Goal: Communication & Community: Answer question/provide support

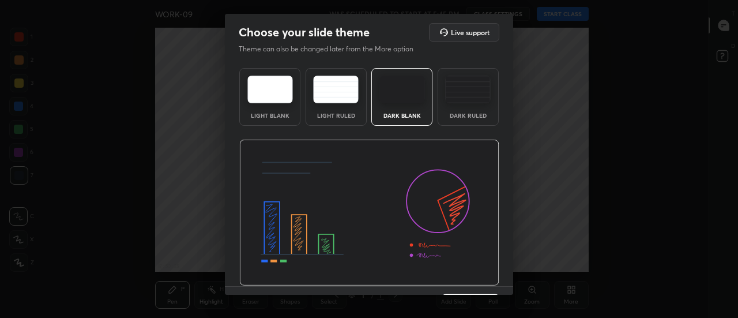
scroll to position [28, 0]
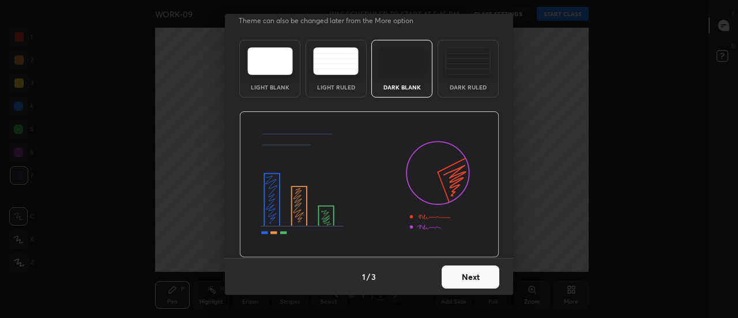
click at [460, 279] on button "Next" at bounding box center [471, 276] width 58 height 23
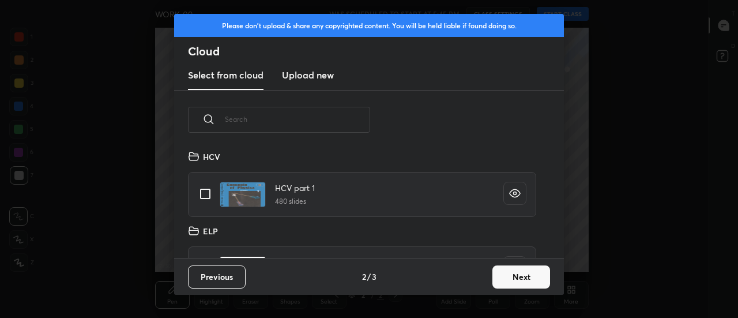
scroll to position [108, 370]
click at [509, 280] on button "Next" at bounding box center [521, 276] width 58 height 23
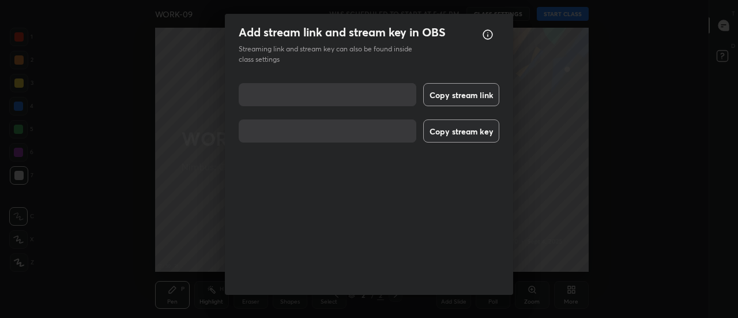
scroll to position [19, 0]
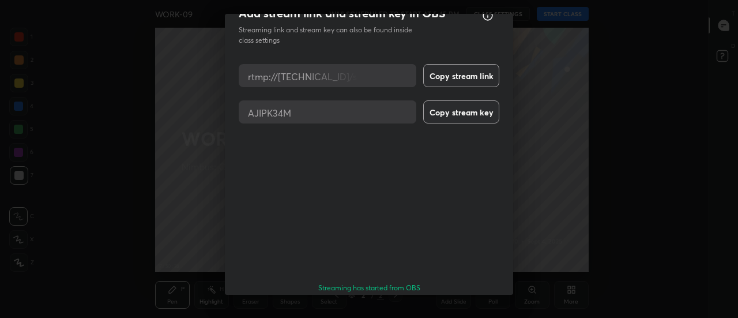
click at [462, 309] on button "Done" at bounding box center [471, 320] width 58 height 23
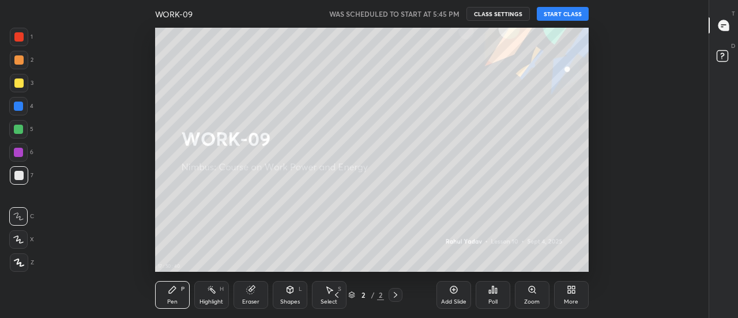
click at [573, 291] on icon at bounding box center [573, 291] width 3 height 3
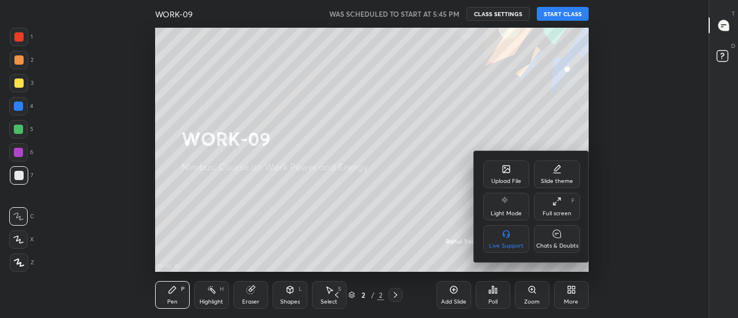
click at [551, 240] on div "Chats & Doubts" at bounding box center [557, 239] width 46 height 28
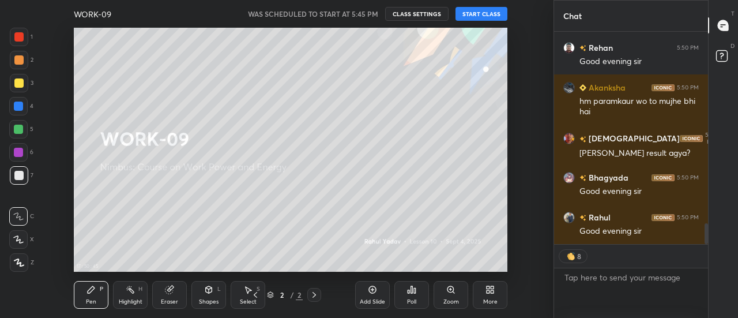
scroll to position [1976, 0]
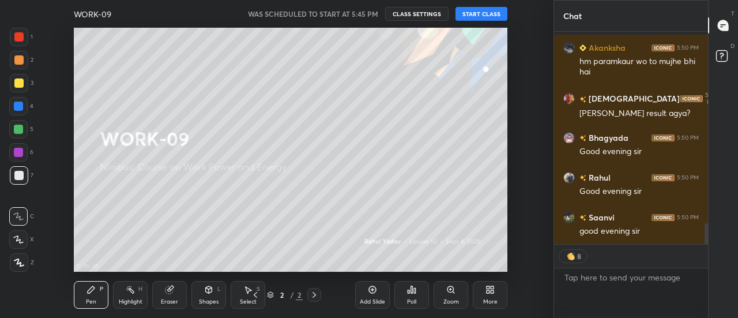
click at [493, 294] on icon at bounding box center [490, 289] width 9 height 9
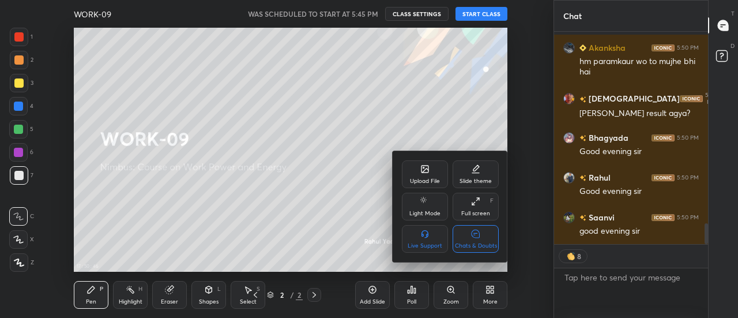
click at [486, 240] on div "Chats & Doubts" at bounding box center [476, 239] width 46 height 28
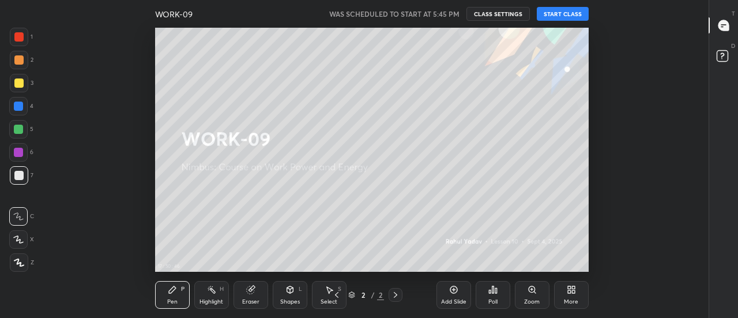
scroll to position [0, 0]
click at [573, 291] on icon at bounding box center [573, 291] width 3 height 3
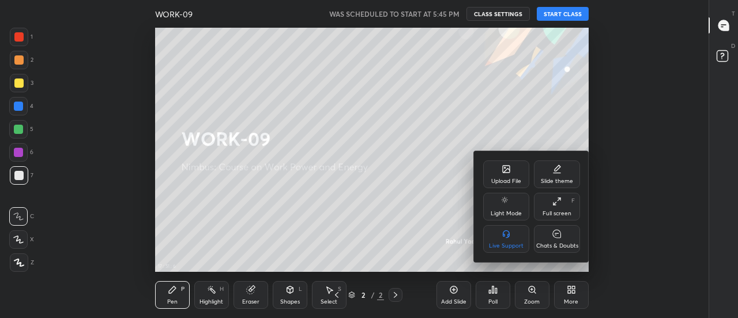
click at [557, 211] on div "Full screen" at bounding box center [557, 213] width 29 height 6
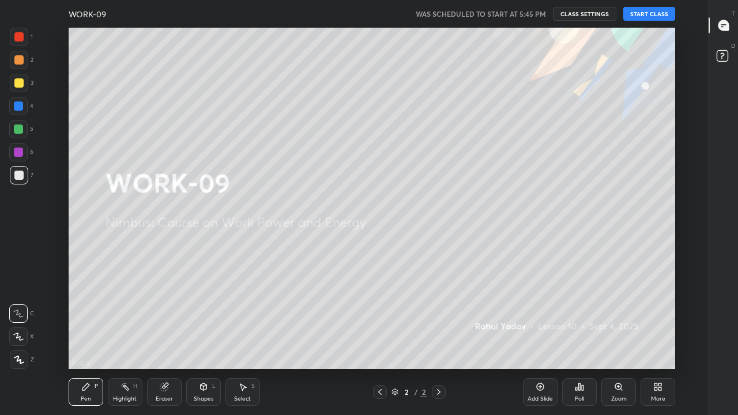
click at [640, 14] on button "START CLASS" at bounding box center [649, 14] width 52 height 14
click at [723, 28] on icon at bounding box center [723, 25] width 10 height 10
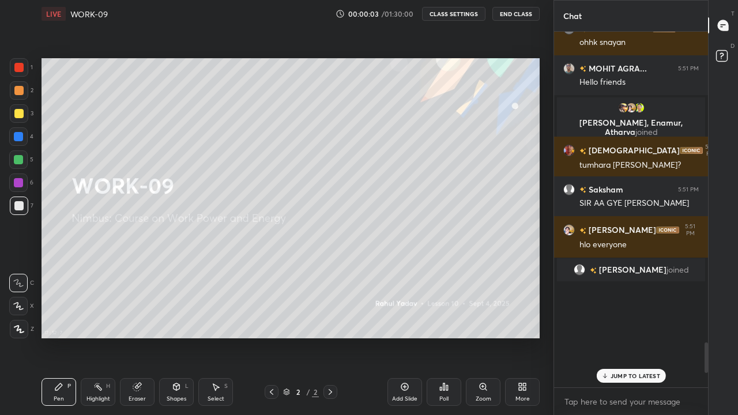
scroll to position [341, 507]
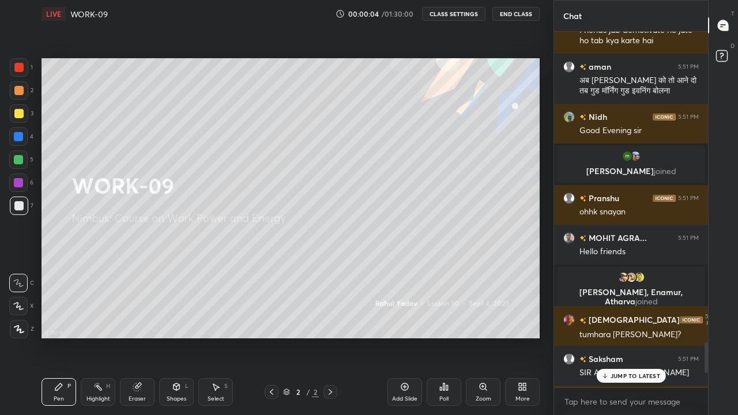
click at [614, 317] on p "JUMP TO LATEST" at bounding box center [636, 376] width 50 height 7
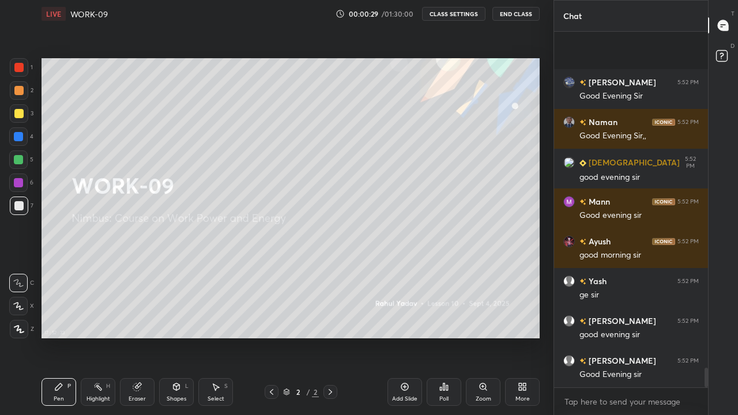
scroll to position [6130, 0]
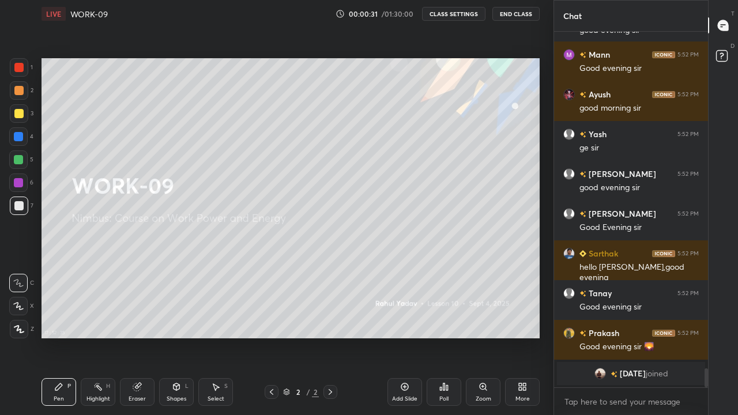
click at [524, 317] on icon at bounding box center [524, 388] width 3 height 3
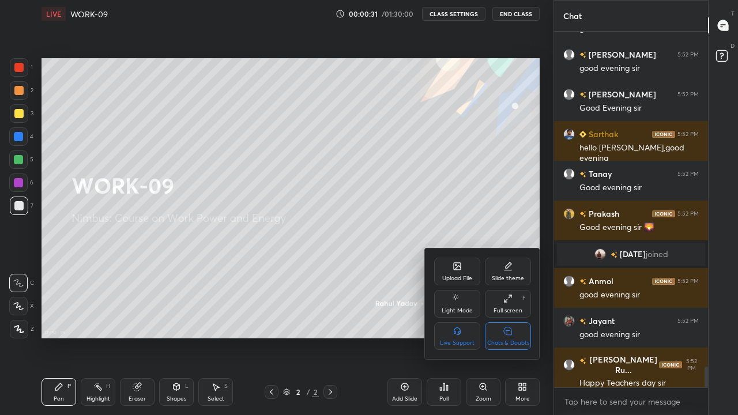
click at [514, 317] on div "Chats & Doubts" at bounding box center [508, 336] width 46 height 28
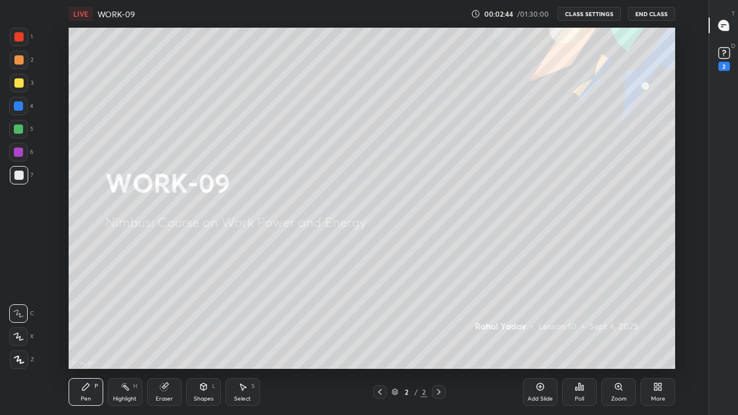
click at [440, 317] on icon at bounding box center [438, 391] width 9 height 9
click at [543, 317] on icon at bounding box center [540, 386] width 7 height 7
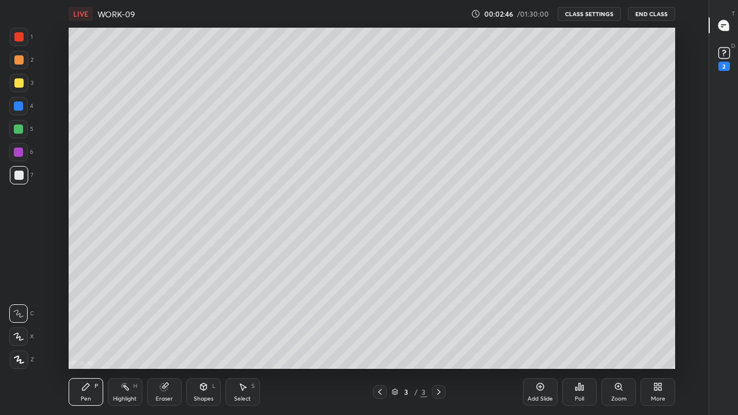
click at [539, 317] on div "Add Slide" at bounding box center [540, 392] width 35 height 28
click at [537, 317] on icon at bounding box center [540, 386] width 7 height 7
click at [539, 317] on icon at bounding box center [540, 386] width 9 height 9
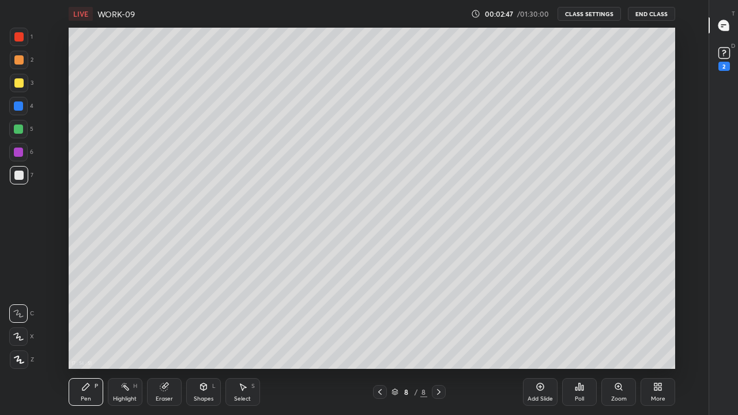
click at [380, 317] on icon at bounding box center [379, 391] width 9 height 9
click at [379, 317] on icon at bounding box center [379, 392] width 3 height 6
click at [379, 317] on icon at bounding box center [379, 391] width 9 height 9
click at [381, 317] on icon at bounding box center [379, 391] width 9 height 9
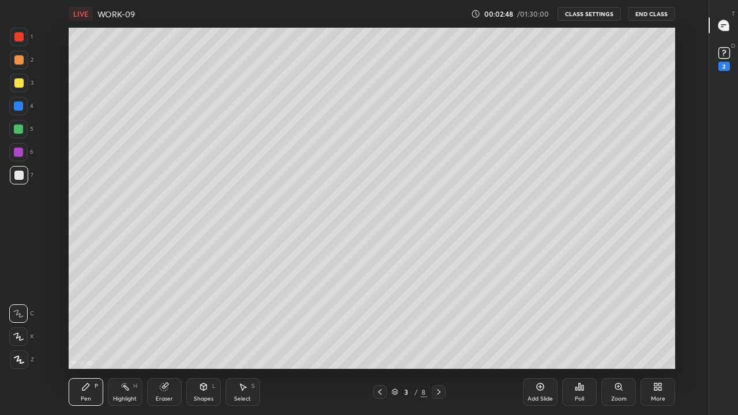
click at [379, 317] on icon at bounding box center [379, 392] width 3 height 6
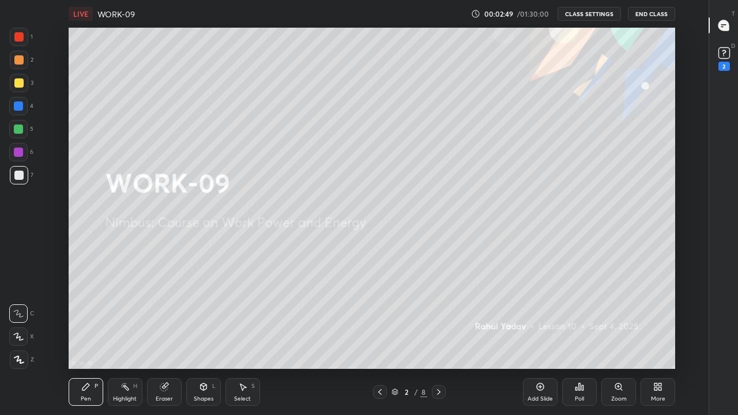
click at [438, 317] on icon at bounding box center [438, 391] width 9 height 9
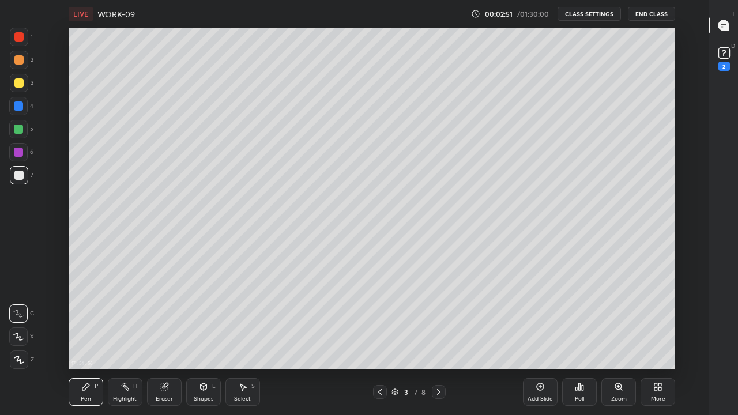
click at [18, 180] on div at bounding box center [19, 175] width 18 height 18
click at [20, 317] on icon at bounding box center [18, 337] width 10 height 8
click at [171, 317] on div "Eraser" at bounding box center [164, 392] width 35 height 28
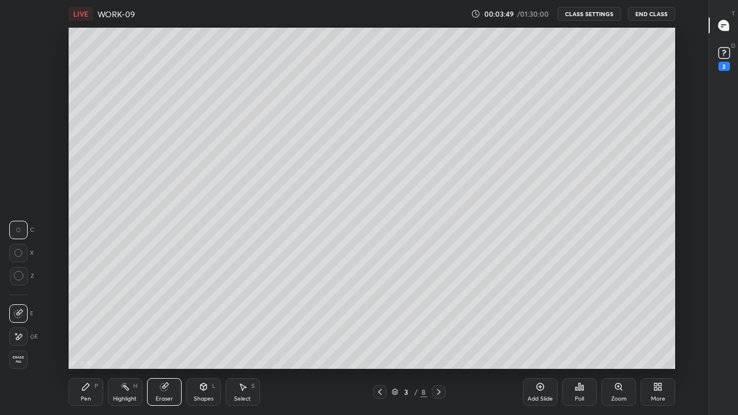
click at [87, 317] on icon at bounding box center [85, 386] width 9 height 9
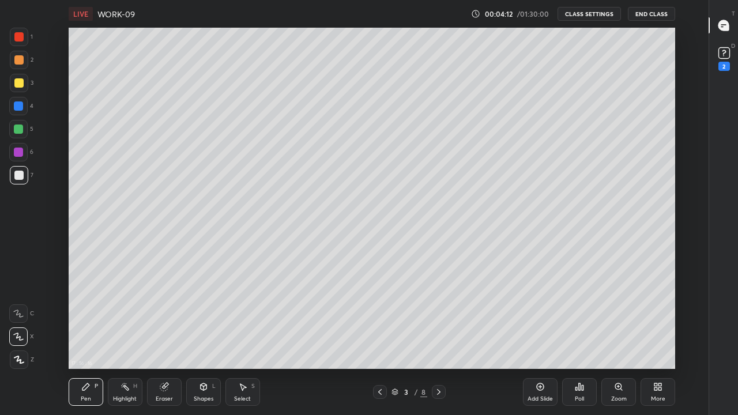
click at [21, 317] on icon at bounding box center [19, 360] width 10 height 8
click at [18, 83] on div at bounding box center [18, 82] width 9 height 9
click at [200, 317] on div "Shapes L" at bounding box center [203, 392] width 35 height 28
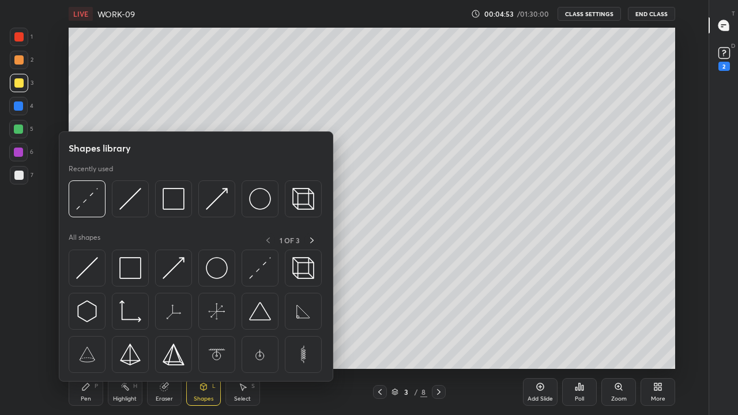
click at [84, 200] on img at bounding box center [87, 199] width 22 height 22
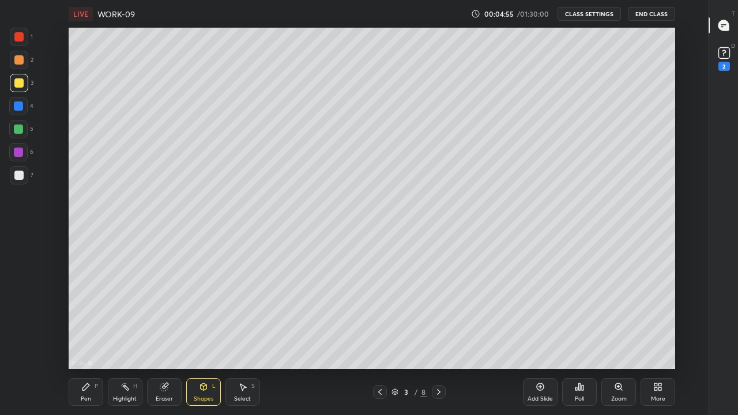
click at [86, 317] on div "Pen P" at bounding box center [86, 392] width 35 height 28
click at [14, 178] on div at bounding box center [18, 175] width 9 height 9
click at [16, 86] on div at bounding box center [18, 82] width 9 height 9
click at [195, 317] on div "Shapes" at bounding box center [204, 399] width 20 height 6
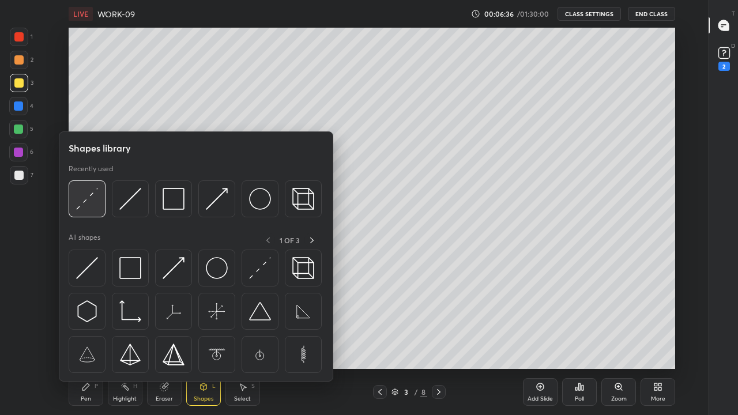
click at [85, 210] on div at bounding box center [87, 198] width 37 height 37
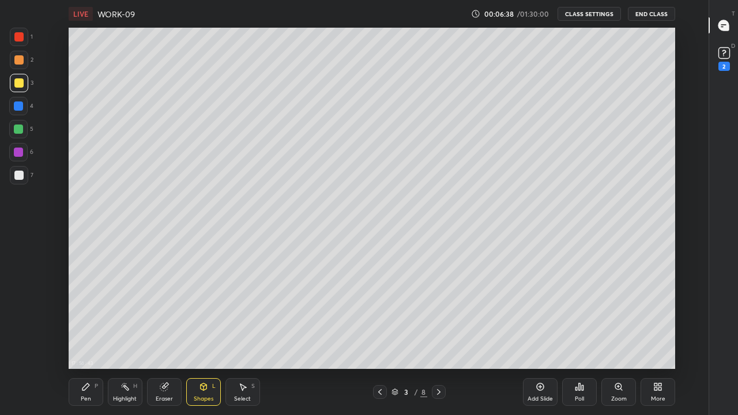
click at [85, 317] on icon at bounding box center [85, 386] width 9 height 9
click at [18, 176] on div at bounding box center [18, 175] width 9 height 9
click at [17, 177] on div at bounding box center [18, 175] width 9 height 9
click at [19, 60] on div at bounding box center [18, 59] width 9 height 9
click at [438, 317] on icon at bounding box center [438, 391] width 9 height 9
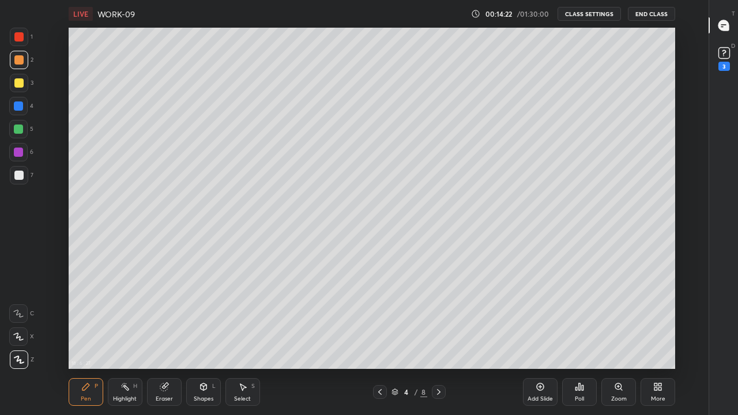
click at [15, 179] on div at bounding box center [18, 175] width 9 height 9
click at [21, 85] on div at bounding box center [18, 82] width 9 height 9
click at [240, 317] on div "Select" at bounding box center [242, 399] width 17 height 6
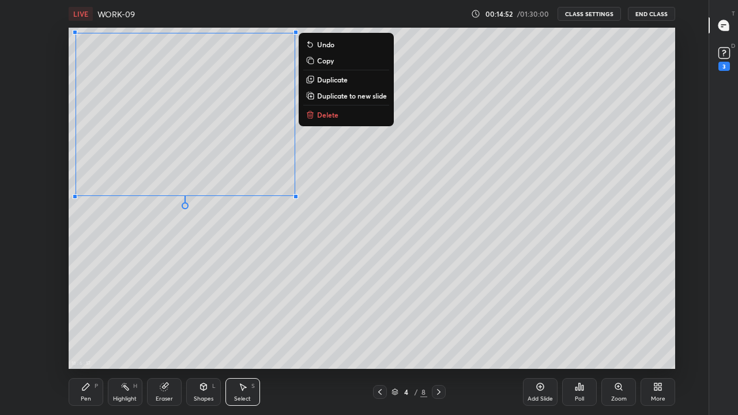
click at [281, 229] on div "0 ° Undo Copy Duplicate Duplicate to new slide Delete" at bounding box center [372, 198] width 607 height 341
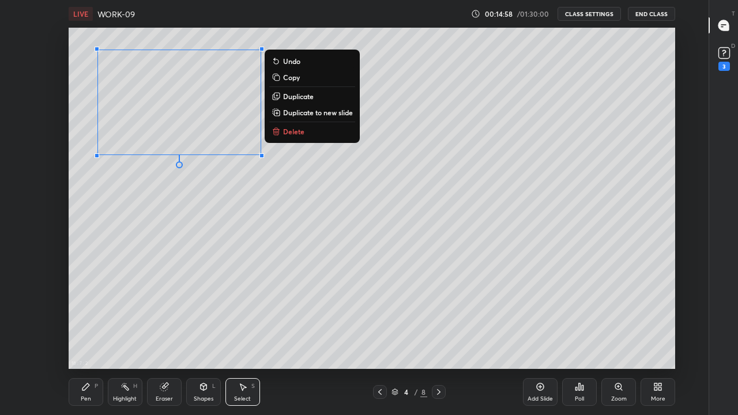
click at [216, 201] on div "0 ° Undo Copy Duplicate Duplicate to new slide Delete" at bounding box center [372, 198] width 607 height 341
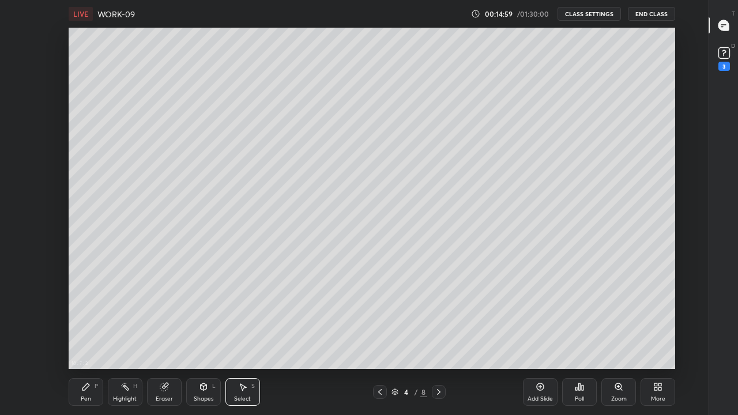
click at [86, 317] on icon at bounding box center [85, 386] width 9 height 9
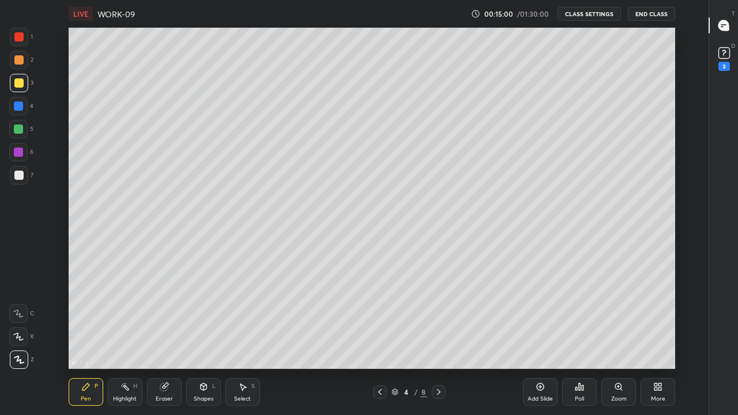
click at [14, 178] on div at bounding box center [18, 175] width 9 height 9
click at [18, 178] on div at bounding box center [18, 175] width 9 height 9
click at [159, 317] on div "Eraser" at bounding box center [164, 392] width 35 height 28
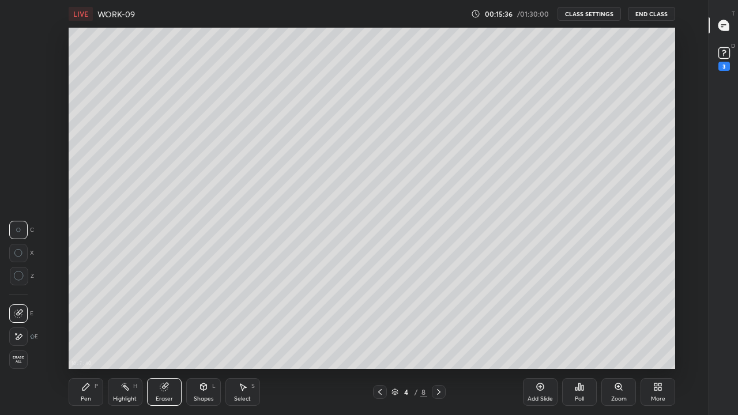
click at [79, 317] on div "Pen P" at bounding box center [86, 392] width 35 height 28
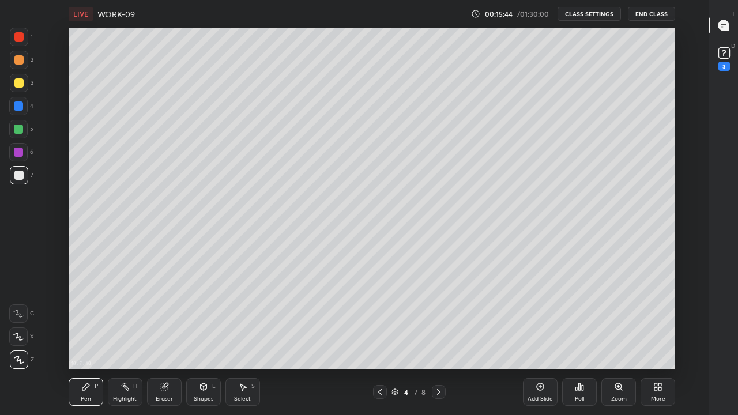
click at [21, 84] on div at bounding box center [18, 82] width 9 height 9
click at [22, 86] on div at bounding box center [18, 82] width 9 height 9
click at [18, 175] on div at bounding box center [18, 175] width 9 height 9
click at [14, 85] on div at bounding box center [18, 82] width 9 height 9
click at [128, 317] on div "Highlight H" at bounding box center [125, 392] width 35 height 28
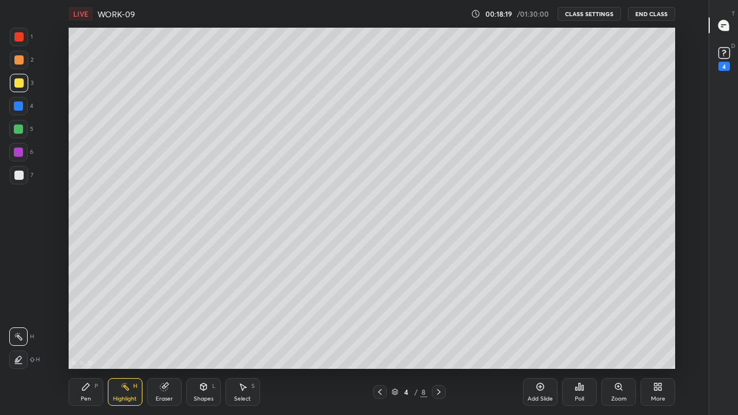
click at [78, 317] on div "Pen P" at bounding box center [86, 392] width 35 height 28
click at [20, 177] on div at bounding box center [18, 175] width 9 height 9
click at [132, 317] on div "Highlight H" at bounding box center [125, 392] width 35 height 28
click at [84, 317] on div "Pen" at bounding box center [86, 399] width 10 height 6
click at [22, 182] on div at bounding box center [19, 175] width 18 height 18
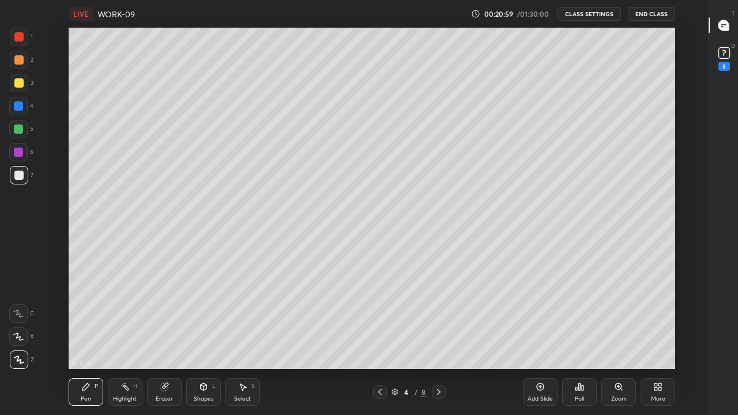
click at [16, 106] on div at bounding box center [18, 105] width 9 height 9
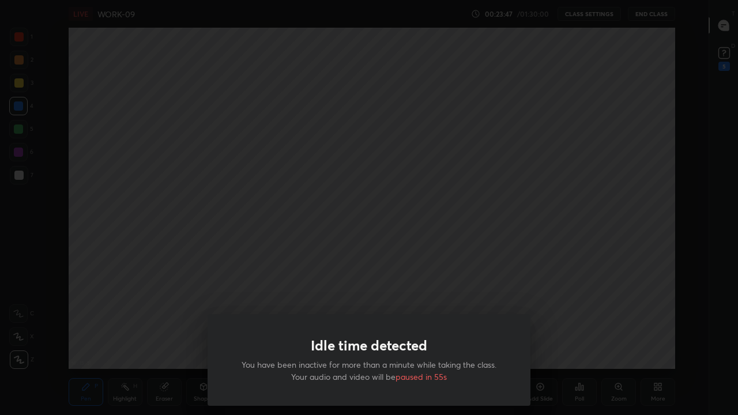
click at [489, 279] on div "Idle time detected You have been inactive for more than a minute while taking t…" at bounding box center [369, 207] width 738 height 415
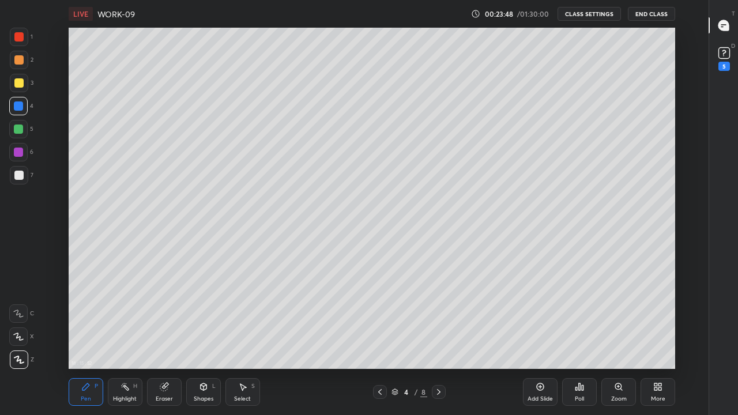
click at [438, 317] on icon at bounding box center [438, 391] width 9 height 9
click at [16, 179] on div at bounding box center [18, 175] width 9 height 9
click at [381, 317] on icon at bounding box center [379, 391] width 9 height 9
click at [438, 317] on icon at bounding box center [438, 391] width 9 height 9
click at [13, 172] on div at bounding box center [19, 175] width 18 height 18
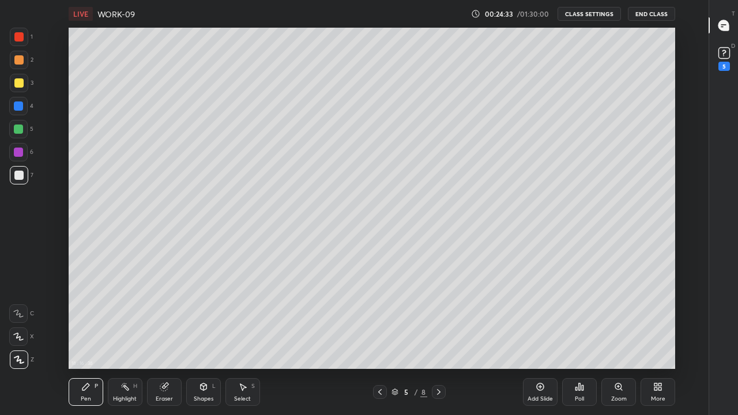
click at [22, 84] on div at bounding box center [18, 82] width 9 height 9
click at [14, 176] on div at bounding box center [18, 175] width 9 height 9
click at [166, 317] on div "Eraser" at bounding box center [164, 392] width 35 height 28
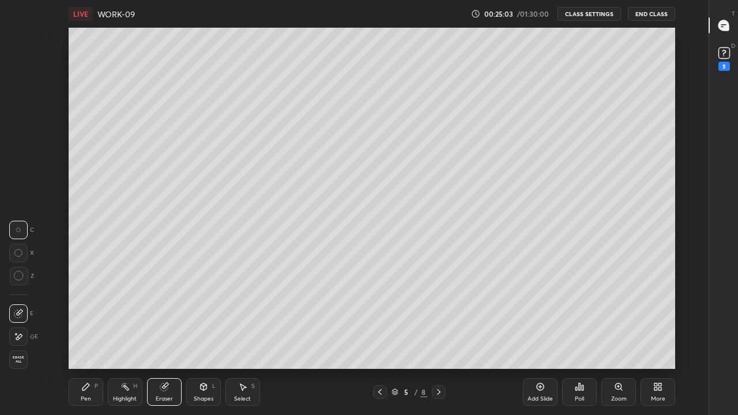
click at [89, 317] on icon at bounding box center [85, 386] width 9 height 9
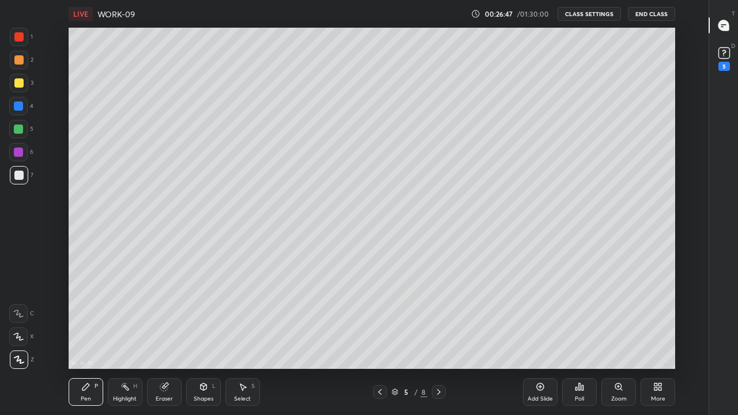
click at [163, 317] on icon at bounding box center [163, 386] width 7 height 7
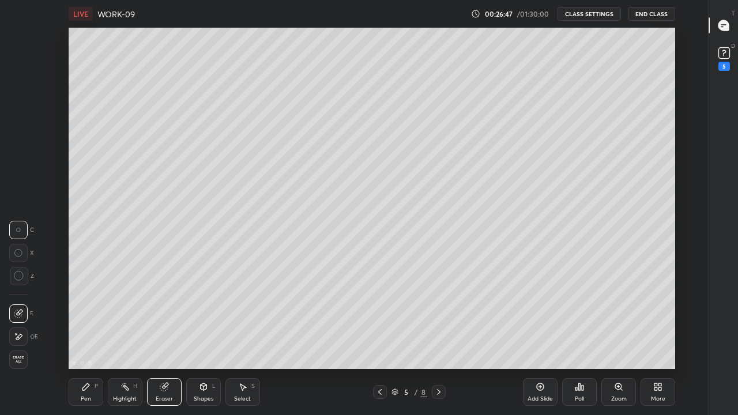
click at [193, 317] on div "Shapes L" at bounding box center [203, 392] width 35 height 28
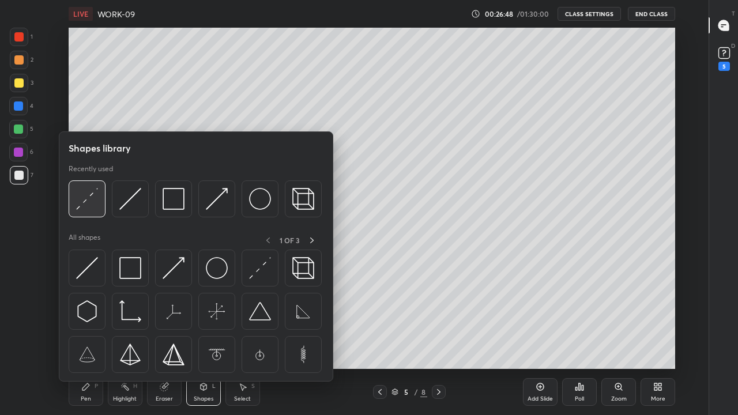
click at [91, 202] on img at bounding box center [87, 199] width 22 height 22
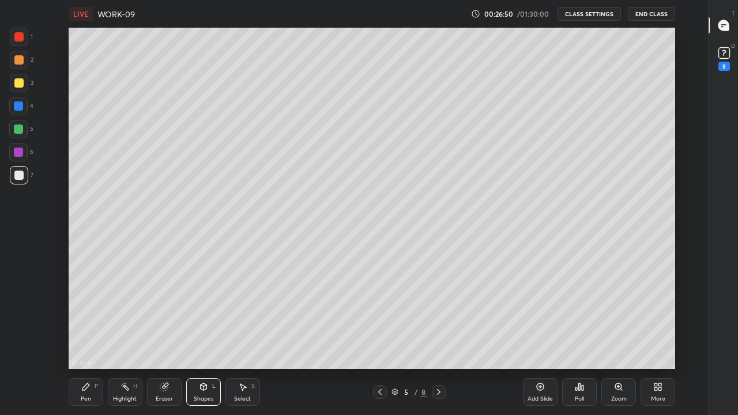
click at [92, 317] on div "Pen P" at bounding box center [86, 392] width 35 height 28
click at [379, 317] on icon at bounding box center [379, 391] width 9 height 9
click at [18, 84] on div at bounding box center [18, 82] width 9 height 9
click at [437, 317] on icon at bounding box center [438, 391] width 9 height 9
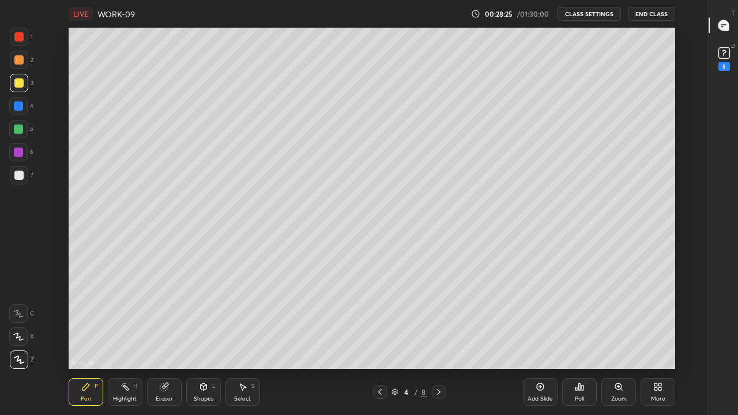
click at [439, 317] on icon at bounding box center [438, 391] width 9 height 9
click at [18, 106] on div at bounding box center [18, 105] width 9 height 9
click at [16, 131] on div at bounding box center [18, 129] width 9 height 9
click at [17, 149] on div at bounding box center [18, 152] width 9 height 9
click at [16, 178] on div at bounding box center [18, 175] width 9 height 9
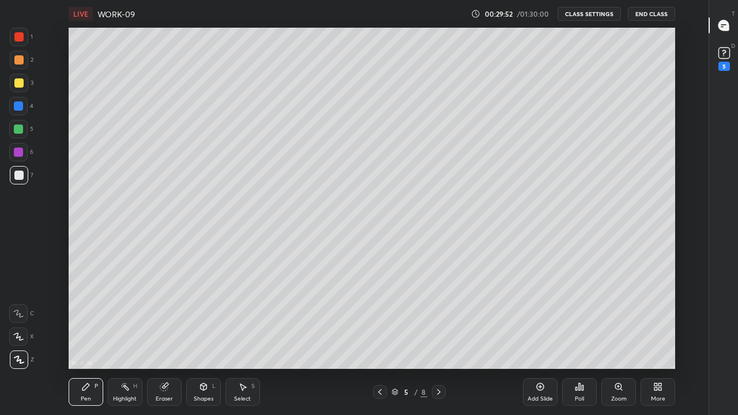
click at [19, 106] on div at bounding box center [18, 105] width 9 height 9
click at [18, 178] on div at bounding box center [18, 175] width 9 height 9
click at [209, 317] on div "Shapes L" at bounding box center [203, 392] width 35 height 28
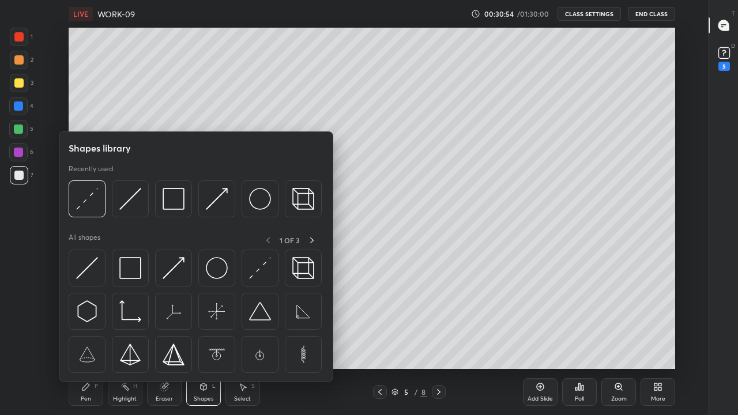
click at [199, 317] on div "Shapes L" at bounding box center [203, 392] width 35 height 28
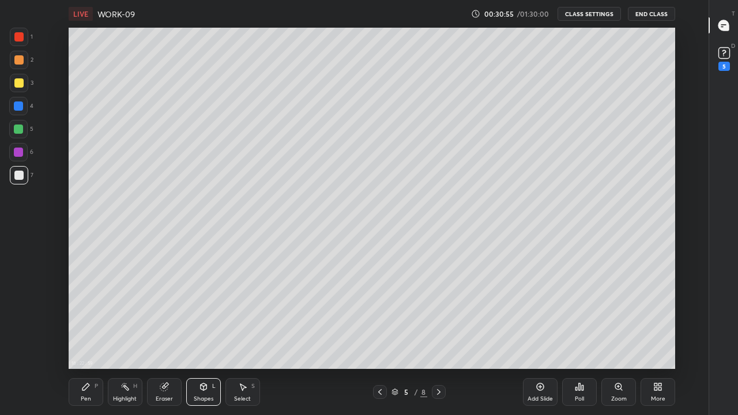
click at [236, 317] on div "Select" at bounding box center [242, 399] width 17 height 6
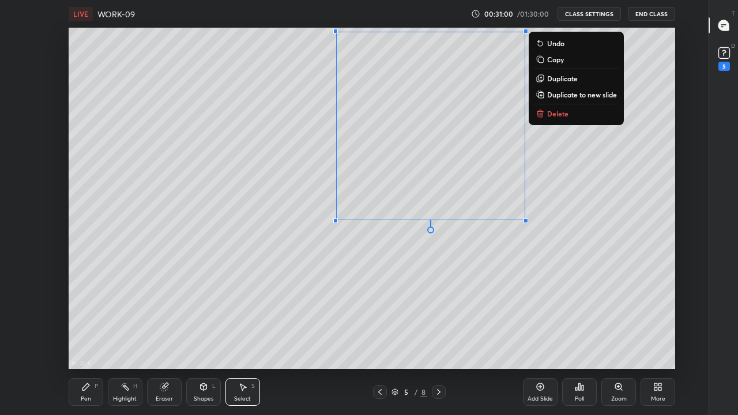
click at [505, 257] on div "0 ° Undo Copy Duplicate Duplicate to new slide Delete" at bounding box center [372, 198] width 607 height 341
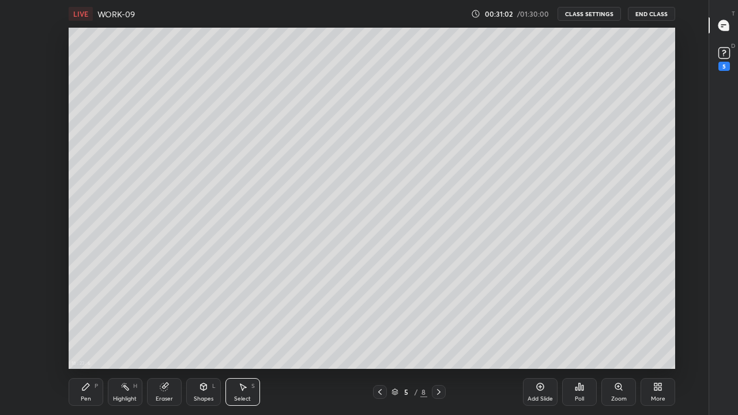
click at [77, 317] on div "Pen P" at bounding box center [86, 392] width 35 height 28
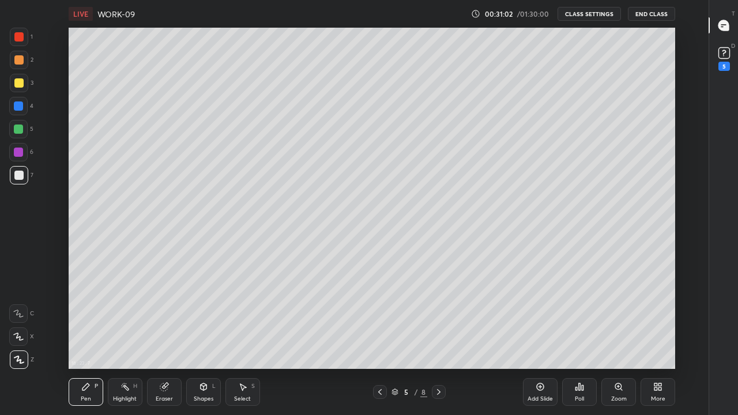
click at [22, 177] on div at bounding box center [18, 175] width 9 height 9
click at [20, 61] on div at bounding box center [18, 59] width 9 height 9
click at [14, 175] on div at bounding box center [18, 175] width 9 height 9
click at [164, 317] on div "Eraser" at bounding box center [164, 392] width 35 height 28
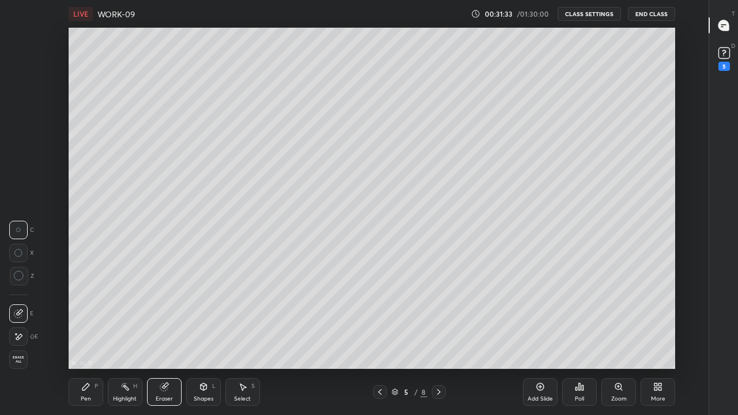
click at [90, 317] on div "Pen" at bounding box center [86, 399] width 10 height 6
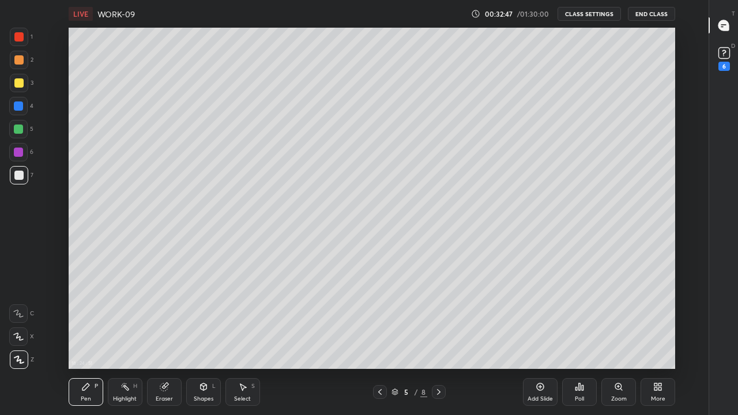
click at [130, 317] on div "Highlight H" at bounding box center [125, 392] width 35 height 28
click at [210, 317] on div "Shapes L" at bounding box center [203, 392] width 35 height 28
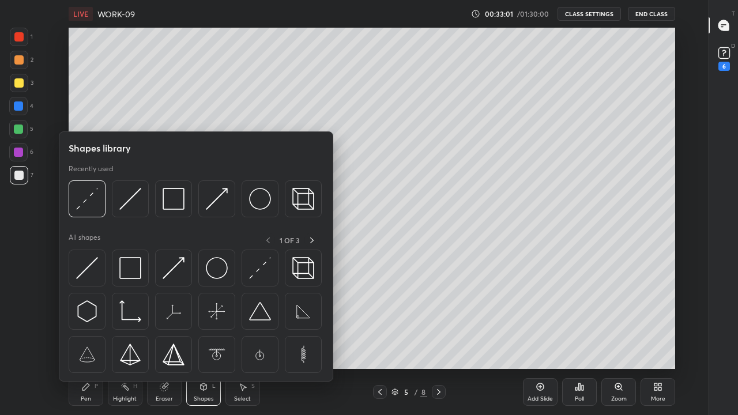
click at [91, 201] on img at bounding box center [87, 199] width 22 height 22
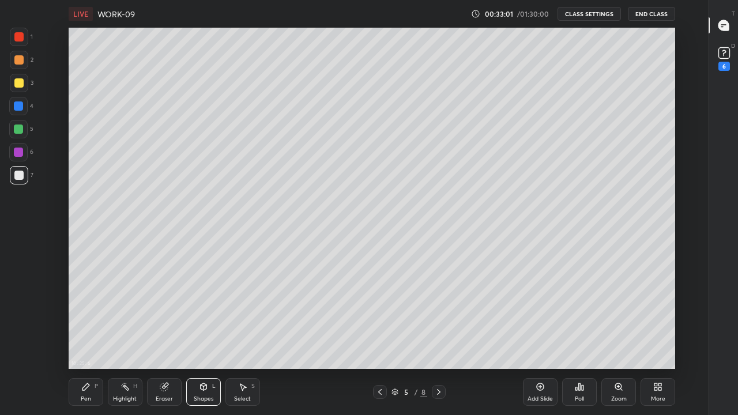
click at [20, 183] on div at bounding box center [19, 175] width 18 height 18
click at [18, 97] on div at bounding box center [18, 106] width 18 height 18
click at [22, 82] on div at bounding box center [18, 82] width 9 height 9
click at [99, 317] on div "Pen P" at bounding box center [86, 392] width 35 height 28
click at [20, 175] on div at bounding box center [18, 175] width 9 height 9
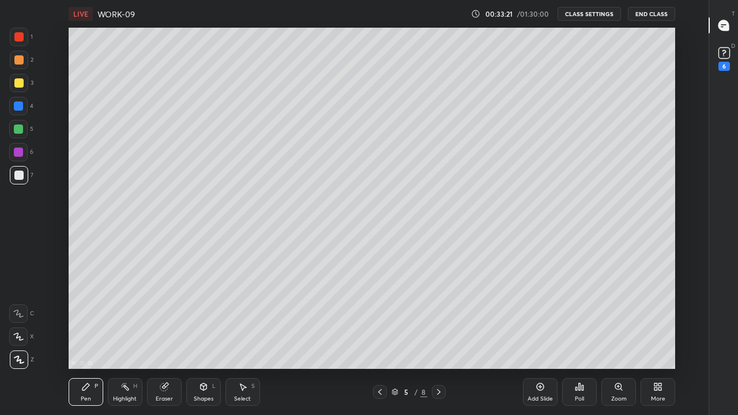
click at [381, 317] on icon at bounding box center [379, 392] width 3 height 6
click at [379, 317] on icon at bounding box center [379, 391] width 9 height 9
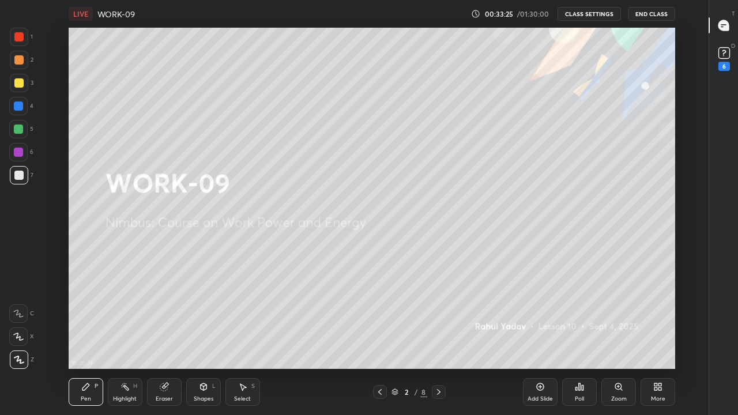
click at [440, 317] on icon at bounding box center [438, 391] width 9 height 9
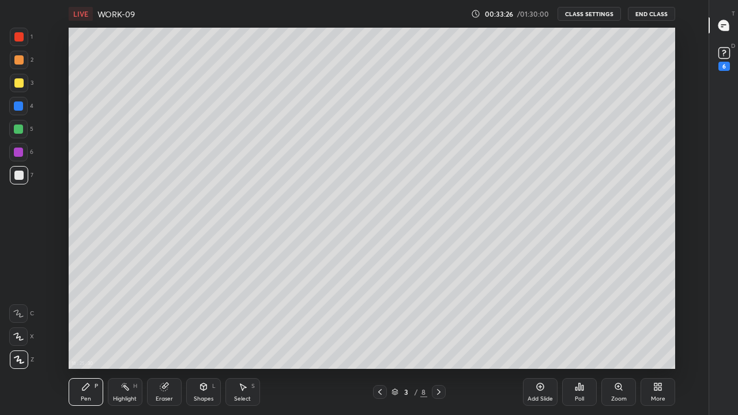
click at [438, 317] on icon at bounding box center [438, 391] width 9 height 9
click at [379, 317] on icon at bounding box center [379, 391] width 9 height 9
click at [438, 317] on icon at bounding box center [438, 391] width 9 height 9
click at [17, 55] on div at bounding box center [19, 60] width 18 height 18
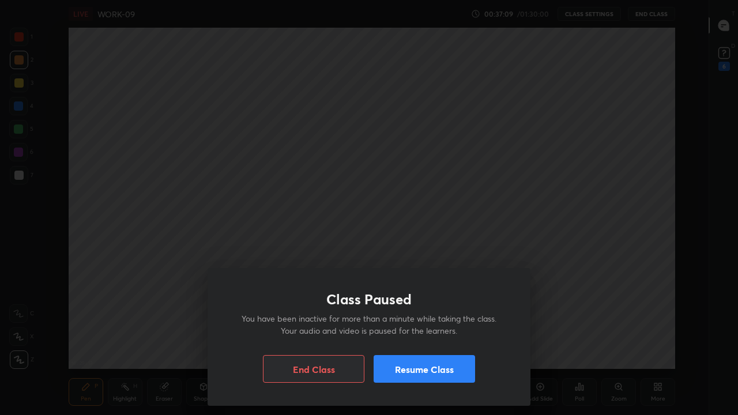
click at [379, 242] on div "Class Paused You have been inactive for more than a minute while taking the cla…" at bounding box center [369, 207] width 738 height 415
click at [400, 317] on button "Resume Class" at bounding box center [424, 369] width 101 height 28
click at [401, 245] on div "Class Paused You have been inactive for more than a minute while taking the cla…" at bounding box center [369, 207] width 738 height 415
click at [398, 317] on button "Resume Class" at bounding box center [424, 369] width 101 height 28
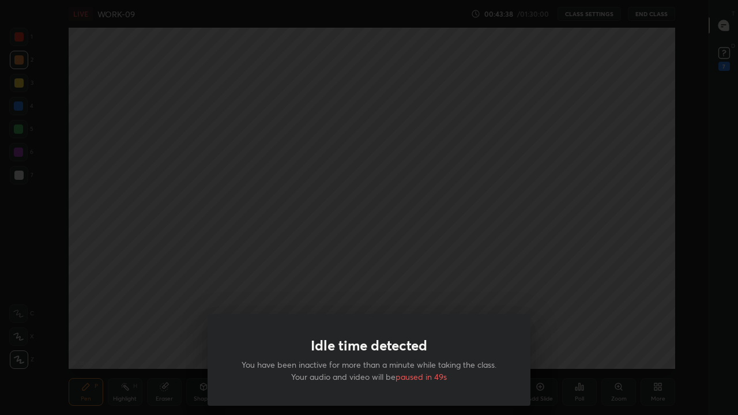
click at [297, 281] on div "Idle time detected You have been inactive for more than a minute while taking t…" at bounding box center [369, 207] width 738 height 415
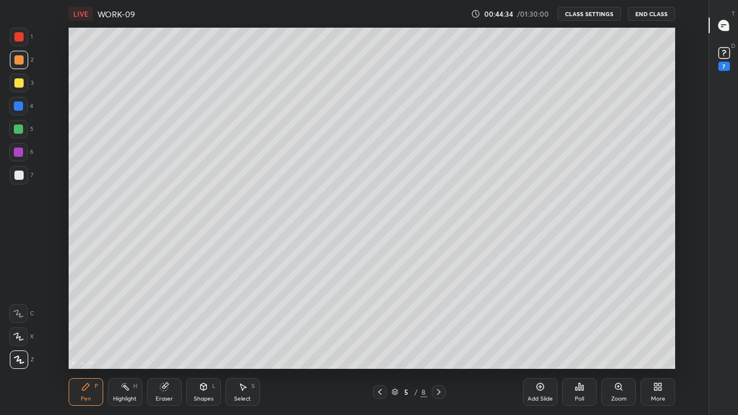
click at [438, 317] on icon at bounding box center [438, 391] width 9 height 9
click at [16, 180] on div at bounding box center [19, 175] width 18 height 18
click at [20, 85] on div at bounding box center [18, 82] width 9 height 9
click at [18, 175] on div at bounding box center [18, 175] width 9 height 9
click at [20, 86] on div at bounding box center [18, 82] width 9 height 9
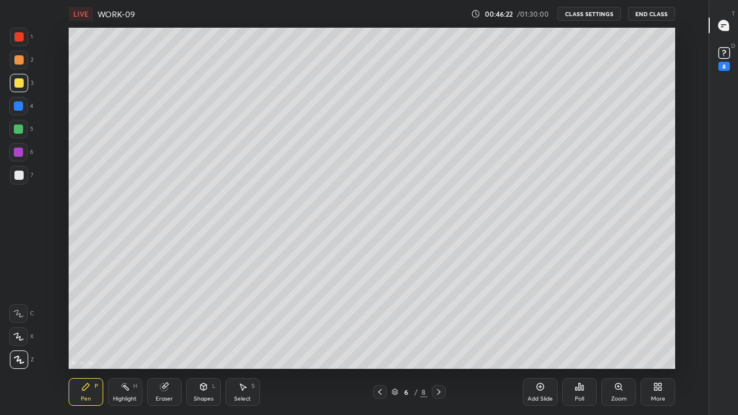
click at [14, 86] on div at bounding box center [19, 83] width 18 height 18
click at [205, 317] on div "Shapes" at bounding box center [204, 399] width 20 height 6
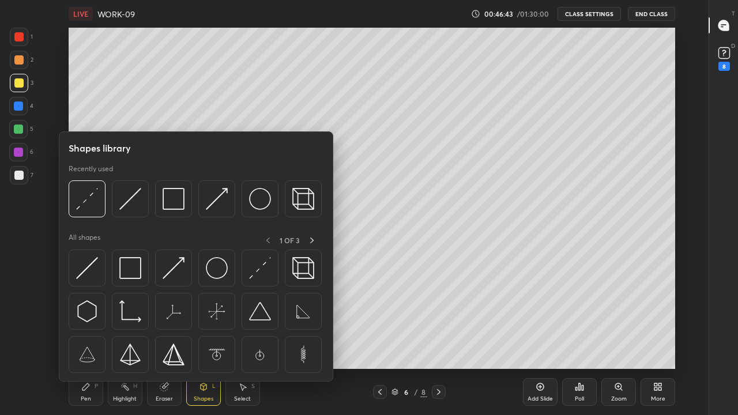
click at [241, 317] on div "Select" at bounding box center [242, 399] width 17 height 6
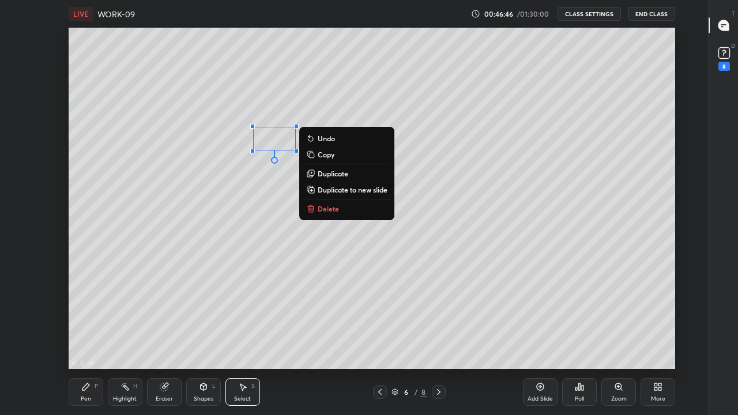
click at [281, 191] on div "0 ° Undo Copy Duplicate Duplicate to new slide Delete" at bounding box center [372, 198] width 607 height 341
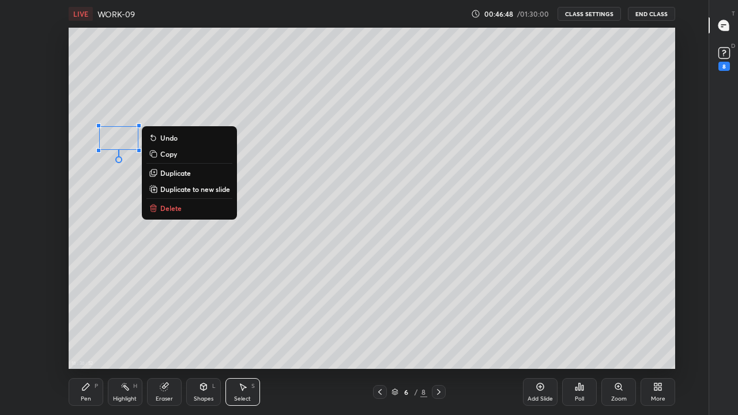
click at [131, 204] on div "0 ° Undo Copy Duplicate Duplicate to new slide Delete" at bounding box center [372, 198] width 607 height 341
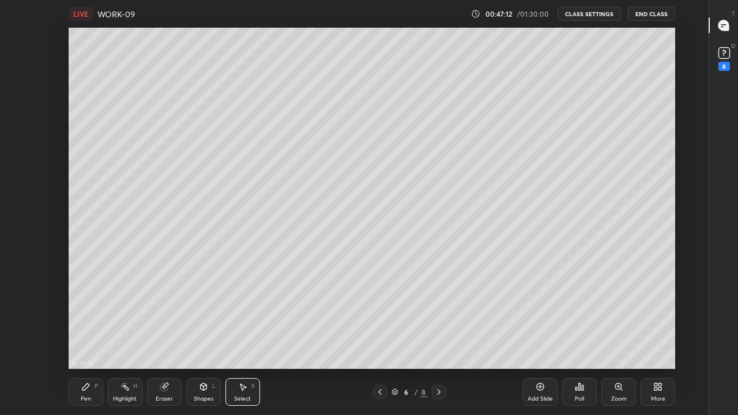
click at [80, 317] on div "Pen P" at bounding box center [86, 392] width 35 height 28
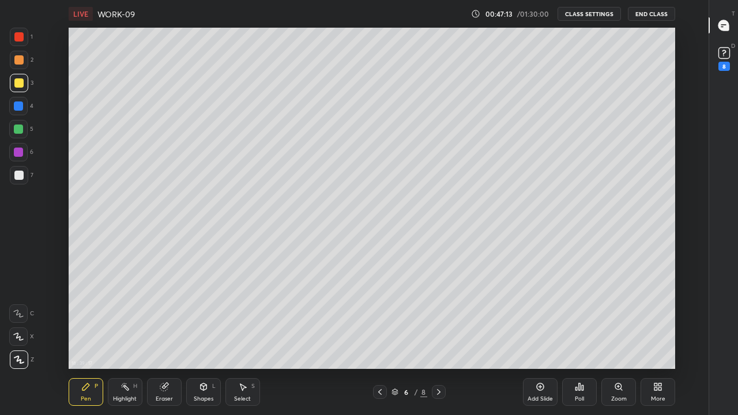
click at [12, 86] on div at bounding box center [19, 83] width 18 height 18
click at [13, 174] on div at bounding box center [19, 175] width 18 height 18
click at [166, 317] on icon at bounding box center [164, 386] width 9 height 9
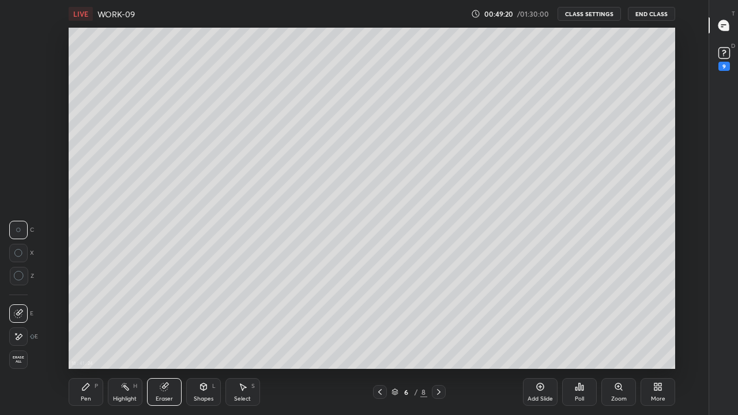
click at [80, 317] on div "Pen P" at bounding box center [86, 392] width 35 height 28
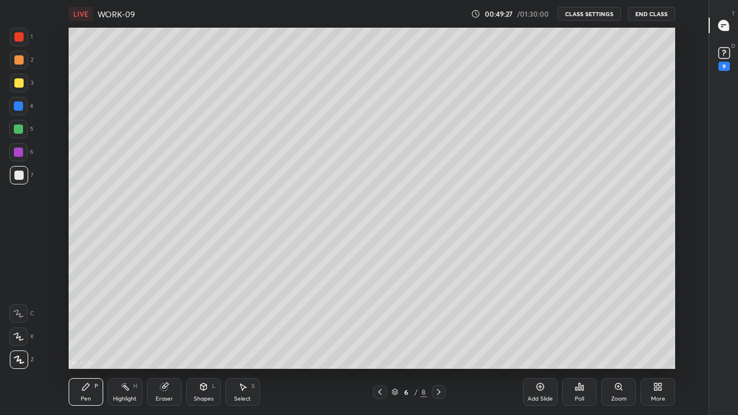
click at [20, 86] on div at bounding box center [18, 82] width 9 height 9
click at [19, 175] on div at bounding box center [18, 175] width 9 height 9
click at [22, 88] on div at bounding box center [19, 83] width 18 height 18
click at [203, 317] on div "Shapes L" at bounding box center [203, 392] width 35 height 28
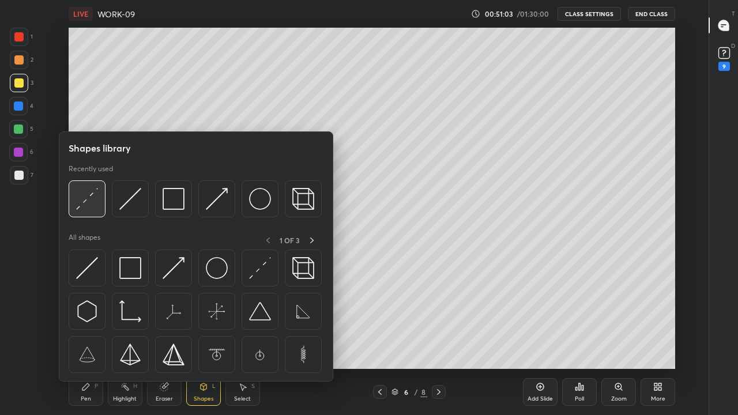
click at [86, 202] on img at bounding box center [87, 199] width 22 height 22
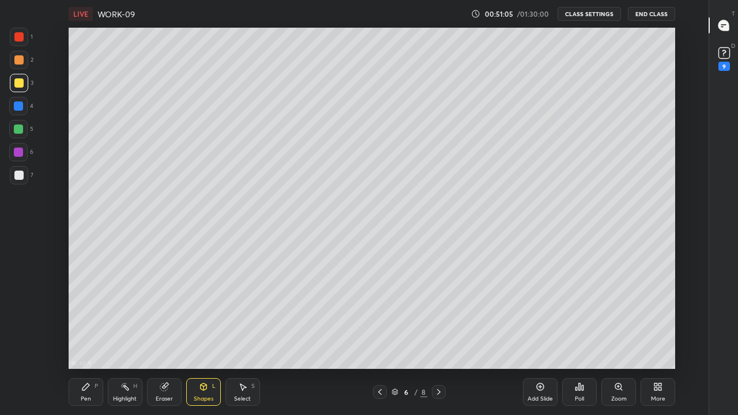
click at [84, 317] on div "Pen P" at bounding box center [86, 392] width 35 height 28
click at [17, 178] on div at bounding box center [18, 175] width 9 height 9
click at [21, 81] on div at bounding box center [18, 82] width 9 height 9
click at [656, 317] on icon at bounding box center [657, 386] width 9 height 9
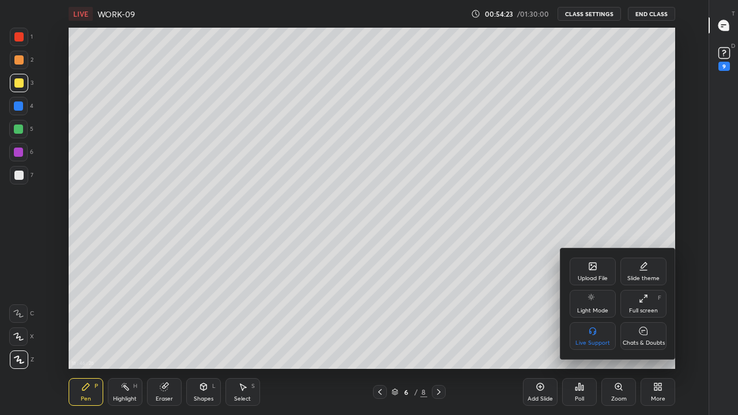
click at [642, 317] on icon at bounding box center [643, 331] width 8 height 8
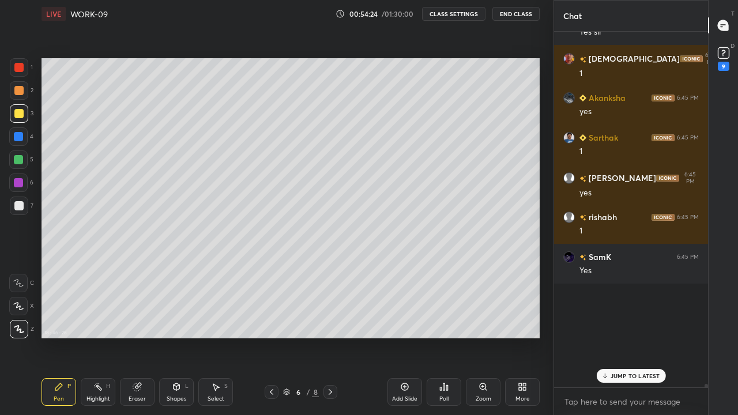
scroll to position [57321, 57155]
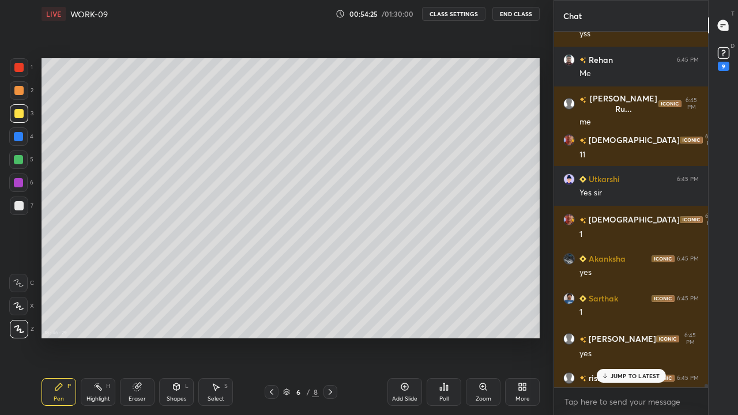
click at [520, 317] on icon at bounding box center [520, 384] width 3 height 3
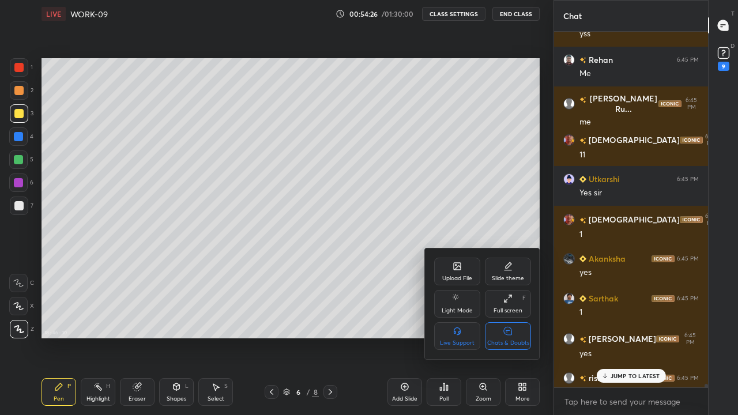
click at [507, 317] on icon at bounding box center [507, 330] width 3 height 0
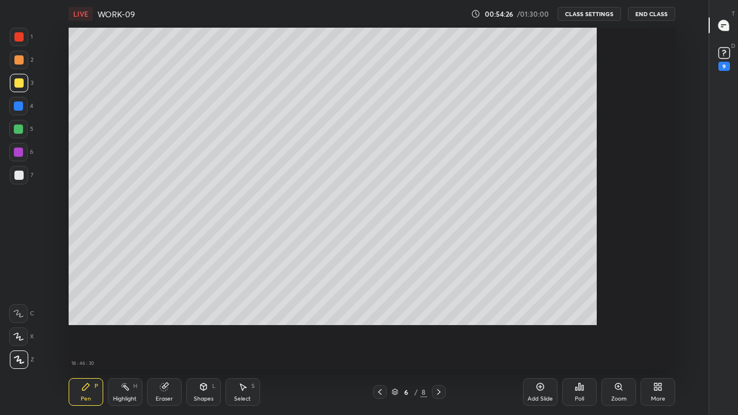
scroll to position [0, 0]
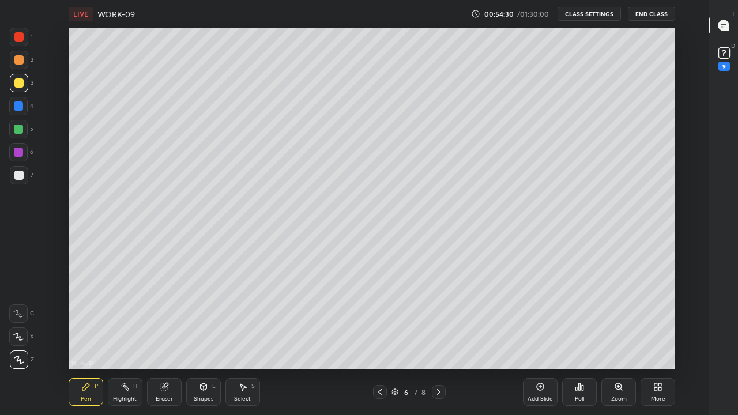
click at [21, 180] on div at bounding box center [19, 175] width 18 height 18
click at [682, 295] on div "18 : 50 : 5 Setting up your live class" at bounding box center [372, 198] width 670 height 341
click at [171, 317] on div "Eraser" at bounding box center [164, 392] width 35 height 28
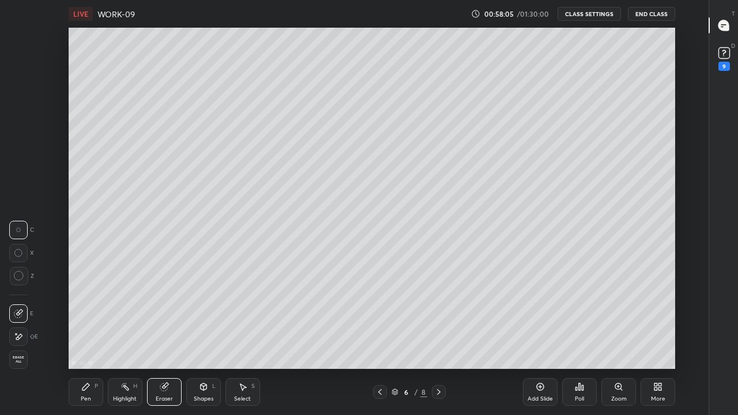
click at [238, 317] on icon at bounding box center [242, 386] width 9 height 9
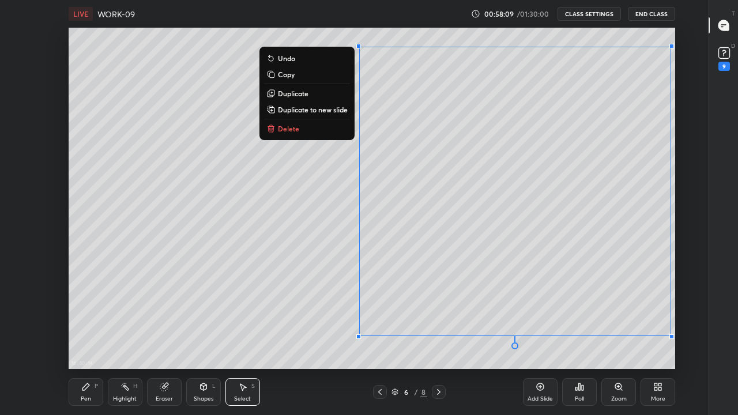
click at [624, 317] on div "Zoom" at bounding box center [618, 392] width 35 height 28
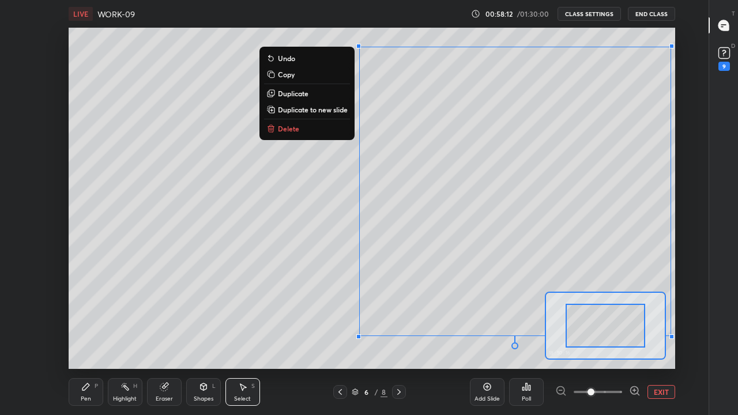
click at [661, 317] on button "EXIT" at bounding box center [662, 392] width 28 height 14
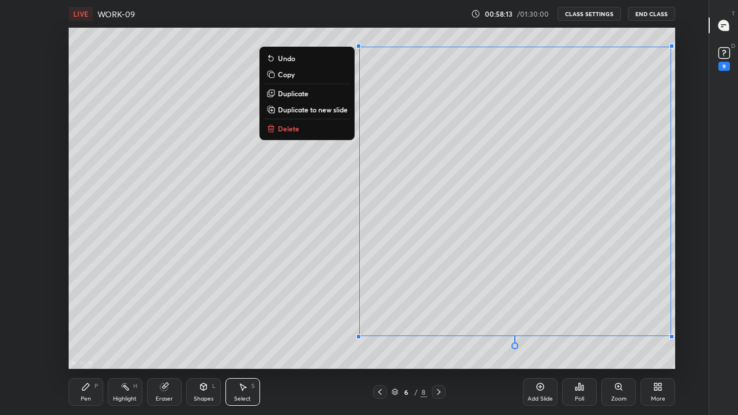
click at [435, 317] on div "0 ° Undo Copy Duplicate Duplicate to new slide Delete" at bounding box center [372, 198] width 607 height 341
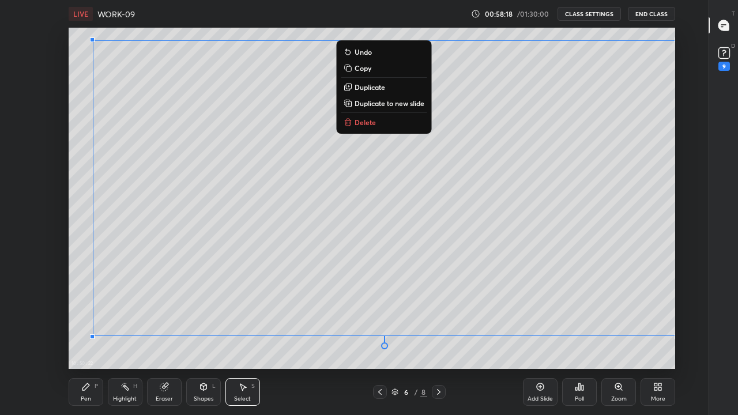
click at [501, 317] on div "0 ° Undo Copy Duplicate Duplicate to new slide Delete" at bounding box center [372, 198] width 607 height 341
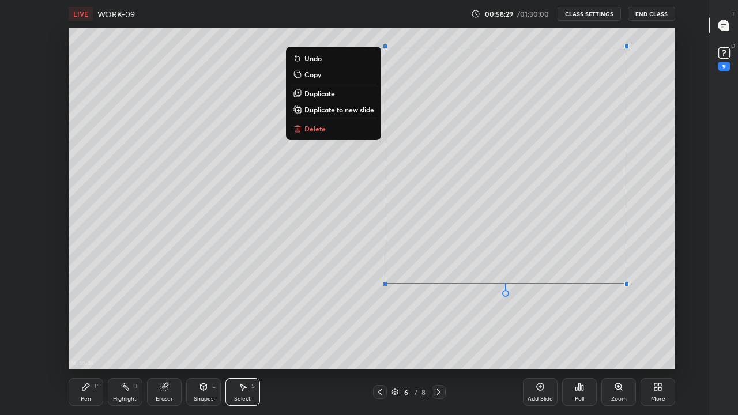
click at [607, 305] on div "0 ° Undo Copy Duplicate Duplicate to new slide Delete" at bounding box center [372, 198] width 607 height 341
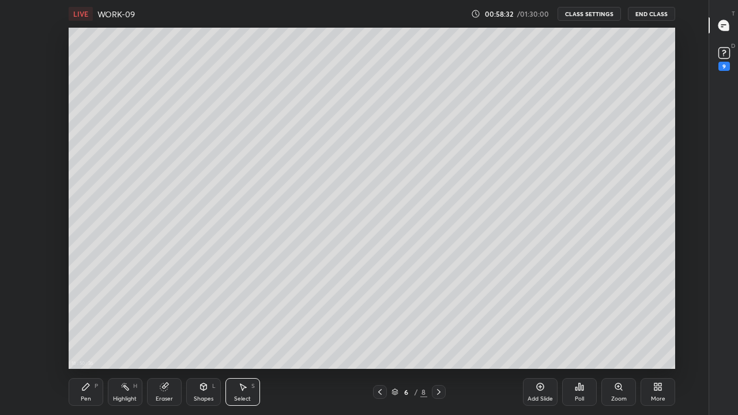
click at [167, 317] on div "Eraser" at bounding box center [164, 392] width 35 height 28
click at [92, 317] on div "Pen P" at bounding box center [86, 392] width 35 height 28
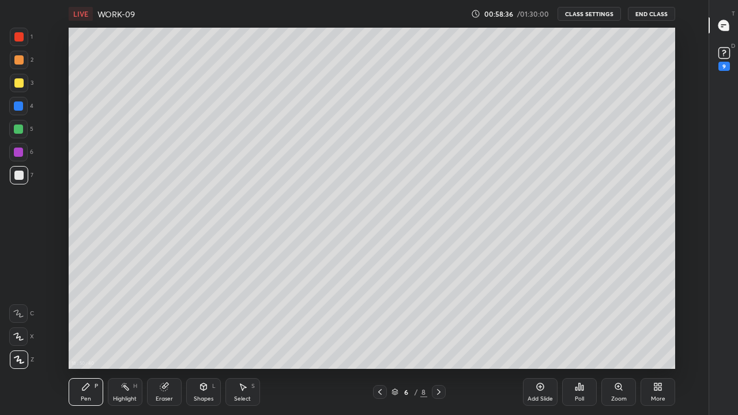
click at [17, 82] on div at bounding box center [18, 82] width 9 height 9
click at [159, 317] on div "Eraser" at bounding box center [164, 399] width 17 height 6
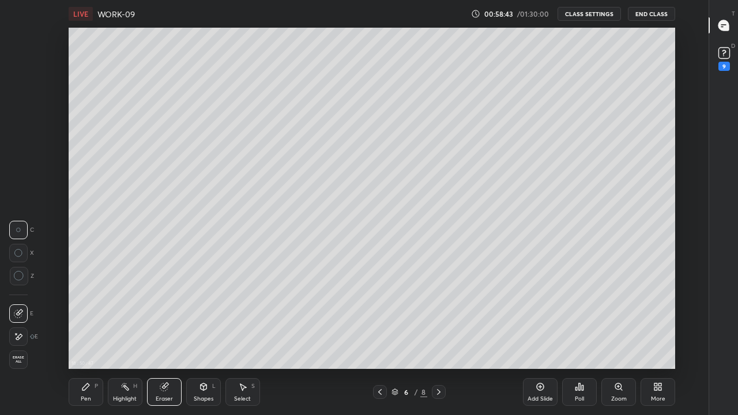
click at [87, 317] on div "Pen" at bounding box center [86, 399] width 10 height 6
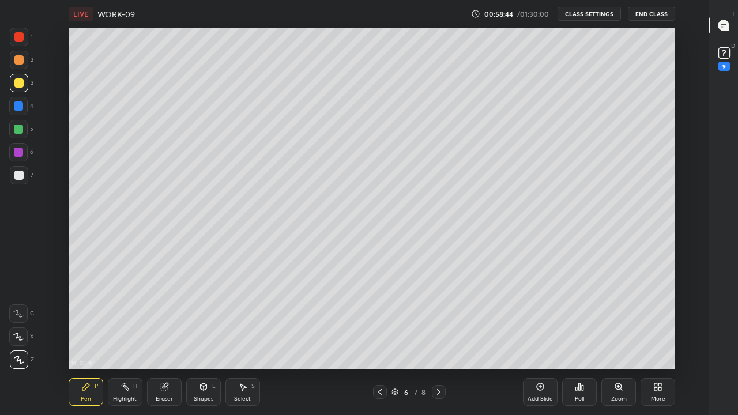
click at [20, 174] on div at bounding box center [18, 175] width 9 height 9
click at [679, 210] on div "18 : 51 : 39 Setting up your live class" at bounding box center [372, 198] width 670 height 341
click at [166, 317] on div "Eraser" at bounding box center [164, 399] width 17 height 6
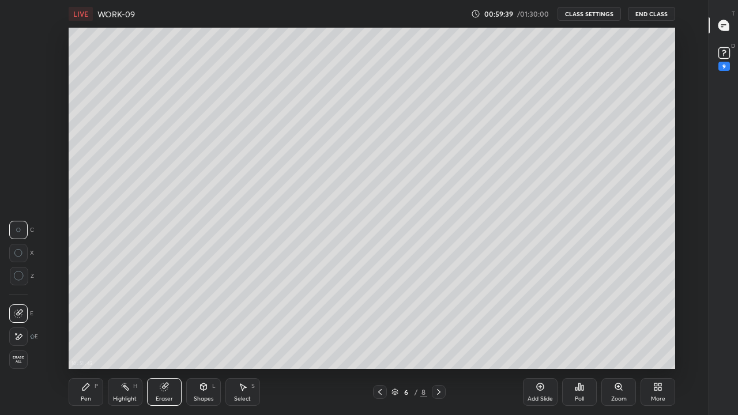
click at [86, 317] on div "Pen" at bounding box center [86, 399] width 10 height 6
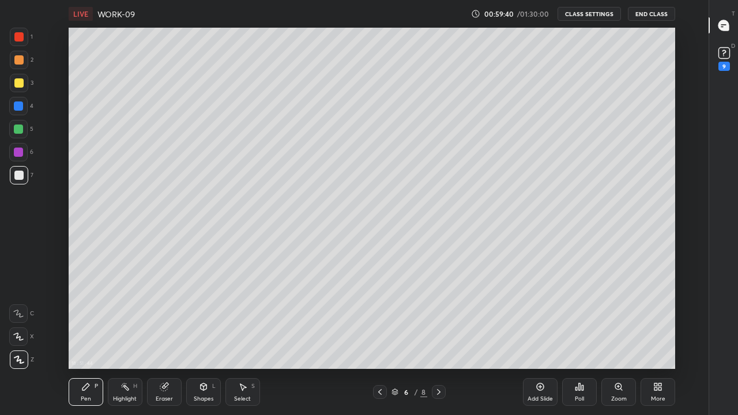
click at [17, 175] on div at bounding box center [18, 175] width 9 height 9
click at [160, 317] on div "Eraser" at bounding box center [164, 392] width 35 height 28
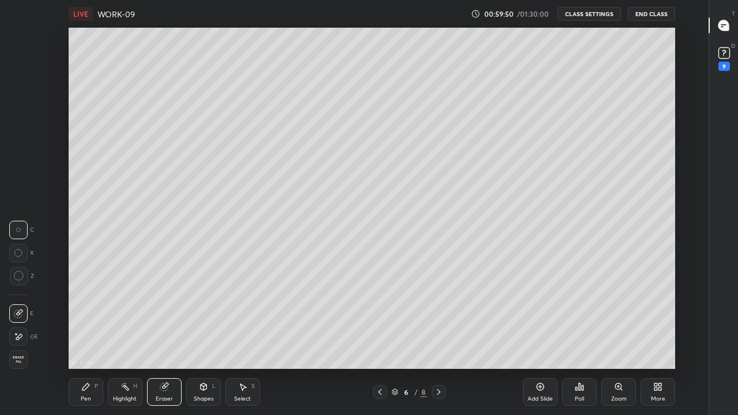
click at [88, 317] on div "Pen" at bounding box center [86, 399] width 10 height 6
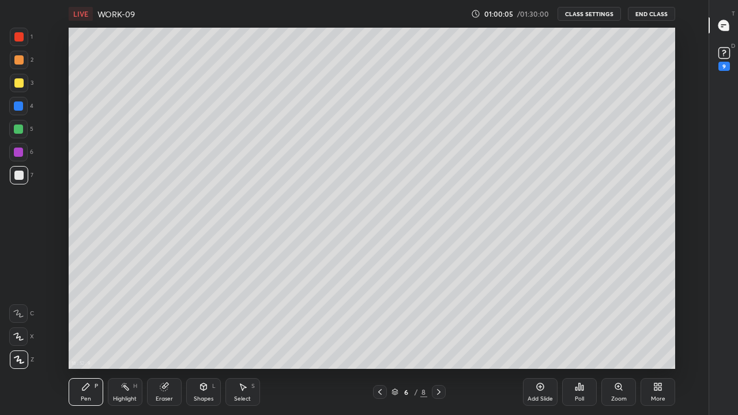
click at [22, 87] on div at bounding box center [18, 82] width 9 height 9
click at [27, 178] on div at bounding box center [19, 175] width 18 height 18
click at [17, 174] on div at bounding box center [18, 175] width 9 height 9
click at [17, 83] on div at bounding box center [18, 82] width 9 height 9
click at [432, 317] on div at bounding box center [439, 392] width 14 height 14
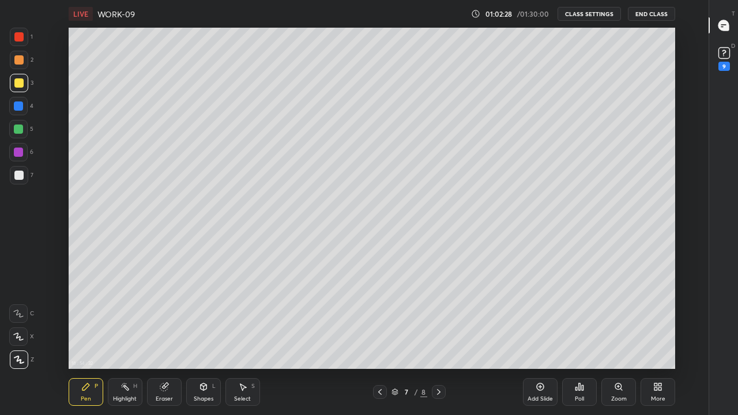
click at [12, 174] on div at bounding box center [19, 175] width 18 height 18
click at [168, 317] on div "Eraser" at bounding box center [164, 392] width 35 height 28
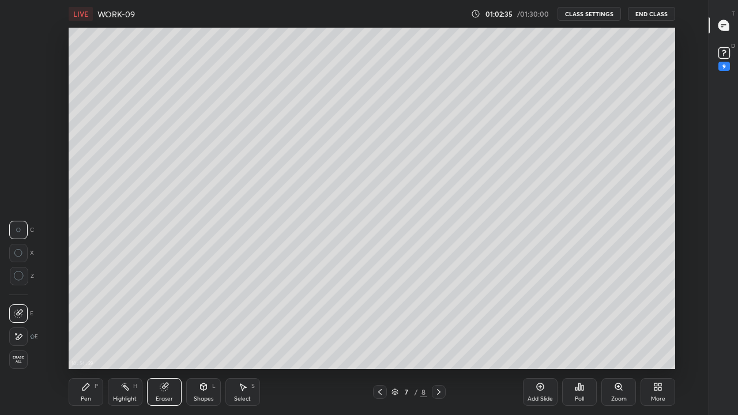
click at [93, 317] on div "Pen P" at bounding box center [86, 392] width 35 height 28
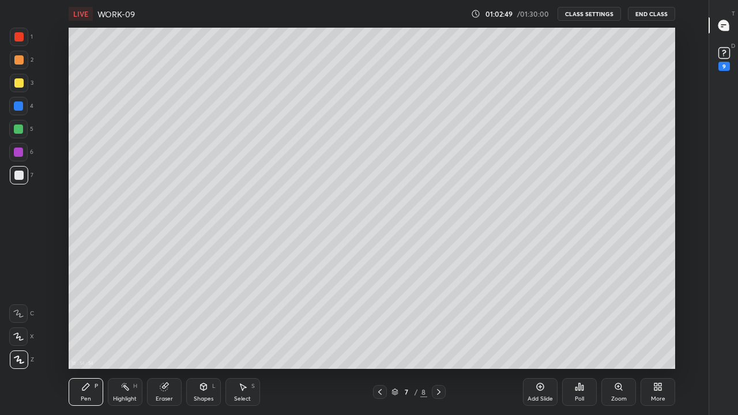
click at [22, 84] on div at bounding box center [18, 82] width 9 height 9
click at [23, 110] on div at bounding box center [18, 106] width 18 height 18
click at [386, 317] on div at bounding box center [380, 392] width 14 height 14
click at [434, 317] on icon at bounding box center [438, 391] width 9 height 9
click at [17, 178] on div at bounding box center [18, 175] width 9 height 9
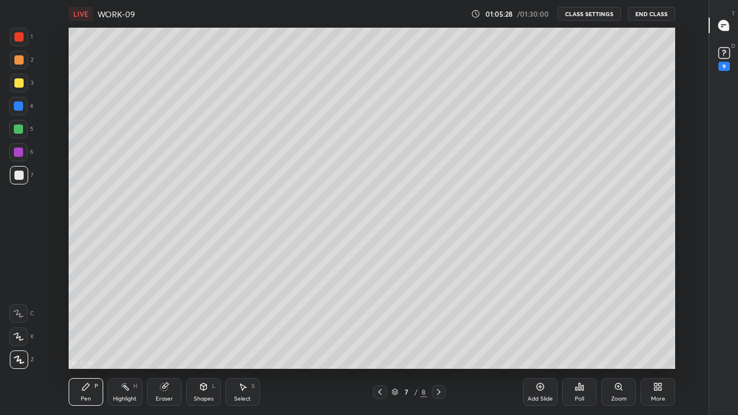
click at [90, 317] on icon at bounding box center [85, 386] width 9 height 9
click at [20, 85] on div at bounding box center [18, 82] width 9 height 9
click at [21, 177] on div at bounding box center [18, 175] width 9 height 9
click at [16, 82] on div at bounding box center [18, 82] width 9 height 9
click at [173, 317] on div "Eraser" at bounding box center [164, 392] width 35 height 28
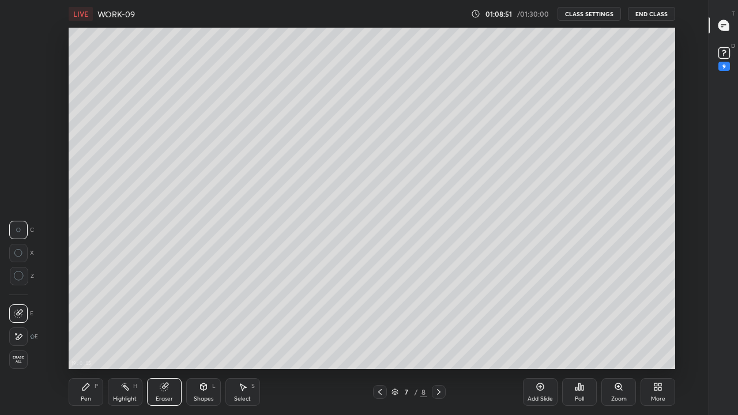
click at [197, 317] on div "Shapes" at bounding box center [204, 399] width 20 height 6
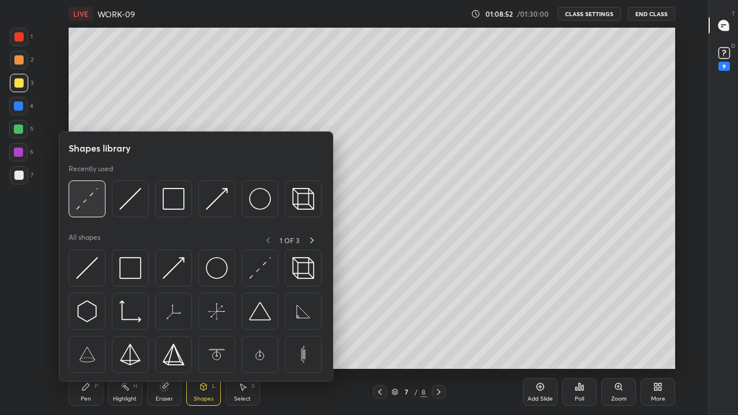
click at [101, 200] on div at bounding box center [87, 198] width 37 height 37
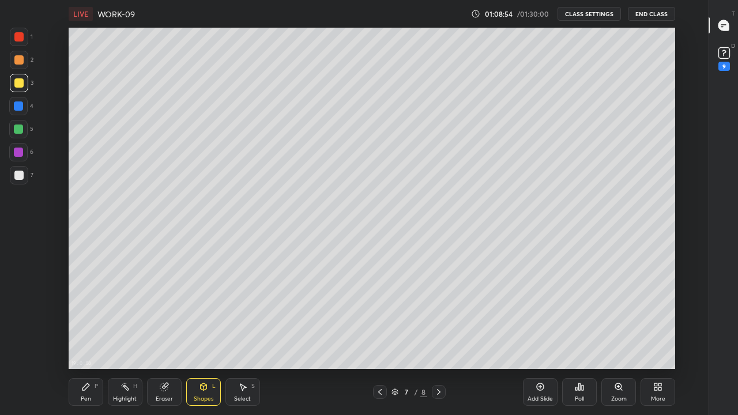
click at [84, 317] on icon at bounding box center [85, 386] width 9 height 9
click at [21, 179] on div at bounding box center [18, 175] width 9 height 9
click at [678, 100] on div "19 : 2 : 26 Setting up your live class" at bounding box center [372, 198] width 670 height 341
click at [204, 317] on icon at bounding box center [204, 388] width 0 height 4
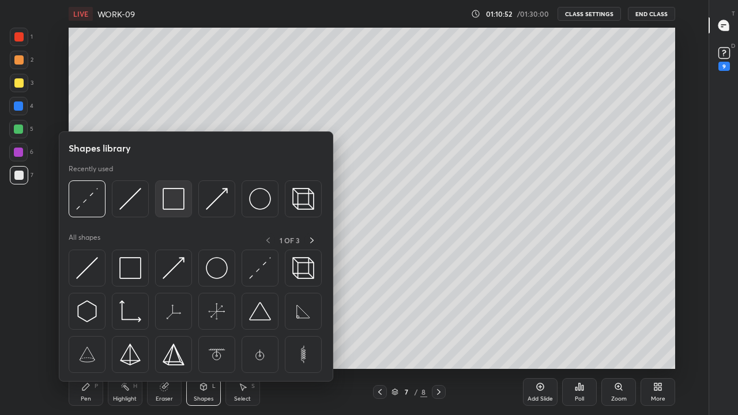
click at [167, 209] on img at bounding box center [174, 199] width 22 height 22
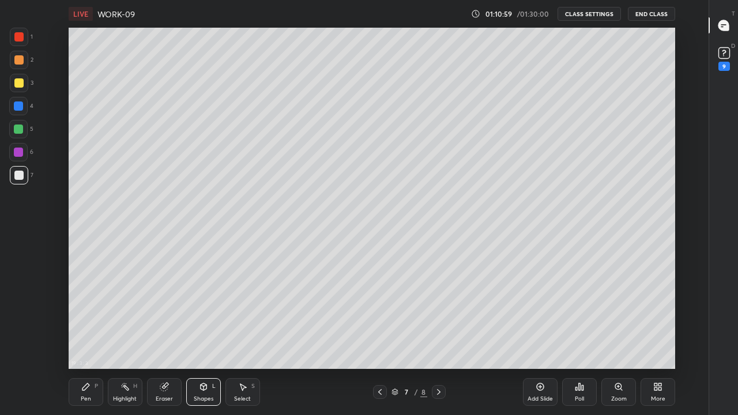
click at [87, 317] on div "Pen" at bounding box center [86, 399] width 10 height 6
click at [22, 179] on div at bounding box center [18, 175] width 9 height 9
click at [239, 317] on div "Select" at bounding box center [242, 399] width 17 height 6
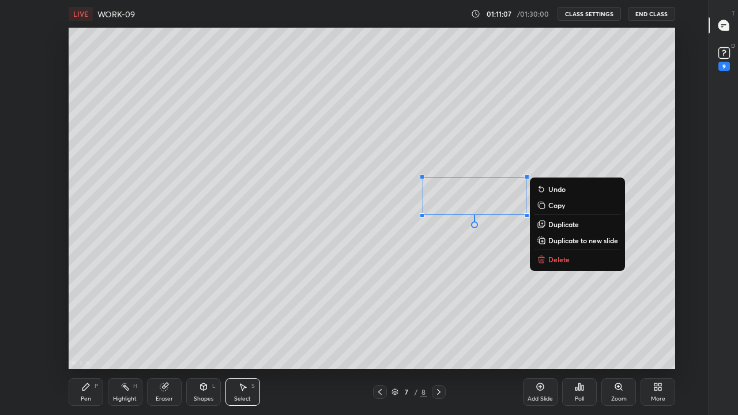
click at [563, 223] on p "Duplicate" at bounding box center [563, 224] width 31 height 9
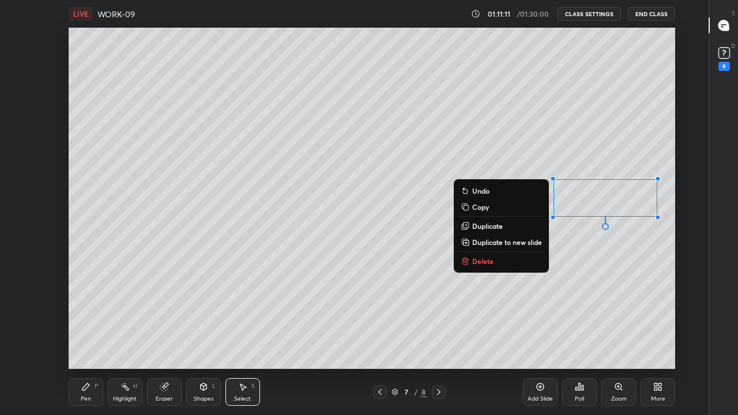
click at [603, 283] on div "0 ° Undo Copy Duplicate Duplicate to new slide Delete" at bounding box center [372, 198] width 607 height 341
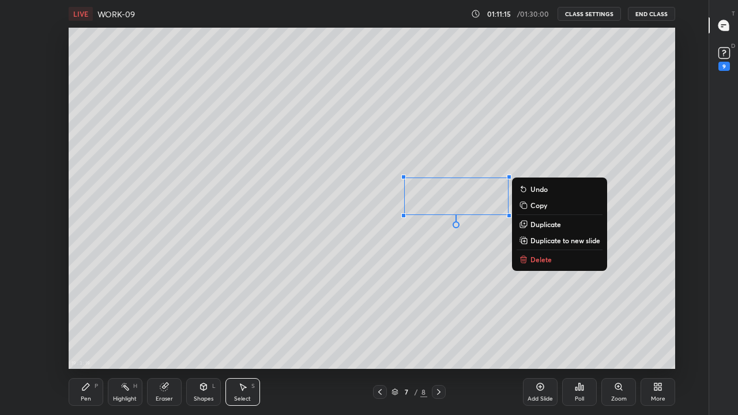
click at [497, 255] on div "0 ° Undo Copy Duplicate Duplicate to new slide Delete" at bounding box center [372, 198] width 607 height 341
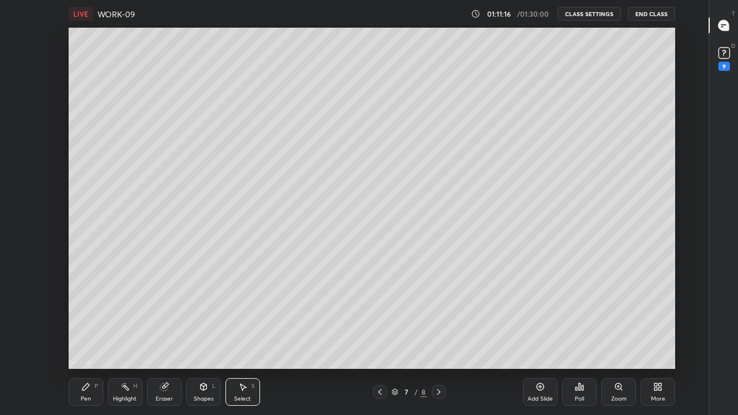
click at [162, 317] on div "Eraser" at bounding box center [164, 399] width 17 height 6
click at [89, 317] on icon at bounding box center [85, 386] width 9 height 9
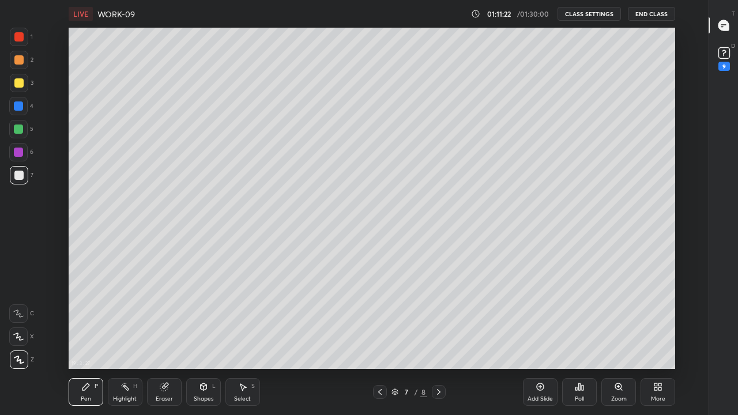
click at [22, 84] on div at bounding box center [18, 82] width 9 height 9
click at [633, 317] on div "Add Slide Poll Zoom More" at bounding box center [599, 392] width 152 height 65
click at [438, 317] on icon at bounding box center [438, 391] width 9 height 9
click at [381, 317] on icon at bounding box center [379, 391] width 9 height 9
click at [438, 317] on icon at bounding box center [438, 391] width 9 height 9
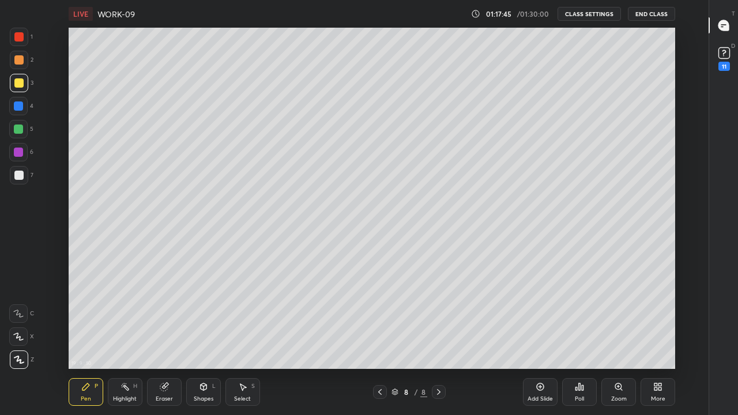
click at [17, 174] on div at bounding box center [18, 175] width 9 height 9
click at [204, 317] on icon at bounding box center [204, 388] width 0 height 4
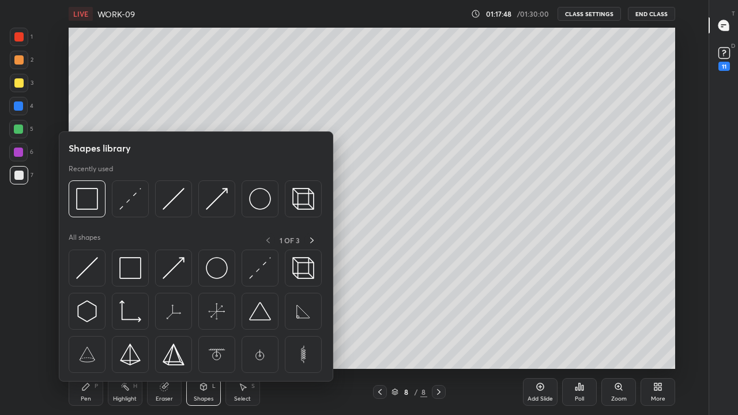
click at [172, 202] on img at bounding box center [174, 199] width 22 height 22
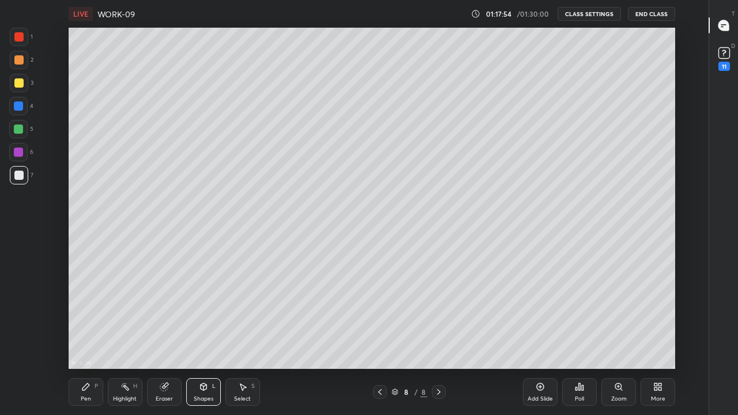
click at [90, 317] on div "Pen" at bounding box center [86, 399] width 10 height 6
click at [171, 317] on div "Eraser" at bounding box center [164, 392] width 35 height 28
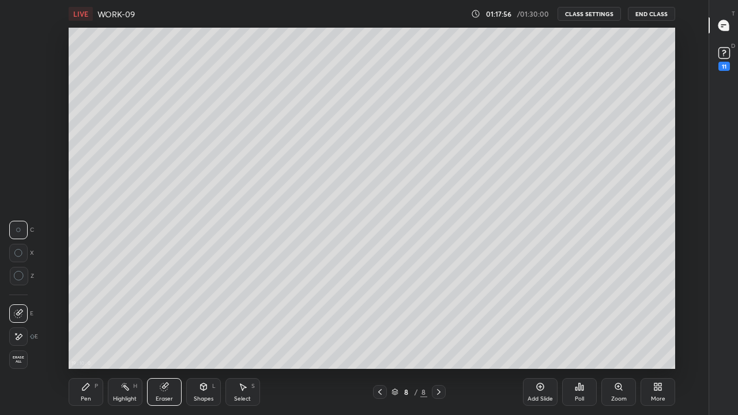
click at [197, 317] on div "Shapes L" at bounding box center [203, 392] width 35 height 28
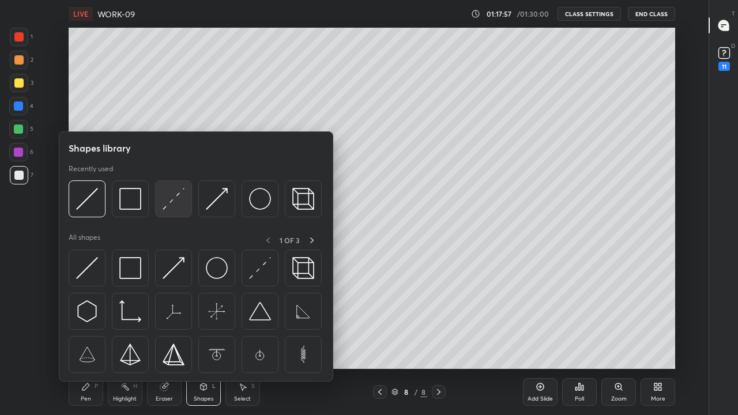
click at [167, 202] on img at bounding box center [174, 199] width 22 height 22
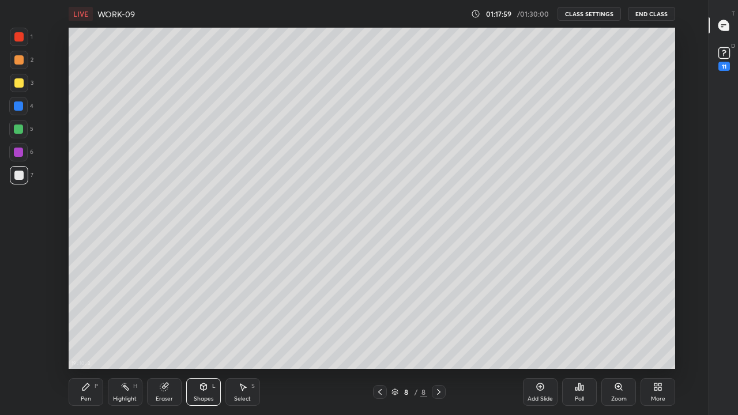
click at [86, 317] on div "Pen" at bounding box center [86, 399] width 10 height 6
click at [14, 82] on div at bounding box center [18, 82] width 9 height 9
click at [18, 178] on div at bounding box center [18, 175] width 9 height 9
click at [17, 108] on div at bounding box center [18, 105] width 9 height 9
click at [18, 173] on div at bounding box center [18, 175] width 9 height 9
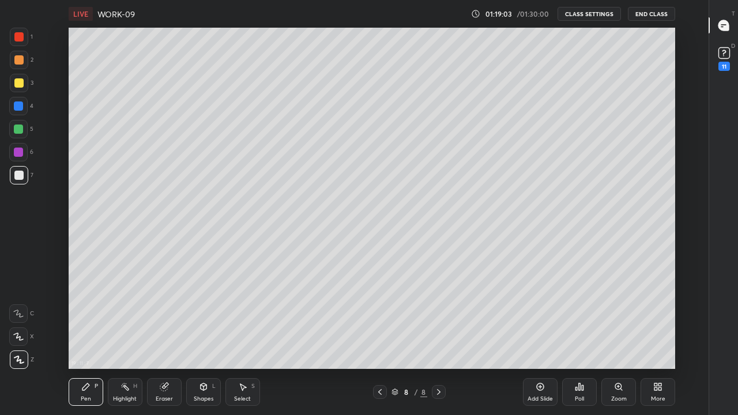
click at [381, 317] on div at bounding box center [380, 392] width 14 height 14
click at [379, 317] on icon at bounding box center [379, 391] width 9 height 9
click at [21, 110] on div at bounding box center [18, 105] width 9 height 9
click at [438, 317] on icon at bounding box center [438, 391] width 9 height 9
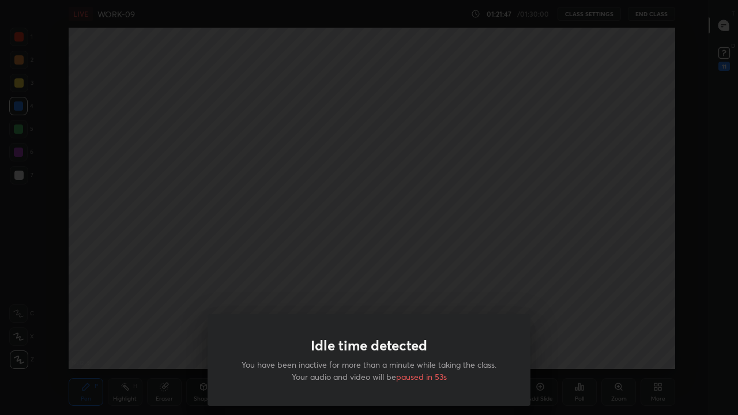
click at [299, 272] on div "Idle time detected You have been inactive for more than a minute while taking t…" at bounding box center [369, 207] width 738 height 415
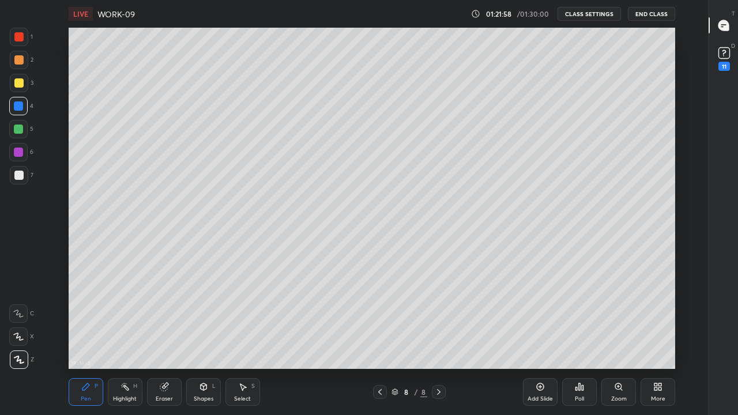
click at [18, 179] on div at bounding box center [18, 175] width 9 height 9
click at [21, 84] on div at bounding box center [18, 82] width 9 height 9
click at [204, 317] on icon at bounding box center [203, 386] width 6 height 7
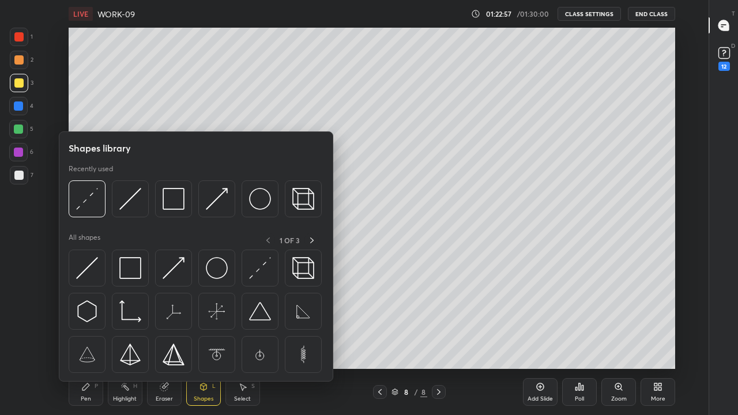
click at [194, 317] on div "Shapes" at bounding box center [204, 399] width 20 height 6
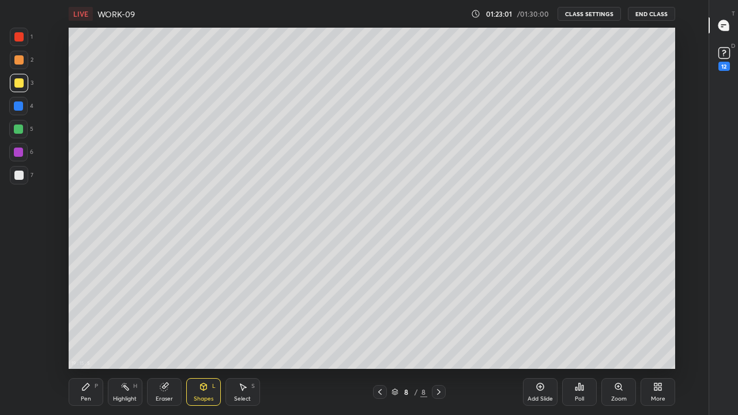
click at [76, 317] on div "Pen P" at bounding box center [86, 392] width 35 height 28
click at [163, 317] on div "Eraser" at bounding box center [164, 399] width 17 height 6
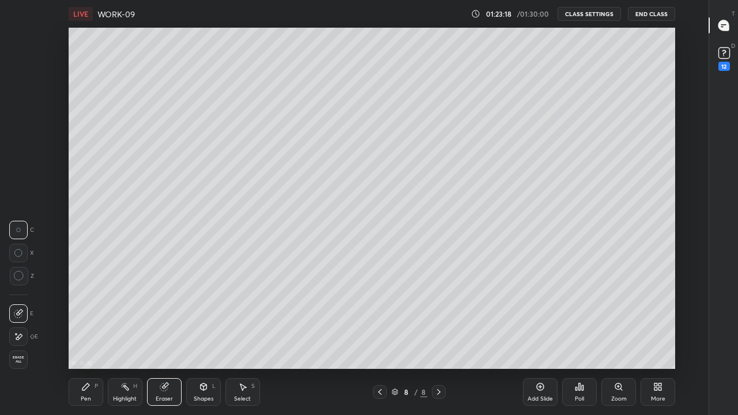
click at [204, 317] on div "Shapes" at bounding box center [204, 399] width 20 height 6
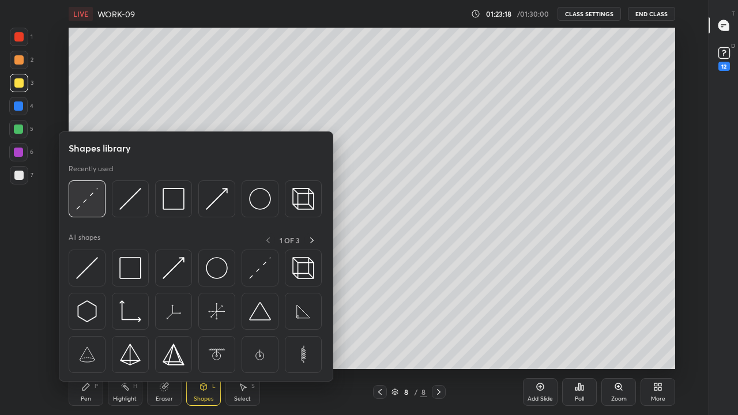
click at [81, 204] on img at bounding box center [87, 199] width 22 height 22
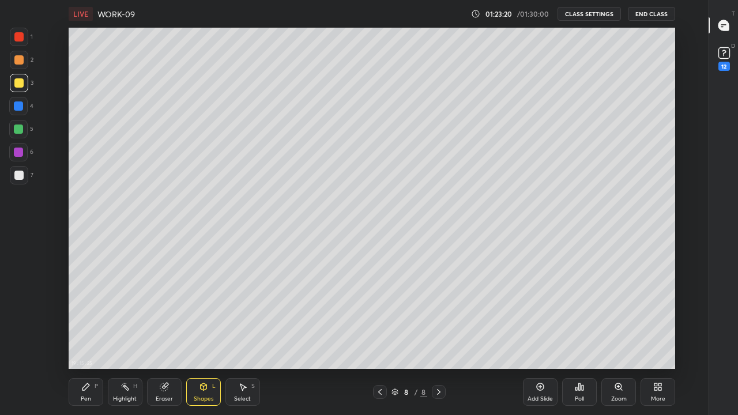
click at [85, 317] on div "Pen P" at bounding box center [86, 392] width 35 height 28
click at [11, 182] on div at bounding box center [19, 175] width 18 height 18
click at [192, 317] on div "Shapes L" at bounding box center [203, 392] width 35 height 28
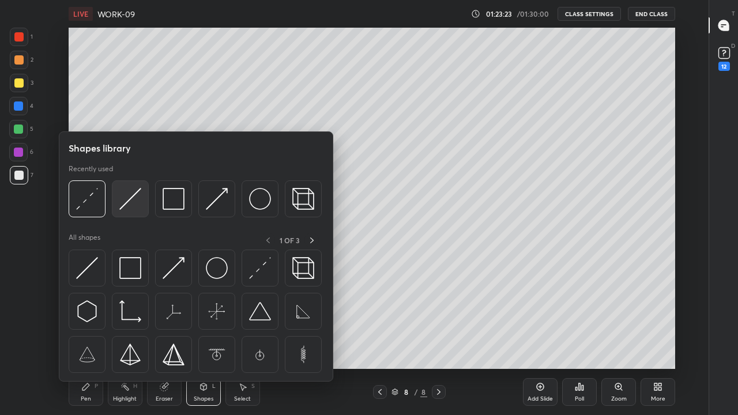
click at [128, 201] on img at bounding box center [130, 199] width 22 height 22
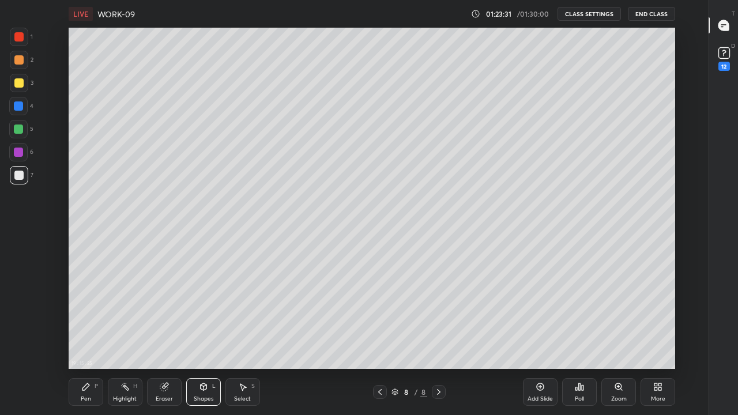
click at [202, 317] on div "Shapes L" at bounding box center [203, 392] width 35 height 28
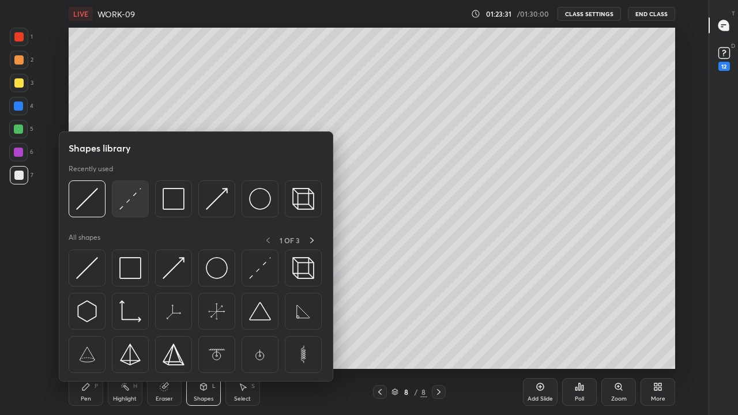
click at [125, 200] on img at bounding box center [130, 199] width 22 height 22
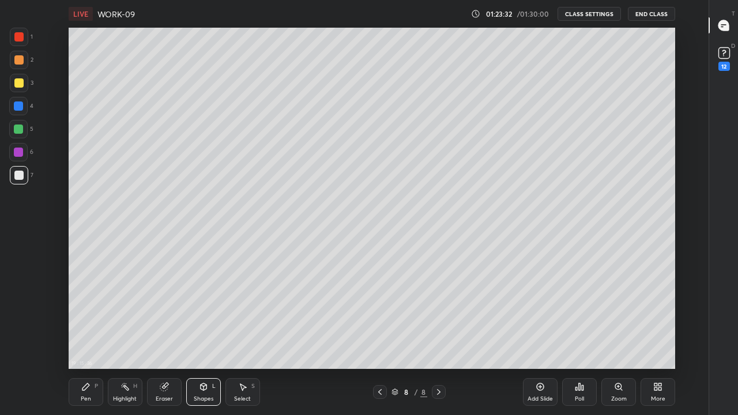
click at [19, 101] on div at bounding box center [18, 106] width 18 height 18
click at [81, 317] on div "Pen P" at bounding box center [86, 392] width 35 height 28
click at [18, 179] on div at bounding box center [18, 175] width 9 height 9
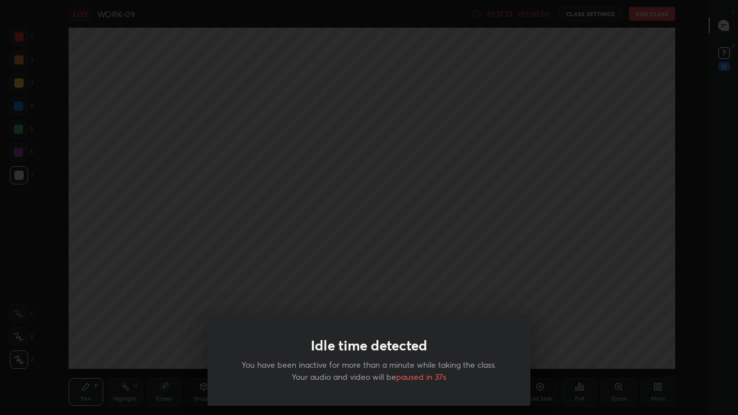
click at [347, 268] on div "Idle time detected You have been inactive for more than a minute while taking t…" at bounding box center [369, 207] width 738 height 415
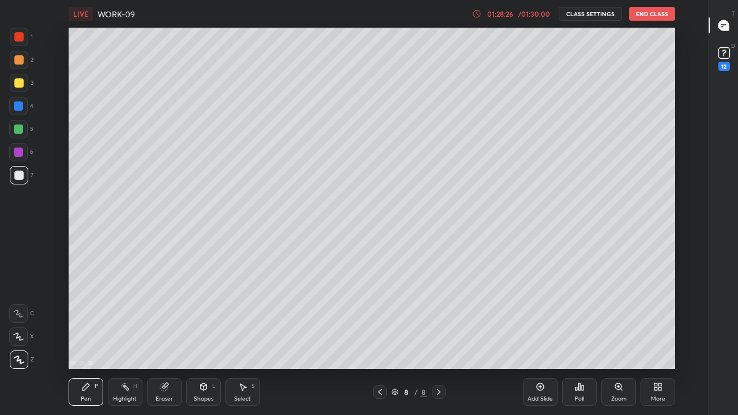
click at [204, 317] on div "Shapes L" at bounding box center [203, 392] width 35 height 28
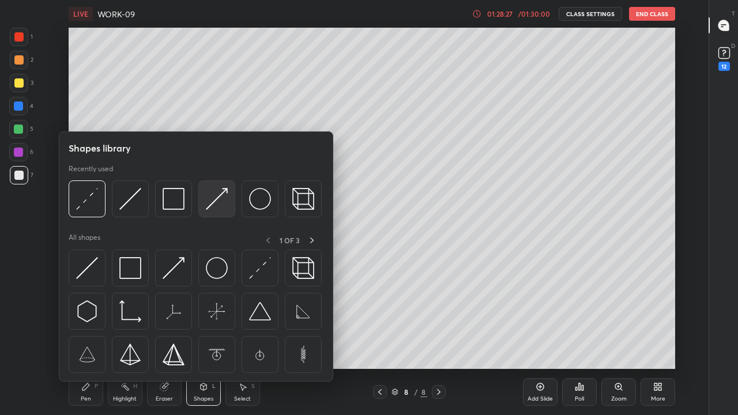
click at [213, 204] on img at bounding box center [217, 199] width 22 height 22
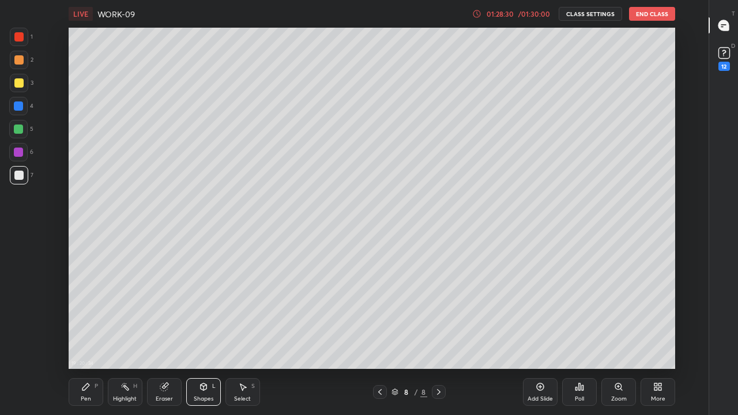
click at [202, 317] on div "Shapes" at bounding box center [204, 399] width 20 height 6
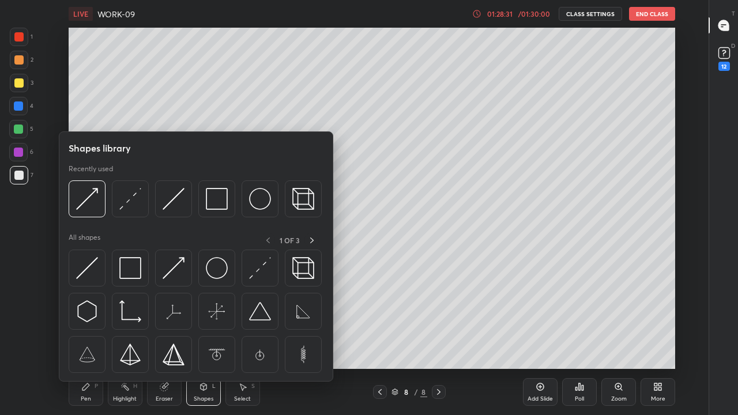
click at [19, 108] on div at bounding box center [18, 105] width 9 height 9
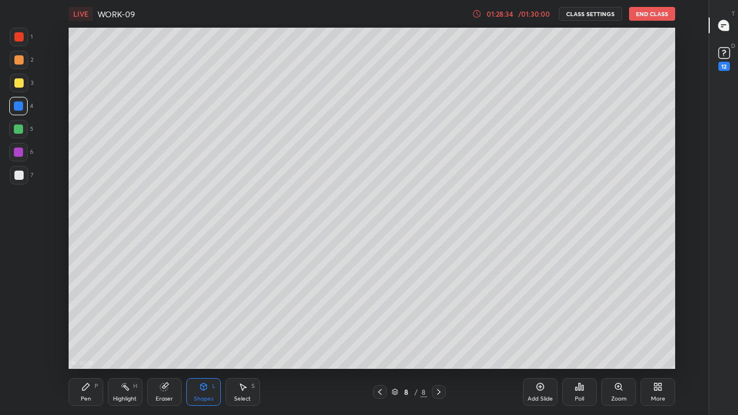
click at [85, 317] on div "Pen P" at bounding box center [86, 392] width 35 height 28
click at [17, 87] on div at bounding box center [18, 82] width 9 height 9
click at [86, 317] on div "Pen P" at bounding box center [86, 392] width 35 height 28
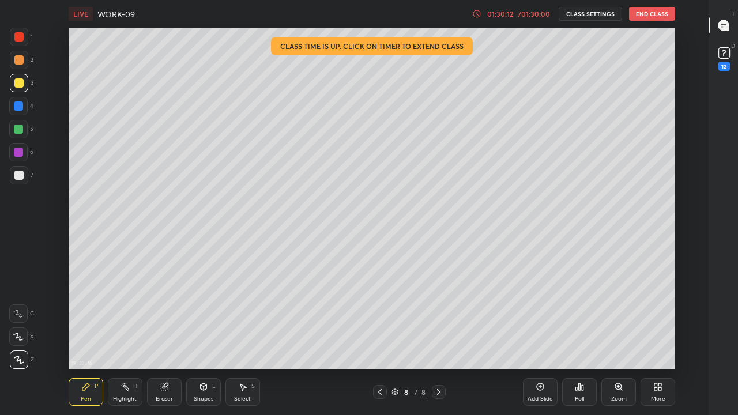
click at [499, 16] on div "01:30:12" at bounding box center [500, 13] width 32 height 7
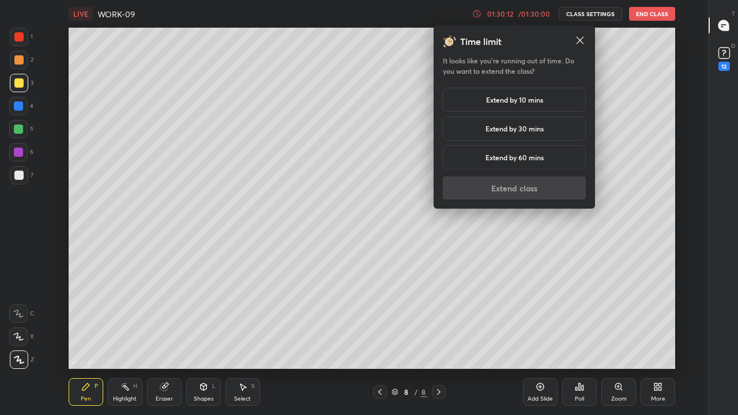
click at [520, 133] on h5 "Extend by 30 mins" at bounding box center [515, 128] width 58 height 10
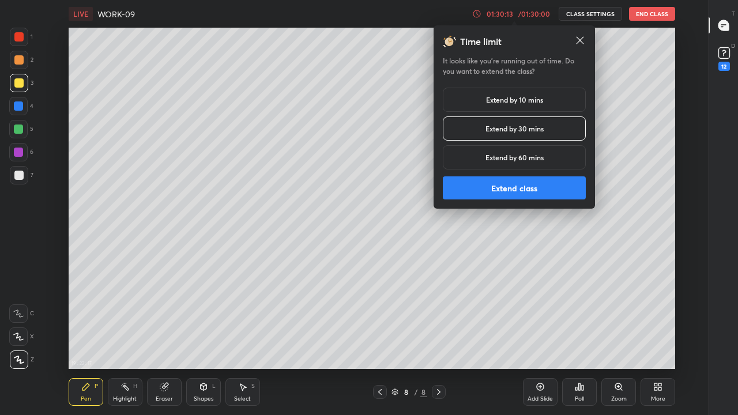
click at [517, 185] on button "Extend class" at bounding box center [514, 187] width 143 height 23
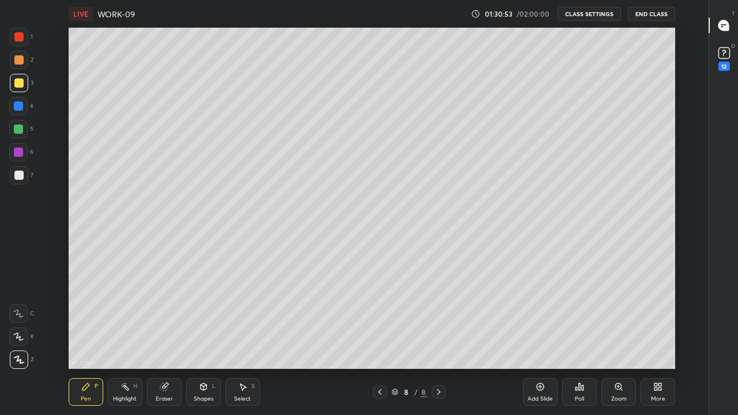
click at [240, 317] on div "Select S" at bounding box center [242, 392] width 35 height 28
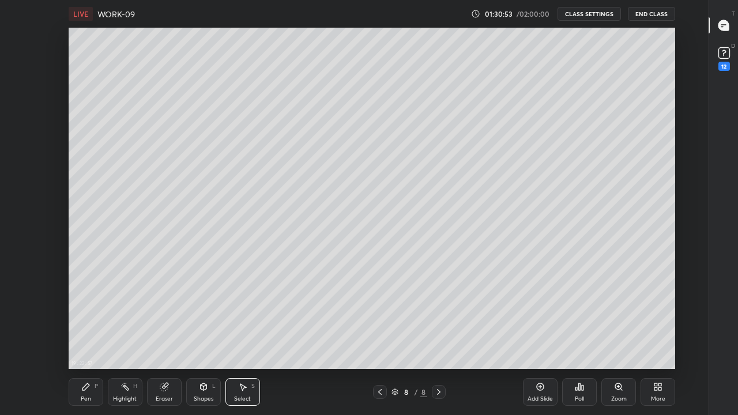
click at [240, 317] on div "Select S" at bounding box center [242, 392] width 35 height 28
click at [167, 317] on div "Eraser" at bounding box center [164, 399] width 17 height 6
click at [91, 317] on div "Pen P" at bounding box center [86, 392] width 35 height 28
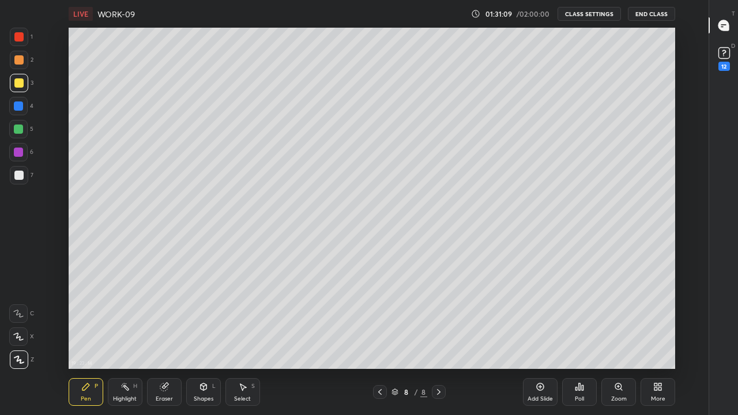
click at [160, 317] on div "Eraser" at bounding box center [164, 392] width 35 height 28
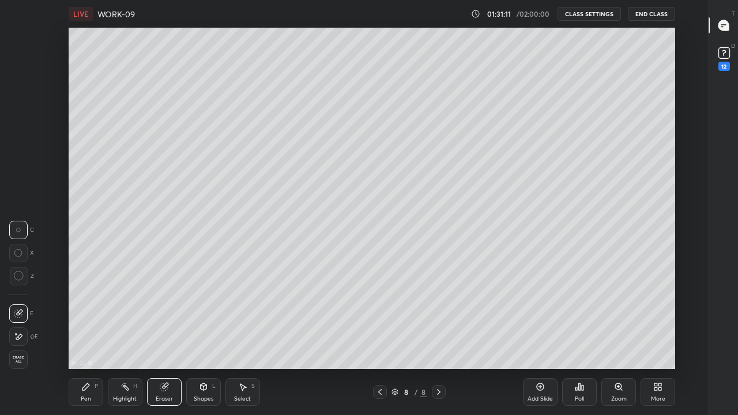
click at [84, 317] on div "Pen" at bounding box center [86, 399] width 10 height 6
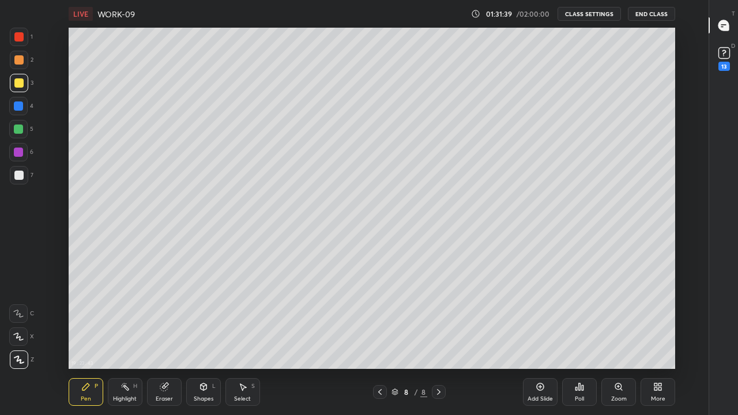
click at [381, 317] on icon at bounding box center [379, 392] width 3 height 6
click at [385, 317] on div at bounding box center [380, 392] width 14 height 14
click at [438, 317] on icon at bounding box center [438, 391] width 9 height 9
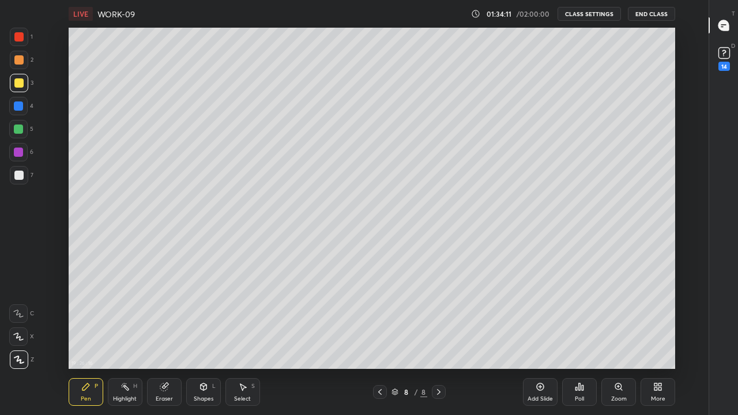
click at [541, 317] on icon at bounding box center [540, 386] width 3 height 3
click at [537, 317] on div "Add Slide" at bounding box center [540, 399] width 25 height 6
click at [381, 317] on icon at bounding box center [379, 391] width 9 height 9
click at [379, 317] on icon at bounding box center [379, 391] width 9 height 9
click at [440, 317] on icon at bounding box center [438, 391] width 9 height 9
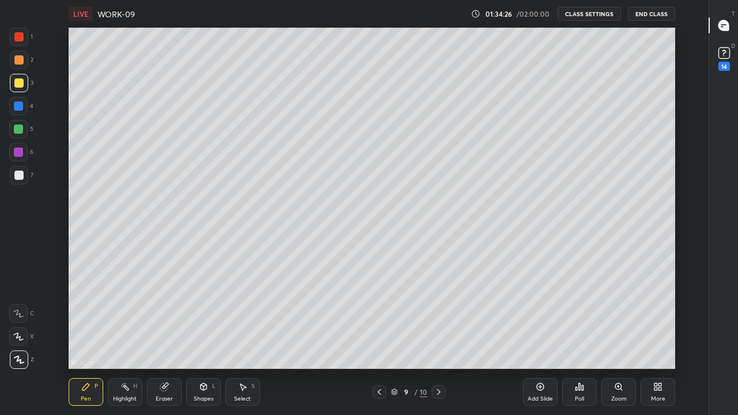
click at [16, 179] on div at bounding box center [18, 175] width 9 height 9
click at [16, 85] on div at bounding box center [18, 82] width 9 height 9
click at [88, 317] on div "Pen P" at bounding box center [86, 392] width 35 height 28
click at [24, 83] on div at bounding box center [19, 83] width 18 height 18
click at [18, 179] on div at bounding box center [18, 175] width 9 height 9
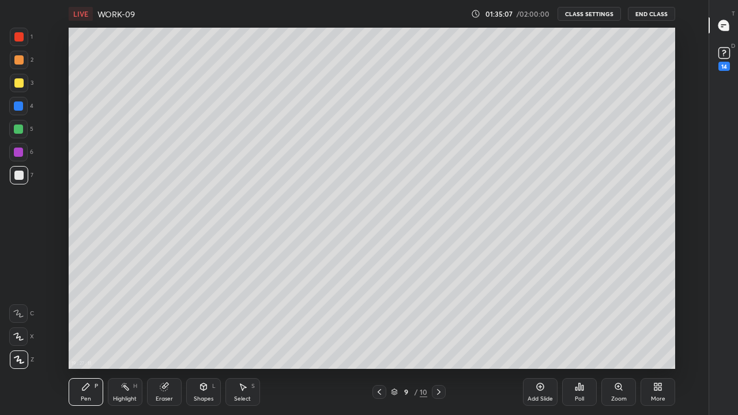
click at [168, 317] on div "Eraser" at bounding box center [164, 399] width 17 height 6
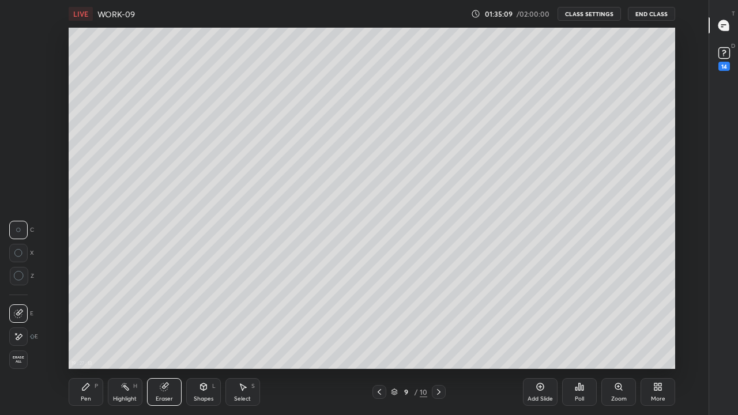
click at [81, 317] on div "Pen P" at bounding box center [86, 392] width 35 height 28
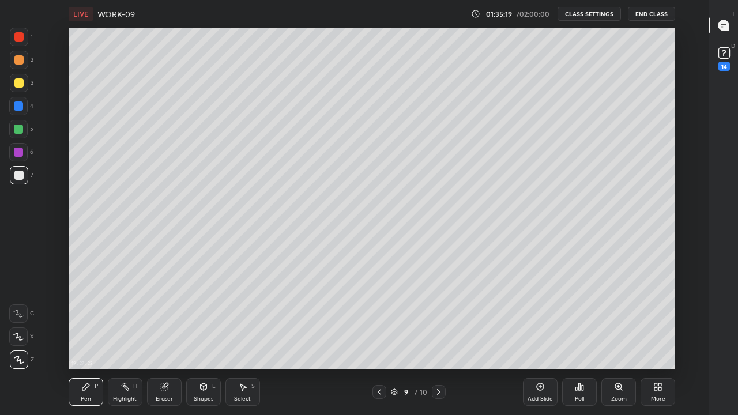
click at [21, 85] on div at bounding box center [18, 82] width 9 height 9
click at [16, 177] on div at bounding box center [18, 175] width 9 height 9
click at [163, 317] on icon at bounding box center [163, 386] width 7 height 7
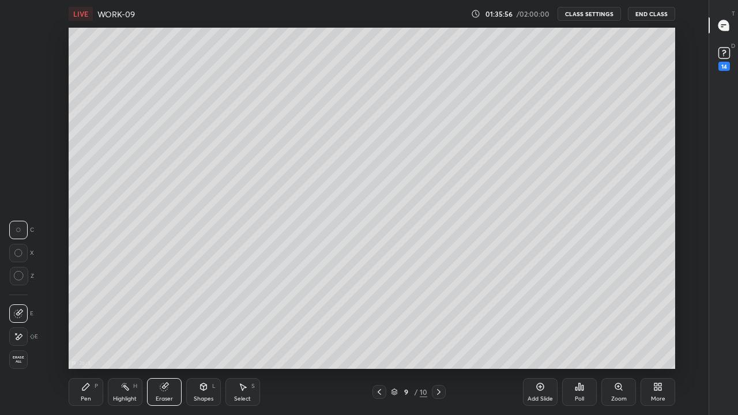
click at [88, 317] on icon at bounding box center [85, 386] width 9 height 9
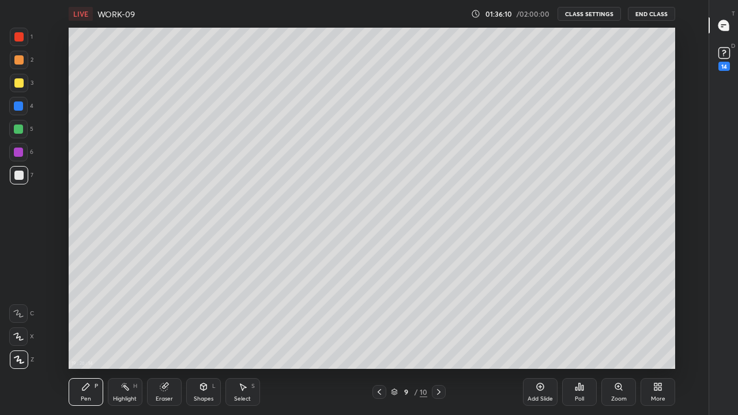
click at [19, 84] on div at bounding box center [18, 82] width 9 height 9
click at [167, 317] on icon at bounding box center [164, 386] width 9 height 9
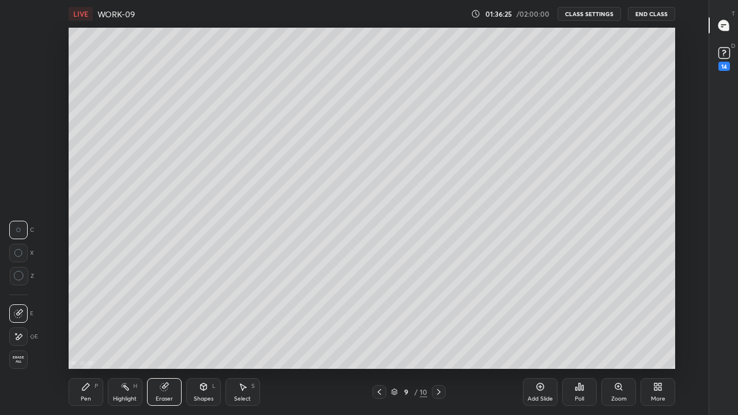
click at [84, 317] on div "Pen P" at bounding box center [86, 392] width 35 height 28
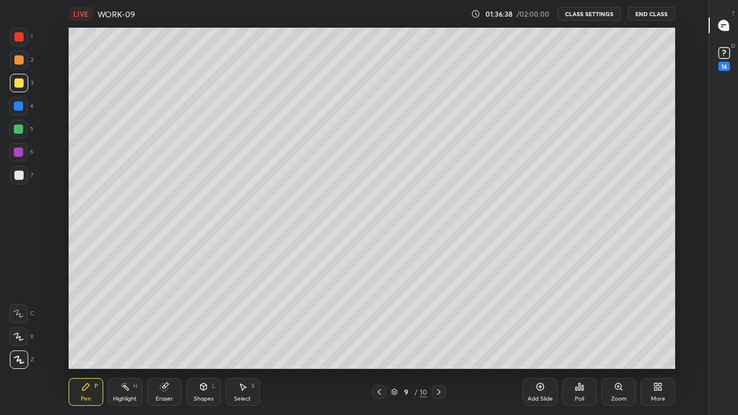
click at [18, 174] on div at bounding box center [18, 175] width 9 height 9
click at [119, 317] on div "Highlight H" at bounding box center [125, 392] width 35 height 28
click at [93, 317] on div "Pen P" at bounding box center [86, 392] width 35 height 28
click at [18, 86] on div at bounding box center [18, 82] width 9 height 9
click at [16, 108] on div at bounding box center [18, 105] width 9 height 9
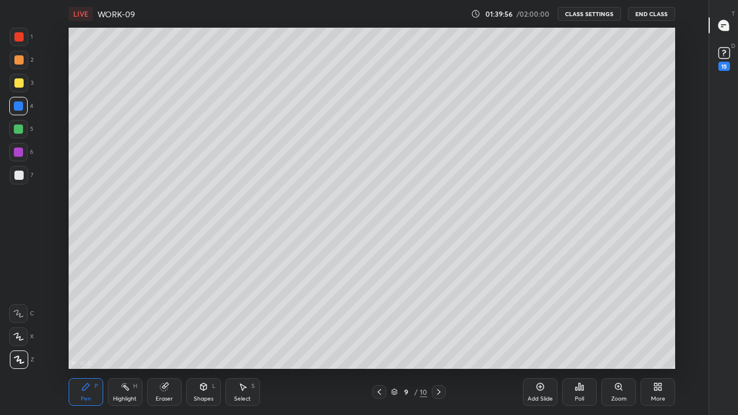
click at [13, 176] on div at bounding box center [19, 175] width 18 height 18
click at [165, 317] on div "Eraser" at bounding box center [164, 399] width 17 height 6
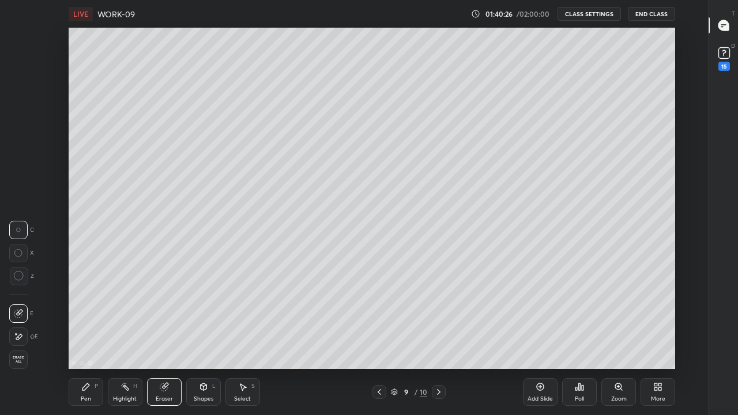
click at [90, 317] on div "Pen" at bounding box center [86, 399] width 10 height 6
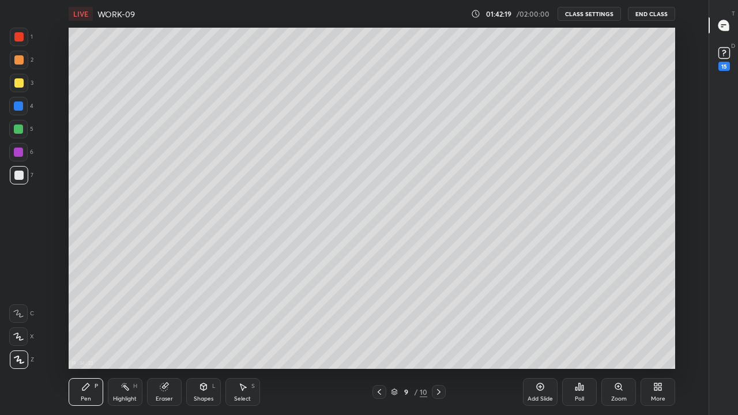
click at [439, 317] on icon at bounding box center [438, 391] width 9 height 9
click at [24, 178] on div at bounding box center [19, 175] width 18 height 18
click at [19, 85] on div at bounding box center [18, 82] width 9 height 9
click at [17, 171] on div at bounding box center [18, 175] width 9 height 9
click at [202, 317] on div "Shapes" at bounding box center [204, 399] width 20 height 6
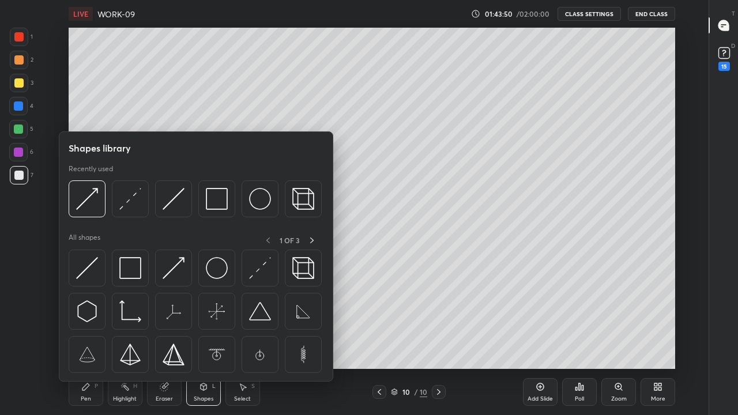
click at [130, 201] on img at bounding box center [130, 199] width 22 height 22
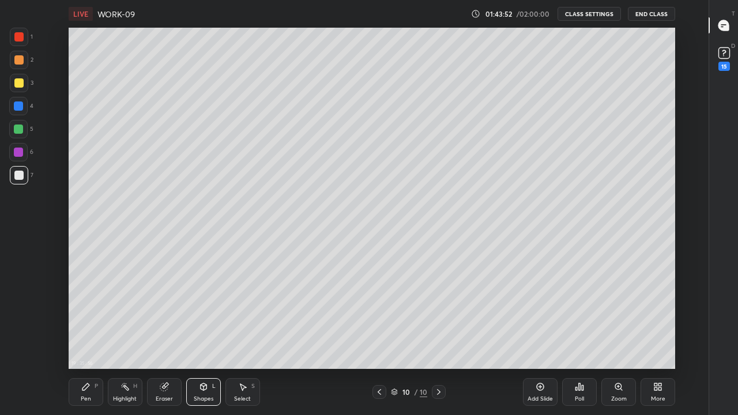
click at [85, 317] on div "Pen P" at bounding box center [86, 392] width 35 height 28
click at [727, 48] on rect at bounding box center [723, 53] width 11 height 11
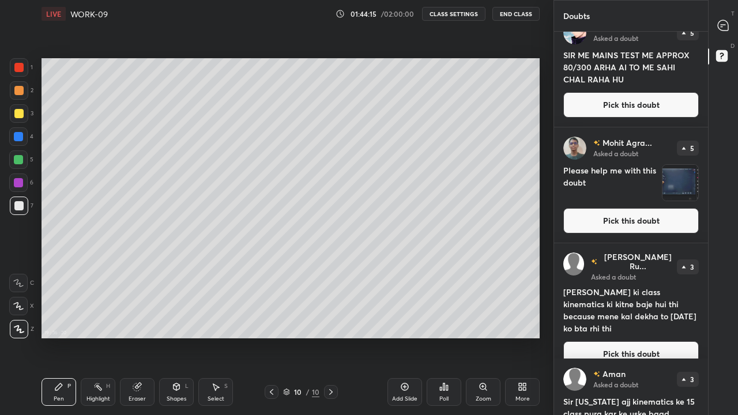
scroll to position [20, 0]
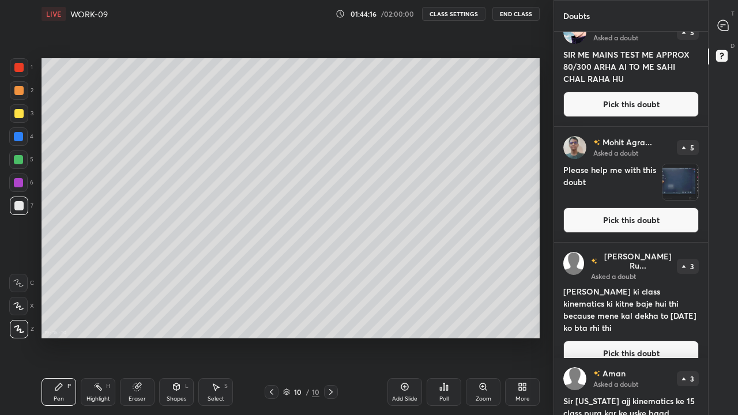
click at [675, 185] on img "grid" at bounding box center [681, 182] width 36 height 36
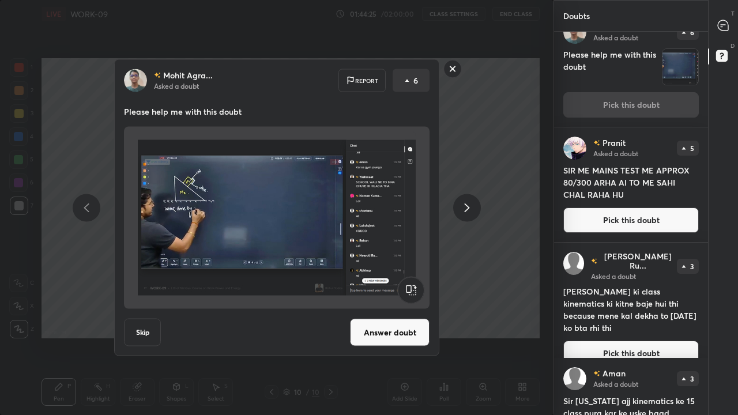
click at [142, 317] on button "Skip" at bounding box center [142, 333] width 37 height 28
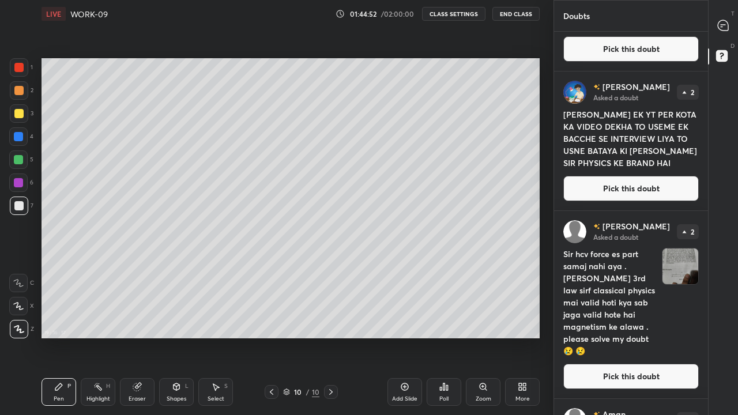
scroll to position [798, 0]
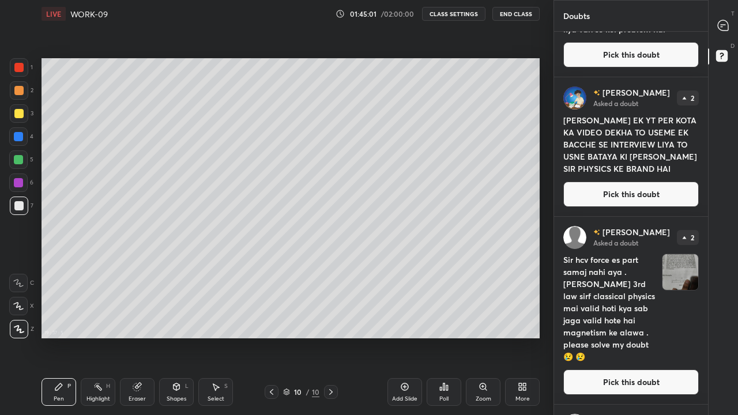
click at [673, 272] on img "grid" at bounding box center [681, 272] width 36 height 36
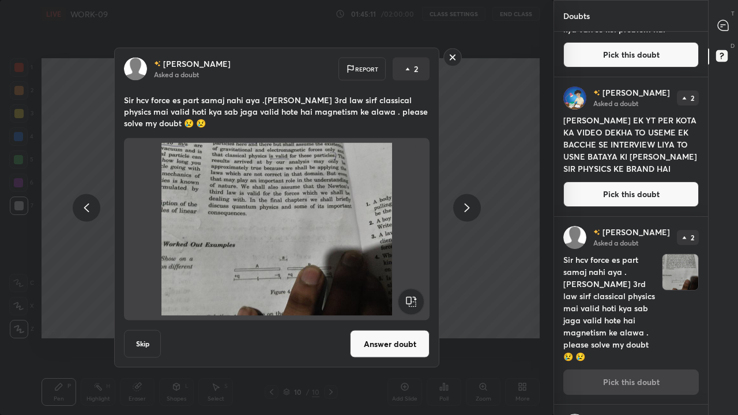
click at [297, 196] on img at bounding box center [277, 229] width 278 height 173
click at [153, 317] on button "Skip" at bounding box center [142, 344] width 37 height 28
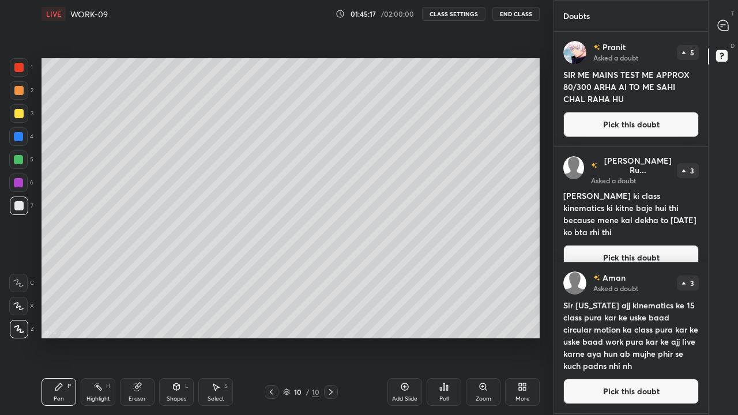
click at [517, 317] on div "More" at bounding box center [522, 392] width 35 height 28
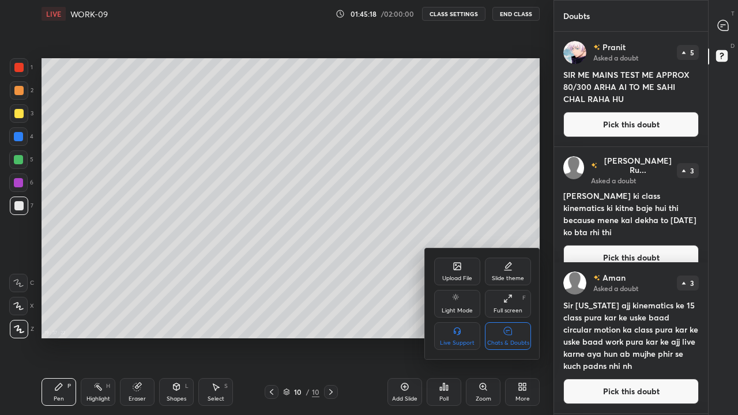
click at [520, 317] on div "Chats & Doubts" at bounding box center [508, 336] width 46 height 28
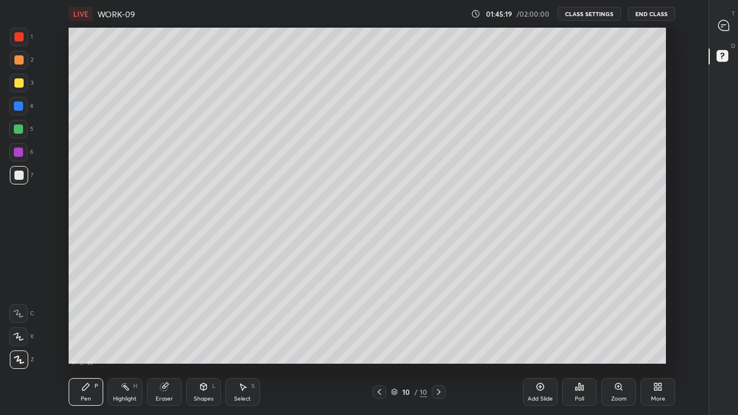
scroll to position [4, 1]
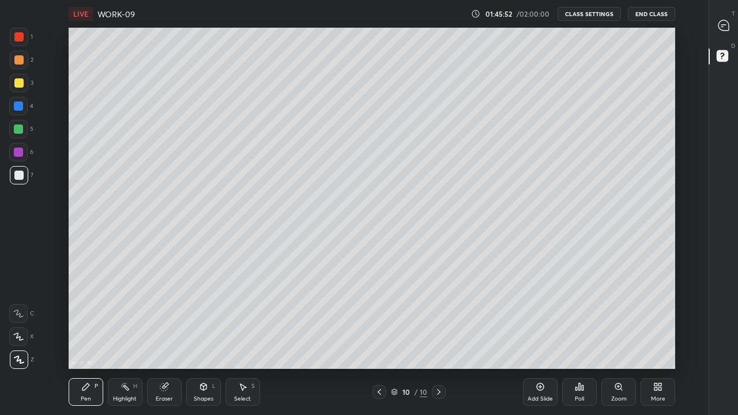
click at [20, 108] on div at bounding box center [18, 105] width 9 height 9
click at [18, 176] on div at bounding box center [18, 175] width 9 height 9
click at [17, 176] on div at bounding box center [18, 175] width 9 height 9
click at [379, 317] on icon at bounding box center [379, 391] width 9 height 9
click at [381, 317] on icon at bounding box center [379, 391] width 9 height 9
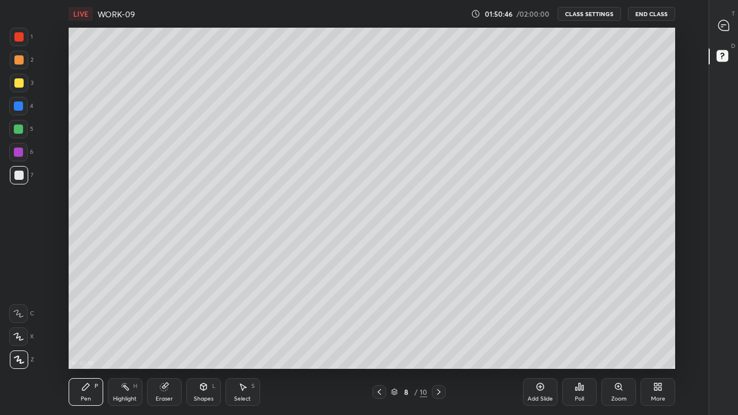
click at [441, 317] on icon at bounding box center [438, 391] width 9 height 9
click at [438, 317] on icon at bounding box center [438, 391] width 9 height 9
click at [581, 317] on icon at bounding box center [580, 386] width 2 height 7
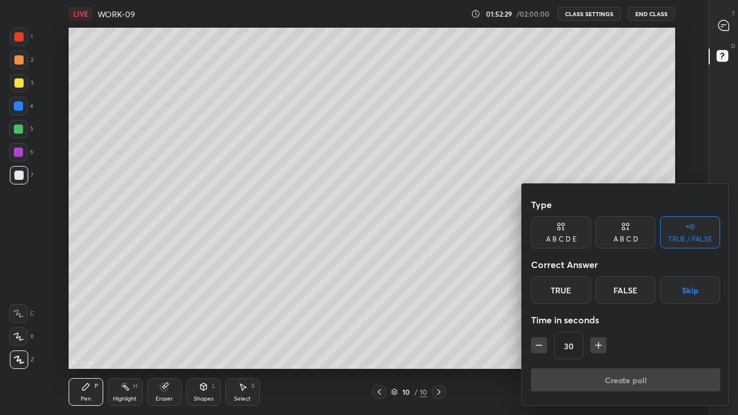
click at [631, 240] on div "A B C D" at bounding box center [626, 239] width 25 height 7
click at [706, 292] on button "Skip" at bounding box center [703, 290] width 34 height 28
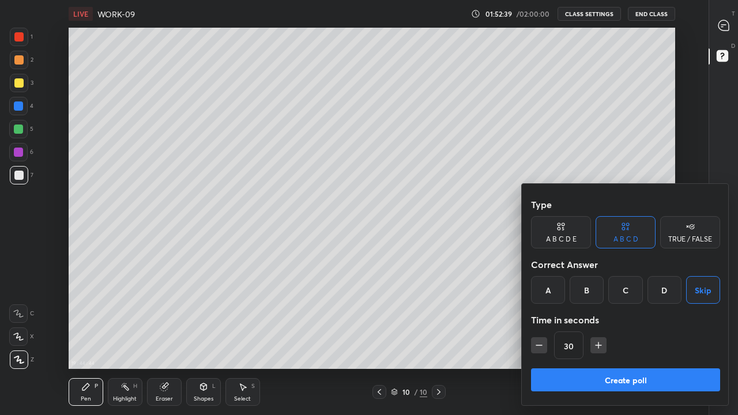
click at [616, 317] on button "Create poll" at bounding box center [625, 379] width 189 height 23
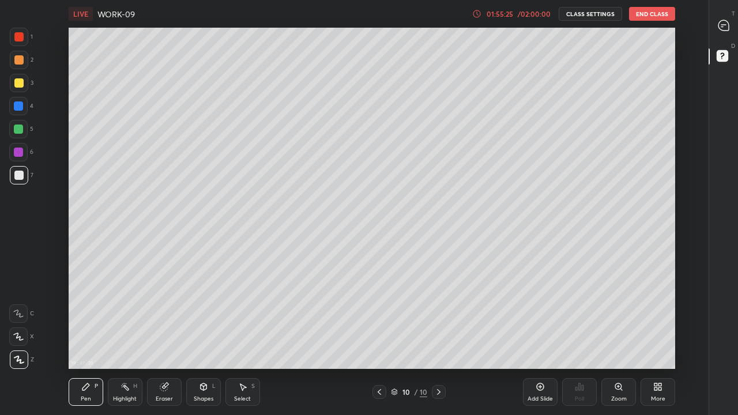
click at [529, 15] on div "/ 02:00:00" at bounding box center [534, 13] width 36 height 7
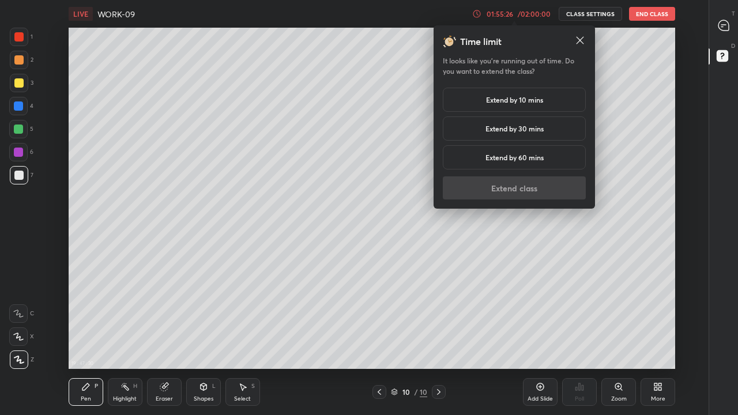
click at [532, 100] on h5 "Extend by 10 mins" at bounding box center [514, 100] width 57 height 10
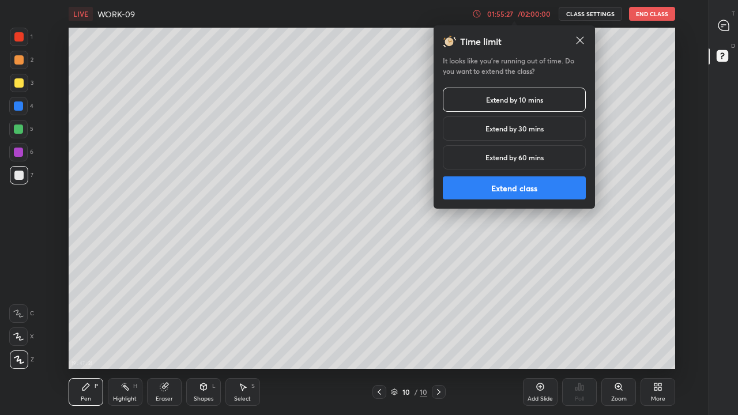
click at [532, 130] on h5 "Extend by 30 mins" at bounding box center [515, 128] width 58 height 10
click at [526, 191] on button "Extend class" at bounding box center [514, 187] width 143 height 23
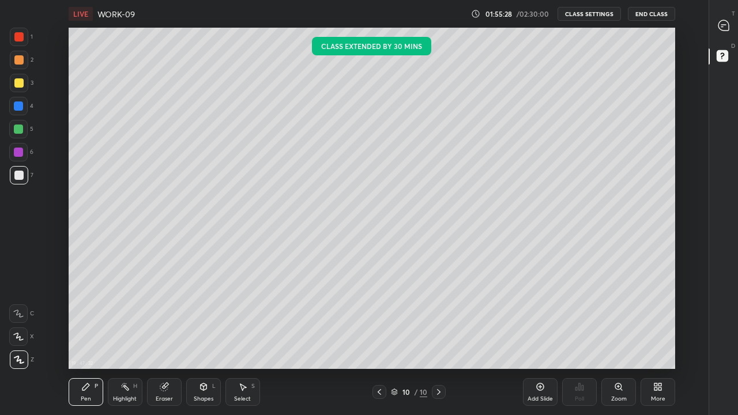
click at [439, 317] on icon at bounding box center [438, 391] width 9 height 9
click at [542, 317] on div "Add Slide" at bounding box center [540, 399] width 25 height 6
click at [16, 176] on div at bounding box center [18, 175] width 9 height 9
click at [20, 84] on div at bounding box center [18, 82] width 9 height 9
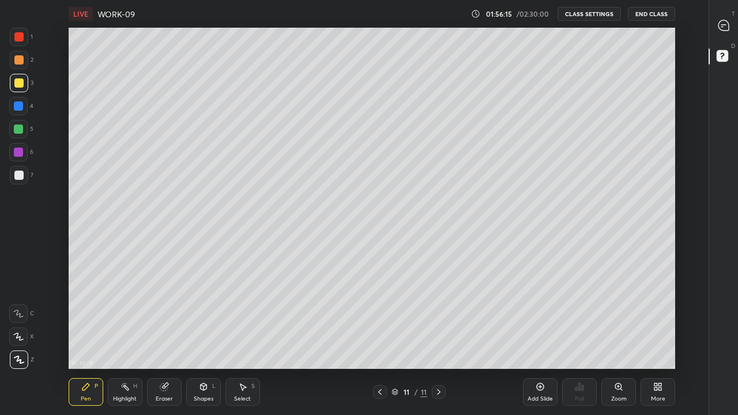
click at [205, 317] on icon at bounding box center [203, 386] width 6 height 7
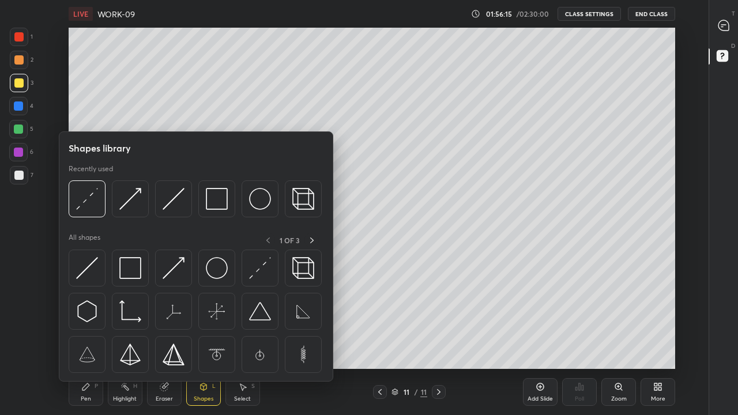
click at [170, 202] on img at bounding box center [174, 199] width 22 height 22
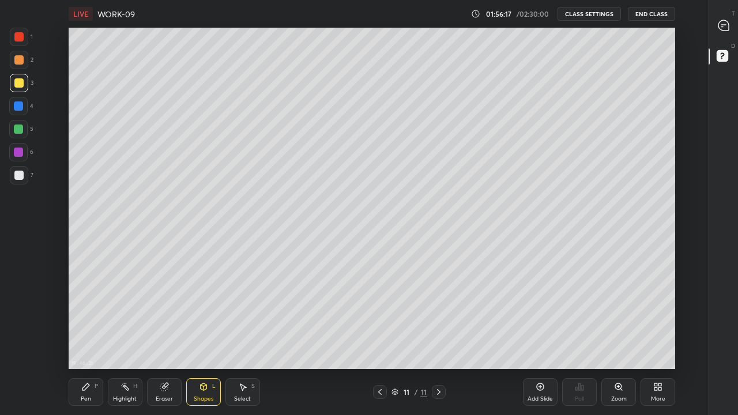
click at [204, 317] on div "Shapes L" at bounding box center [203, 392] width 35 height 28
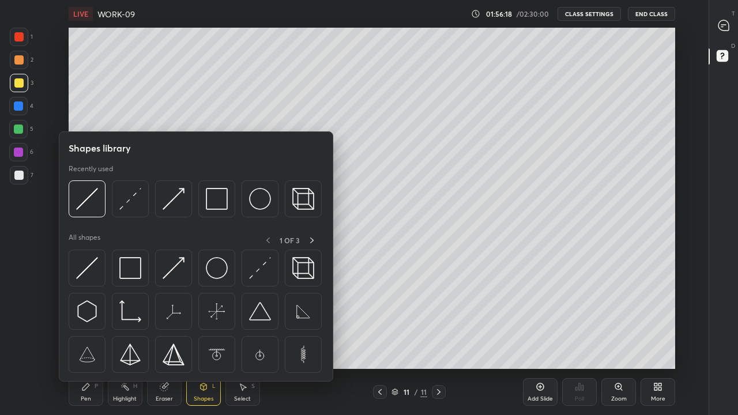
click at [130, 202] on img at bounding box center [130, 199] width 22 height 22
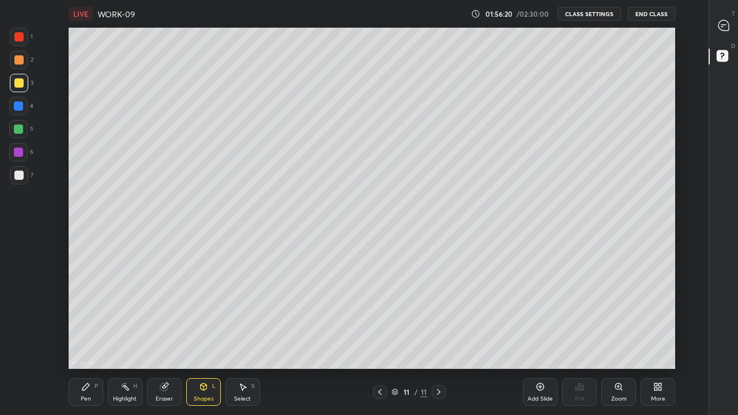
click at [202, 317] on div "Shapes L" at bounding box center [203, 392] width 35 height 28
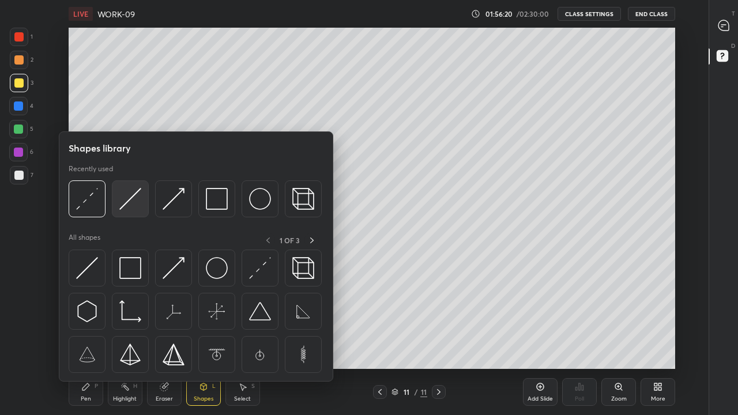
click at [127, 204] on img at bounding box center [130, 199] width 22 height 22
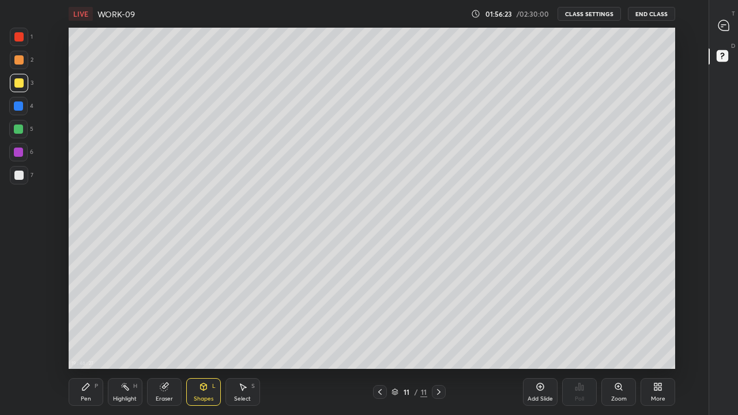
click at [90, 317] on icon at bounding box center [85, 386] width 9 height 9
click at [18, 179] on div at bounding box center [18, 175] width 9 height 9
click at [20, 105] on div at bounding box center [18, 105] width 9 height 9
click at [15, 179] on div at bounding box center [18, 175] width 9 height 9
click at [169, 317] on div "Eraser" at bounding box center [164, 392] width 35 height 28
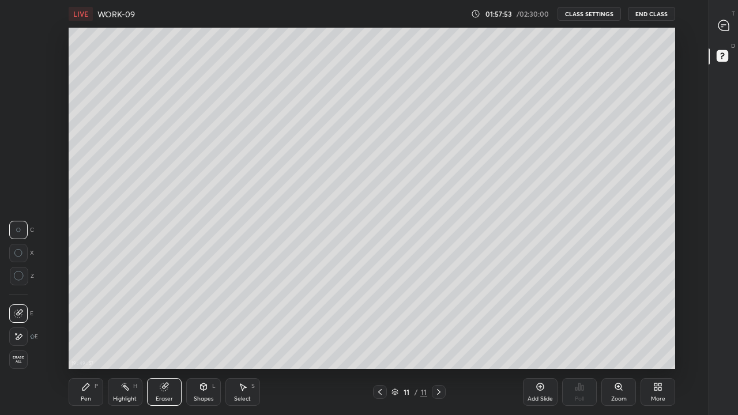
click at [196, 317] on div "Shapes" at bounding box center [204, 399] width 20 height 6
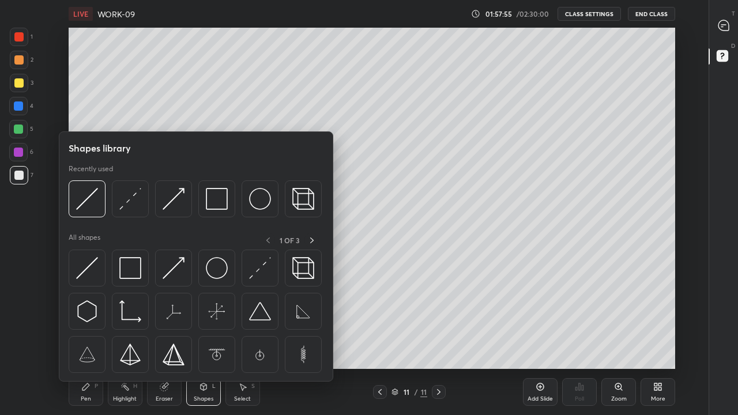
click at [133, 196] on img at bounding box center [130, 199] width 22 height 22
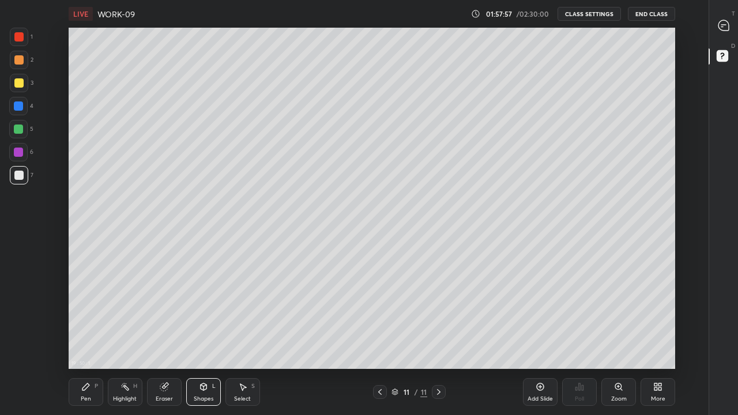
click at [80, 317] on div "Pen P" at bounding box center [86, 392] width 35 height 28
click at [17, 81] on div at bounding box center [18, 82] width 9 height 9
click at [206, 317] on icon at bounding box center [203, 386] width 9 height 9
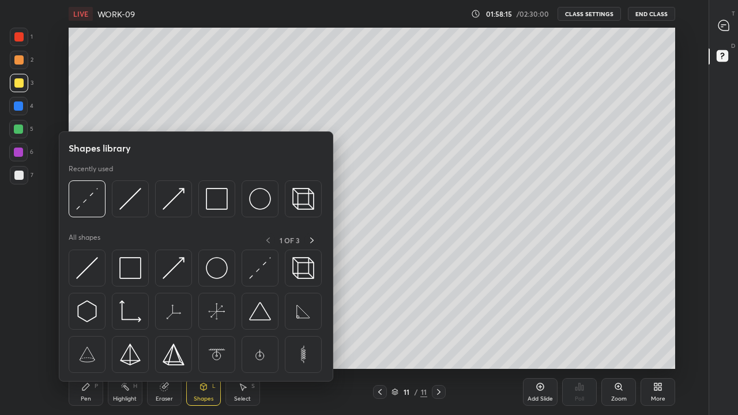
click at [256, 202] on img at bounding box center [260, 199] width 22 height 22
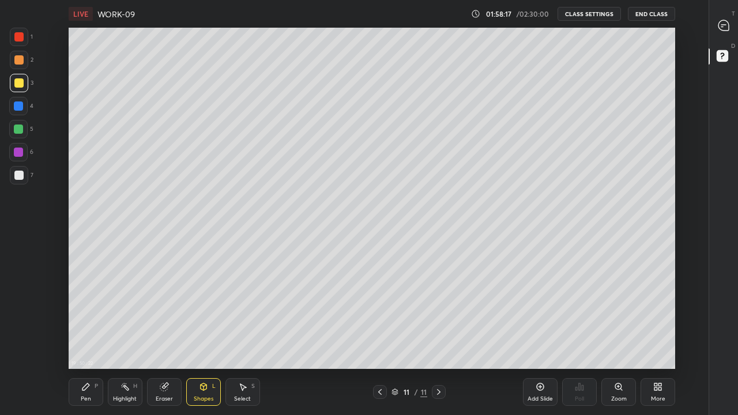
click at [86, 317] on div "Pen P" at bounding box center [86, 392] width 35 height 28
click at [19, 173] on div at bounding box center [18, 175] width 9 height 9
click at [16, 183] on div at bounding box center [19, 175] width 18 height 18
click at [243, 317] on icon at bounding box center [242, 386] width 9 height 9
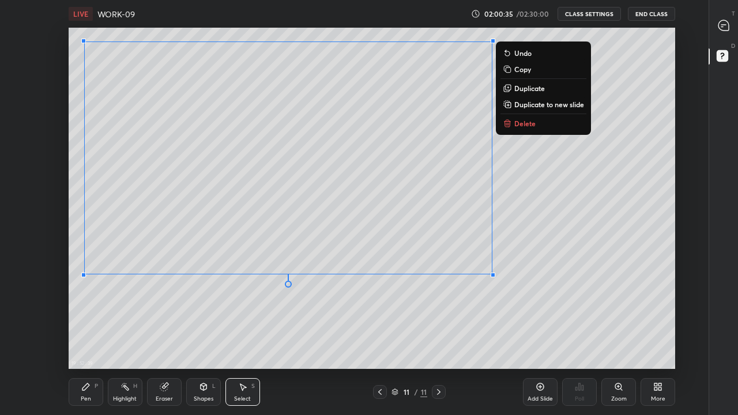
click at [486, 307] on div "0 ° Undo Copy Duplicate Duplicate to new slide Delete" at bounding box center [372, 198] width 607 height 341
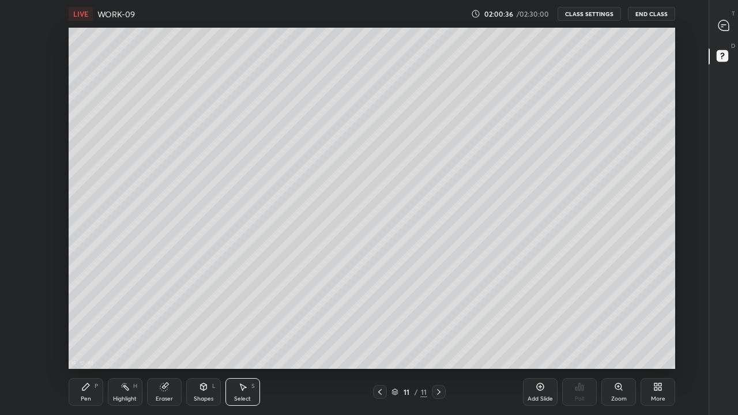
click at [92, 317] on div "Pen P" at bounding box center [86, 392] width 35 height 28
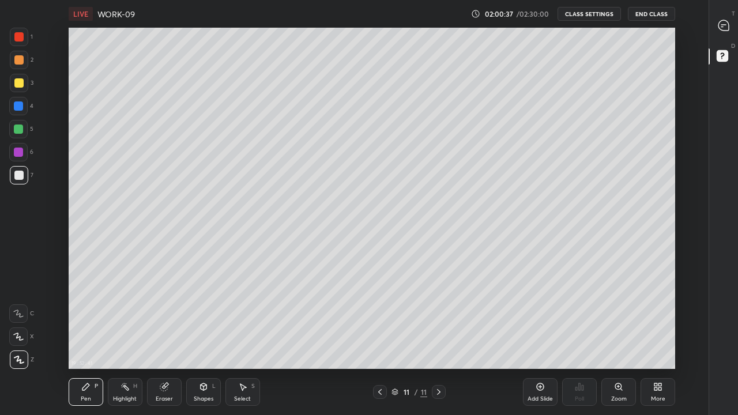
click at [17, 176] on div at bounding box center [18, 175] width 9 height 9
click at [201, 317] on icon at bounding box center [203, 386] width 6 height 2
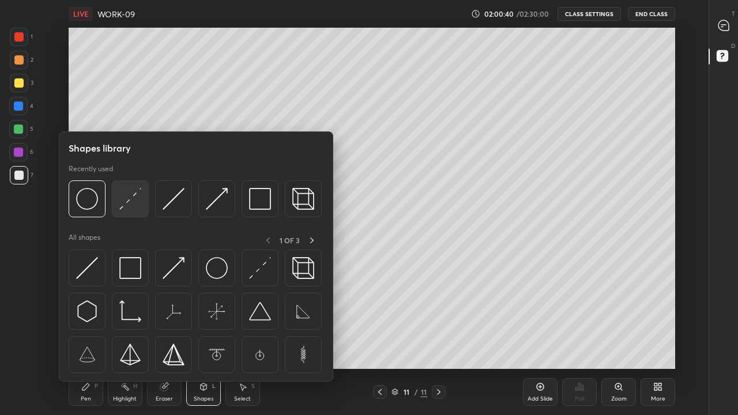
click at [129, 204] on img at bounding box center [130, 199] width 22 height 22
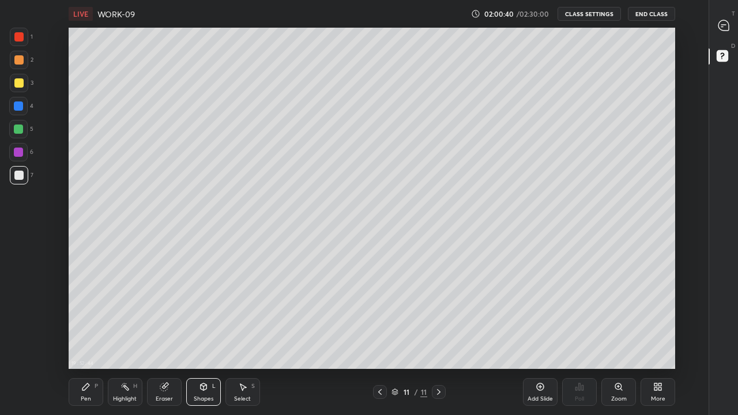
click at [19, 179] on div at bounding box center [18, 175] width 9 height 9
click at [21, 108] on div at bounding box center [18, 105] width 9 height 9
click at [91, 317] on div "Pen P" at bounding box center [86, 392] width 35 height 28
click at [17, 172] on div at bounding box center [18, 175] width 9 height 9
click at [201, 317] on icon at bounding box center [203, 386] width 6 height 7
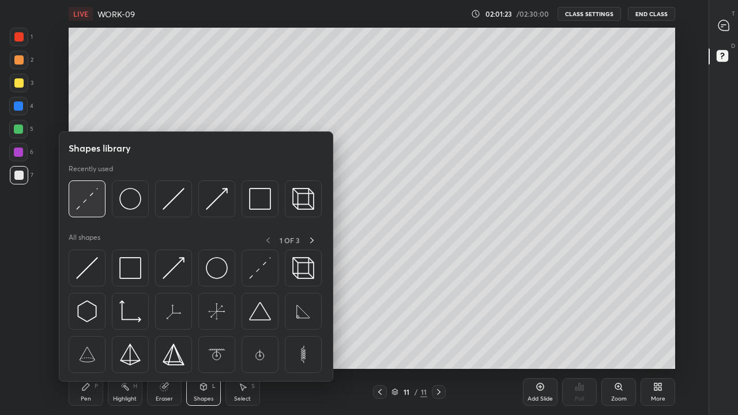
click at [84, 206] on img at bounding box center [87, 199] width 22 height 22
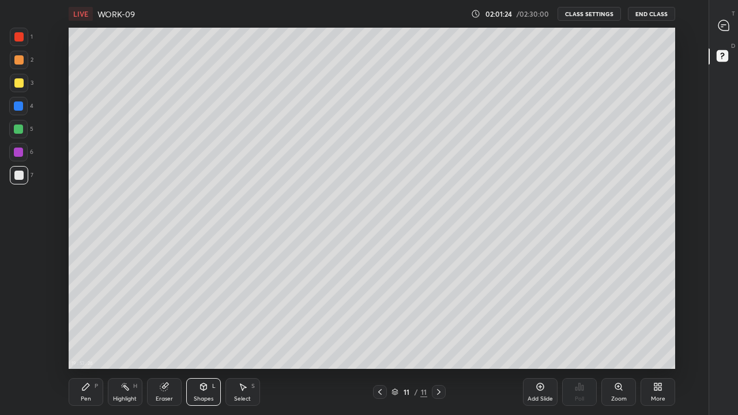
click at [18, 86] on div at bounding box center [18, 82] width 9 height 9
click at [78, 317] on div "Pen P" at bounding box center [86, 392] width 35 height 28
click at [16, 178] on div at bounding box center [18, 175] width 9 height 9
click at [439, 317] on icon at bounding box center [438, 391] width 9 height 9
click at [539, 317] on div "Add Slide" at bounding box center [540, 392] width 35 height 28
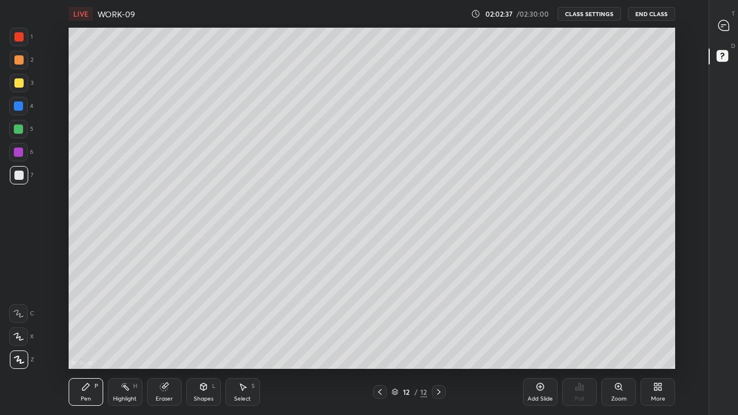
click at [16, 171] on div at bounding box center [18, 175] width 9 height 9
click at [209, 317] on div "Shapes L" at bounding box center [203, 392] width 35 height 28
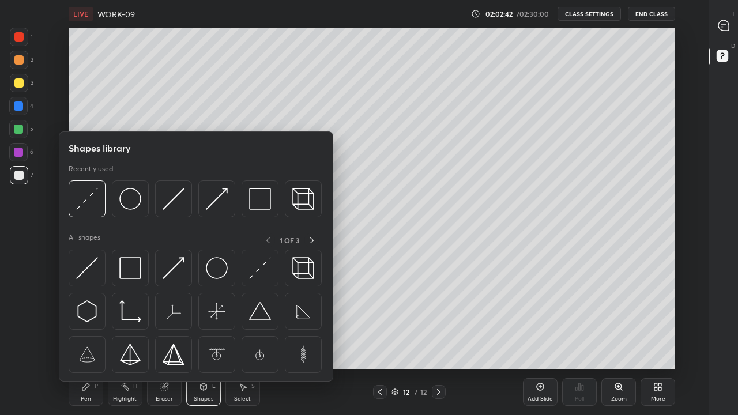
click at [133, 208] on img at bounding box center [130, 199] width 22 height 22
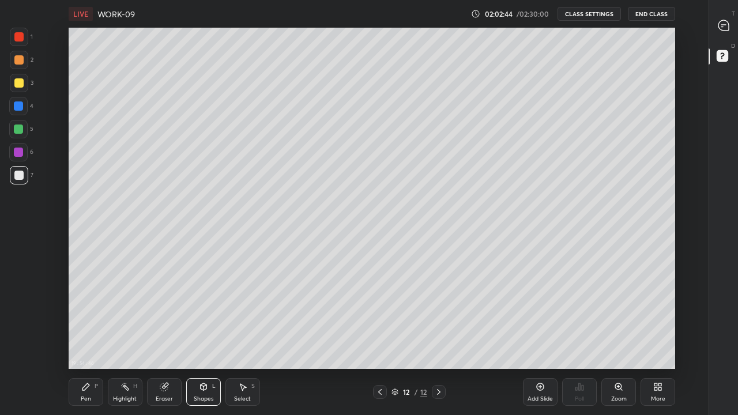
click at [202, 317] on icon at bounding box center [203, 386] width 6 height 7
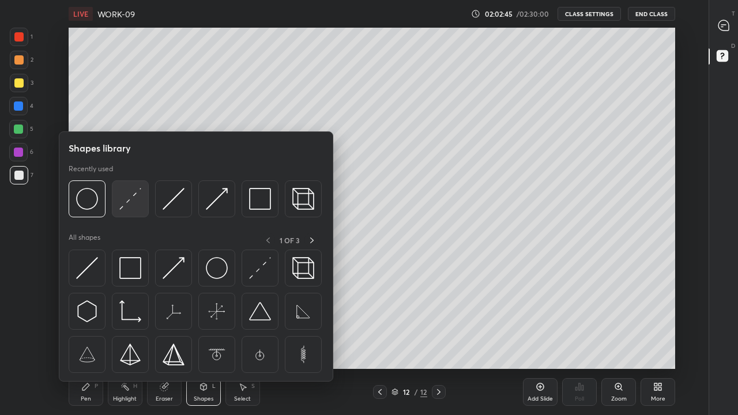
click at [127, 205] on img at bounding box center [130, 199] width 22 height 22
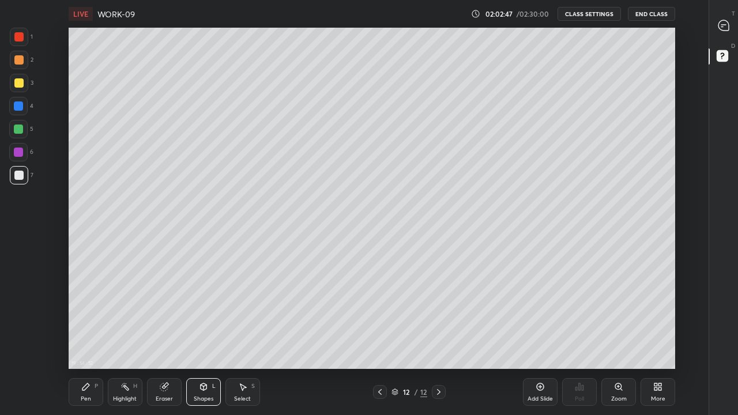
click at [15, 84] on div at bounding box center [18, 82] width 9 height 9
click at [80, 317] on div "Pen P" at bounding box center [86, 392] width 35 height 28
click at [200, 317] on icon at bounding box center [203, 386] width 9 height 9
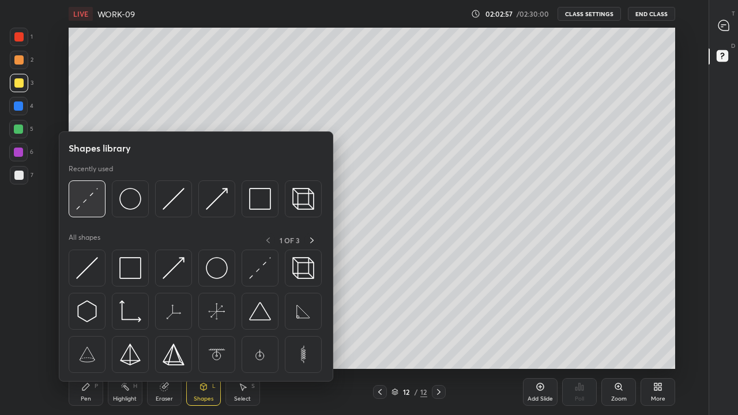
click at [82, 208] on img at bounding box center [87, 199] width 22 height 22
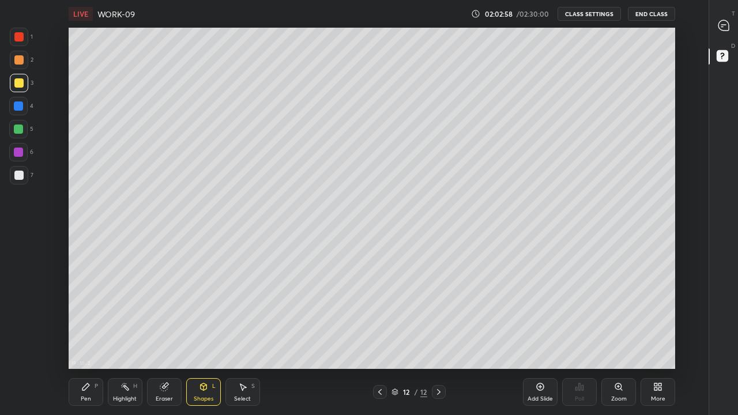
click at [20, 110] on div at bounding box center [18, 105] width 9 height 9
click at [84, 317] on div "Pen" at bounding box center [86, 399] width 10 height 6
click at [14, 176] on div at bounding box center [18, 175] width 9 height 9
click at [16, 83] on div at bounding box center [18, 82] width 9 height 9
click at [250, 317] on div "Select S" at bounding box center [242, 392] width 35 height 28
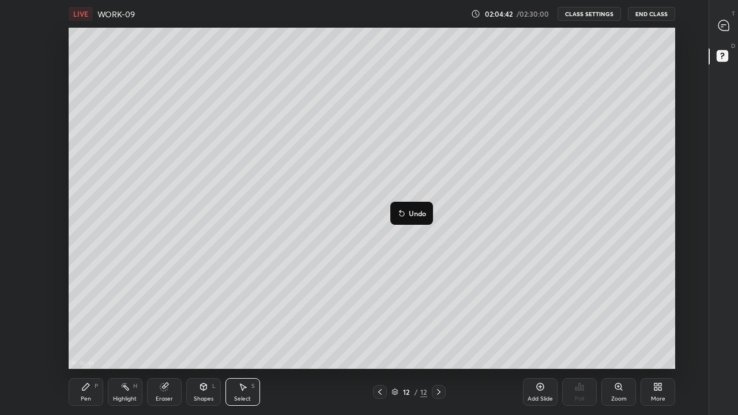
click at [355, 290] on div "0 ° Undo Copy Duplicate Duplicate to new slide Delete" at bounding box center [372, 198] width 607 height 341
click at [161, 317] on div "Eraser" at bounding box center [164, 399] width 17 height 6
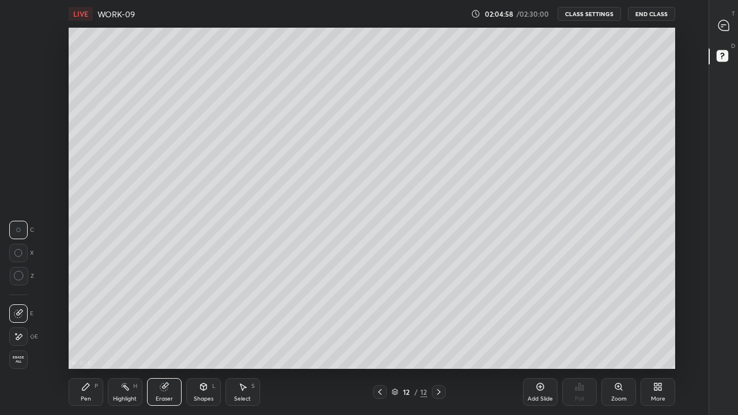
click at [89, 317] on icon at bounding box center [85, 386] width 9 height 9
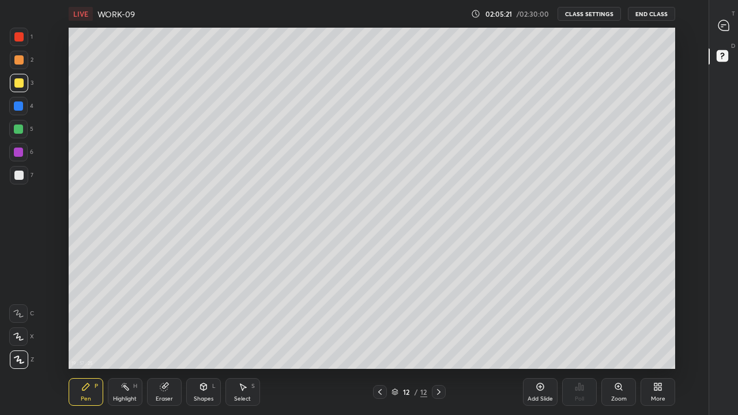
click at [21, 178] on div at bounding box center [18, 175] width 9 height 9
click at [204, 317] on icon at bounding box center [203, 386] width 9 height 9
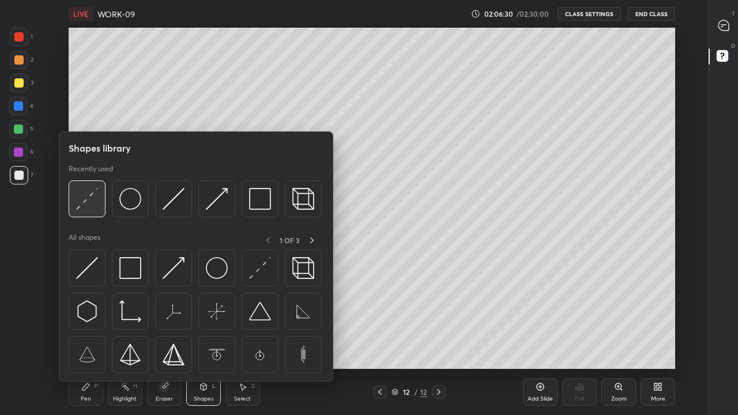
click at [86, 201] on img at bounding box center [87, 199] width 22 height 22
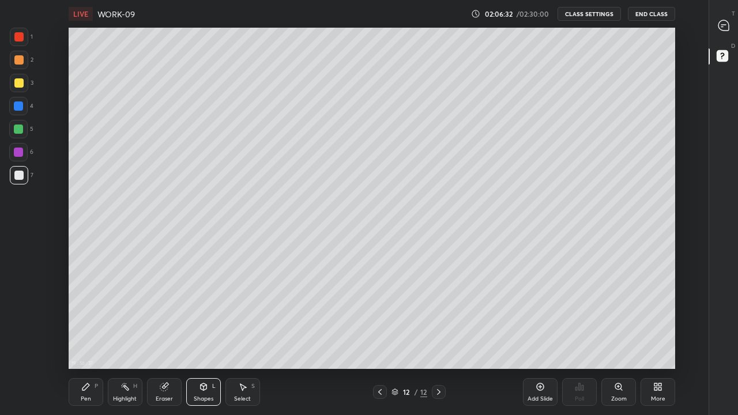
click at [201, 317] on div "Shapes" at bounding box center [204, 399] width 20 height 6
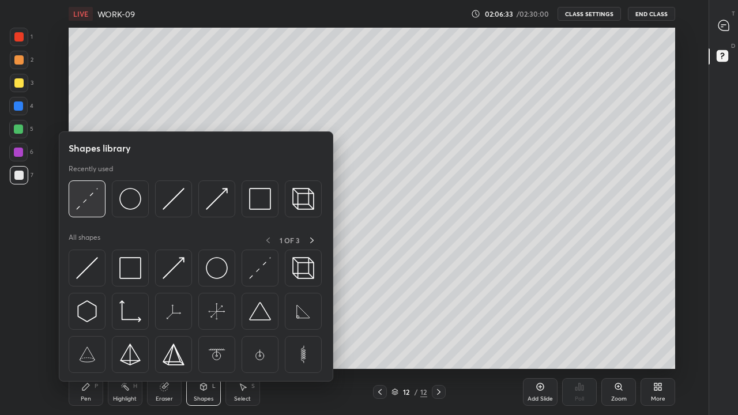
click at [86, 200] on img at bounding box center [87, 199] width 22 height 22
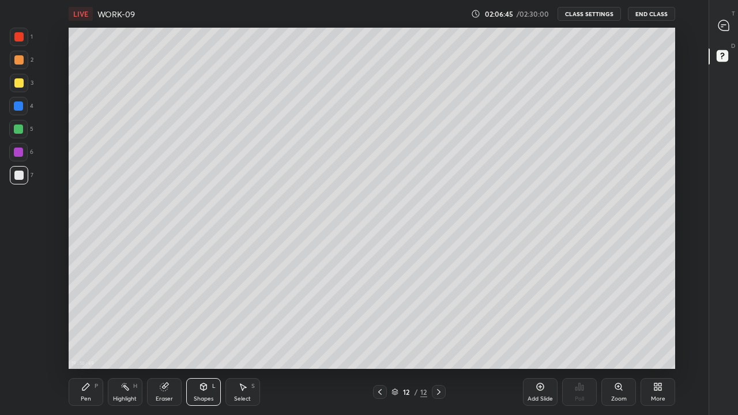
click at [201, 317] on icon at bounding box center [203, 386] width 9 height 9
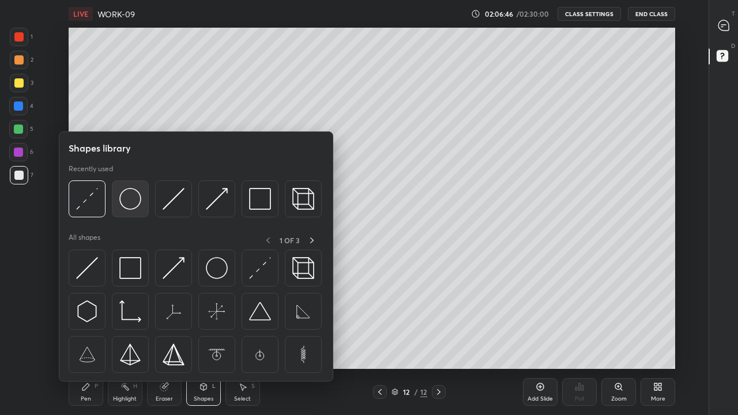
click at [136, 201] on img at bounding box center [130, 199] width 22 height 22
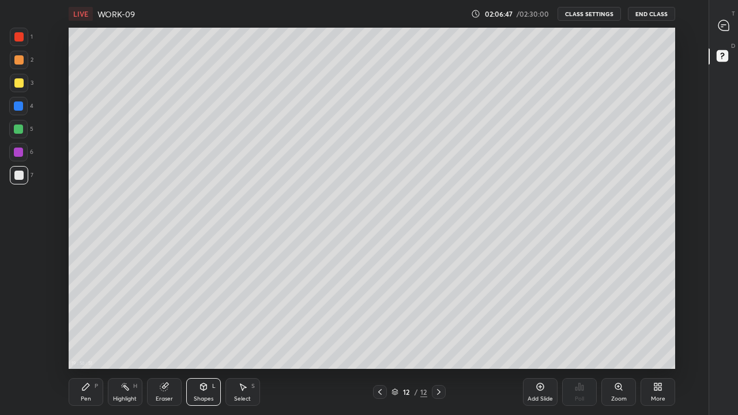
click at [22, 178] on div at bounding box center [18, 175] width 9 height 9
click at [240, 317] on icon at bounding box center [242, 386] width 9 height 9
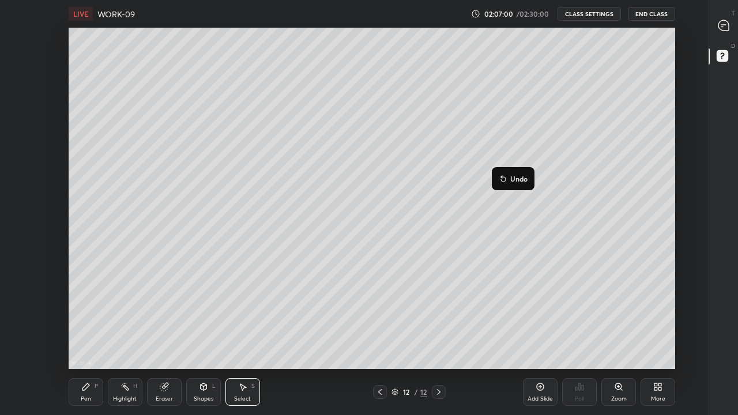
click at [487, 223] on div "23 ° Undo Copy Duplicate Duplicate to new slide Delete" at bounding box center [372, 198] width 607 height 341
click at [87, 317] on div "Pen P" at bounding box center [86, 392] width 35 height 28
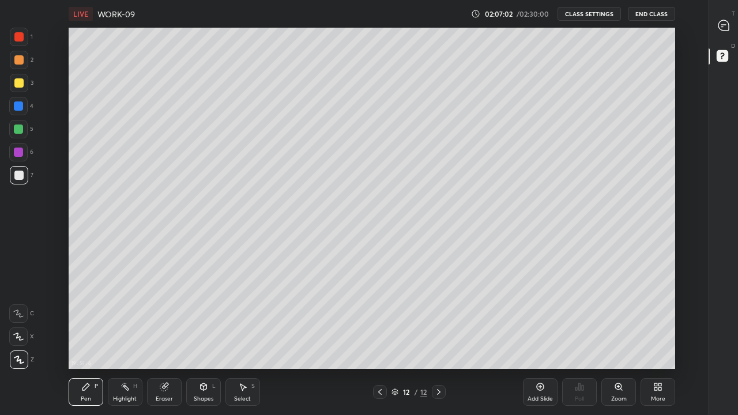
click at [14, 175] on div at bounding box center [18, 175] width 9 height 9
click at [17, 82] on div at bounding box center [18, 82] width 9 height 9
click at [439, 317] on icon at bounding box center [438, 391] width 9 height 9
click at [536, 317] on icon at bounding box center [540, 386] width 9 height 9
click at [205, 317] on icon at bounding box center [203, 386] width 9 height 9
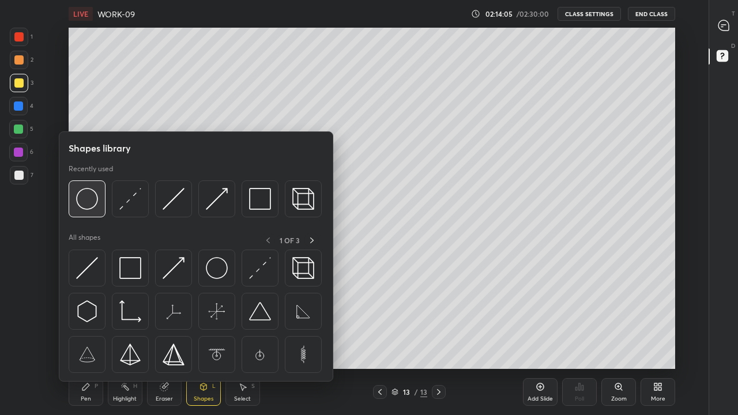
click at [89, 204] on img at bounding box center [87, 199] width 22 height 22
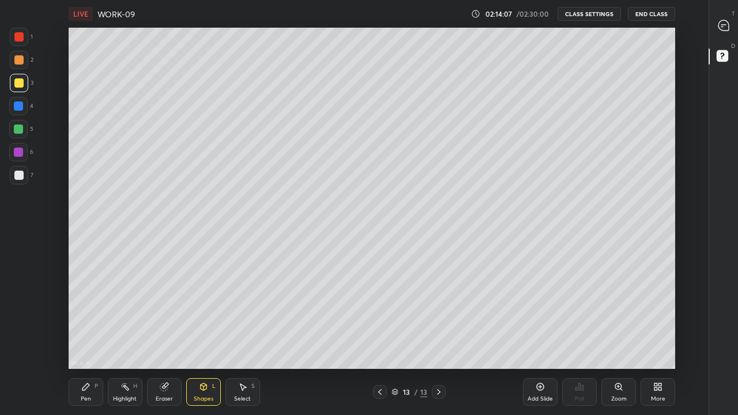
click at [86, 317] on icon at bounding box center [85, 386] width 7 height 7
click at [18, 179] on div at bounding box center [18, 175] width 9 height 9
click at [20, 90] on div at bounding box center [19, 83] width 18 height 18
click at [215, 317] on div "Shapes L" at bounding box center [203, 392] width 35 height 28
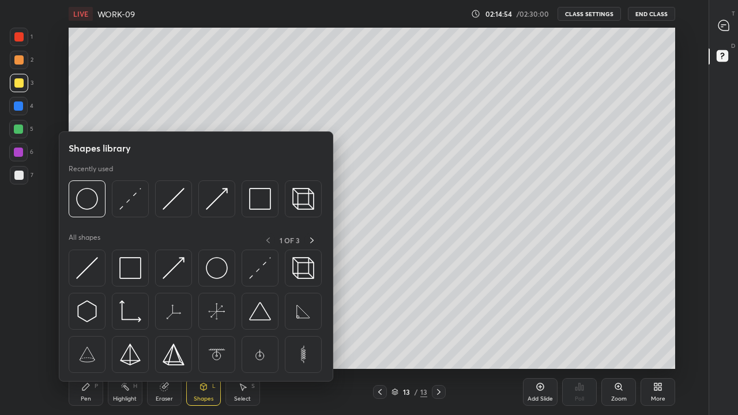
click at [129, 202] on img at bounding box center [130, 199] width 22 height 22
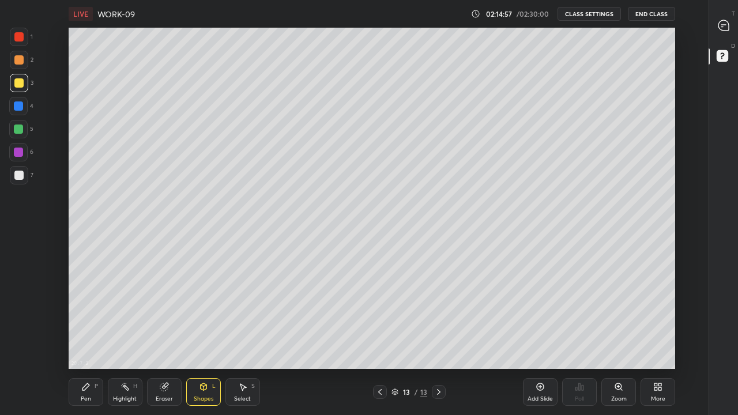
click at [90, 317] on icon at bounding box center [85, 386] width 9 height 9
click at [19, 178] on div at bounding box center [18, 175] width 9 height 9
click at [164, 317] on div "Eraser" at bounding box center [164, 392] width 35 height 28
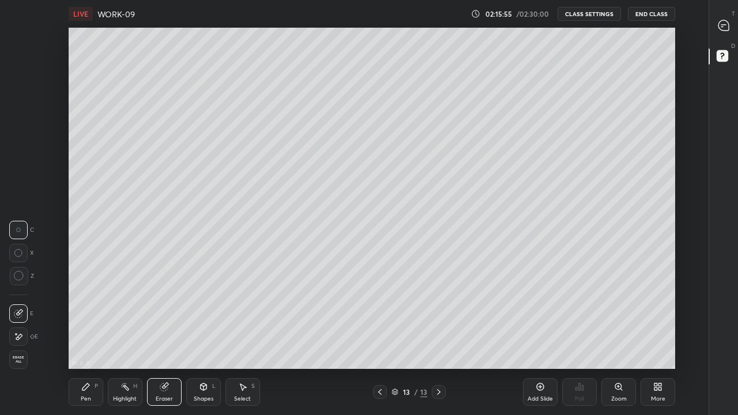
click at [92, 317] on div "Pen P" at bounding box center [86, 392] width 35 height 28
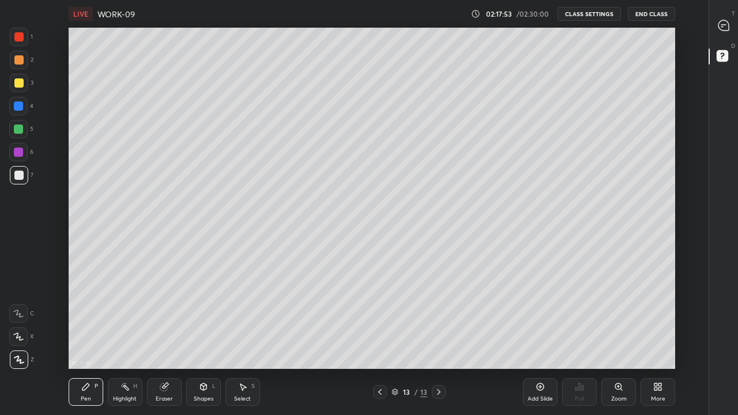
click at [168, 317] on icon at bounding box center [164, 386] width 9 height 9
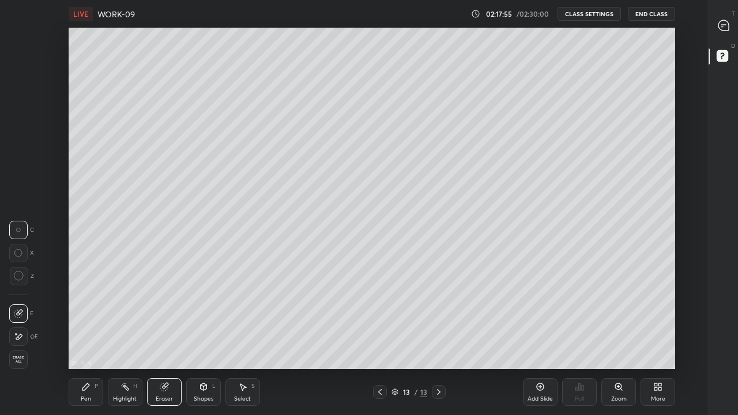
click at [90, 317] on div "Pen P" at bounding box center [86, 392] width 35 height 28
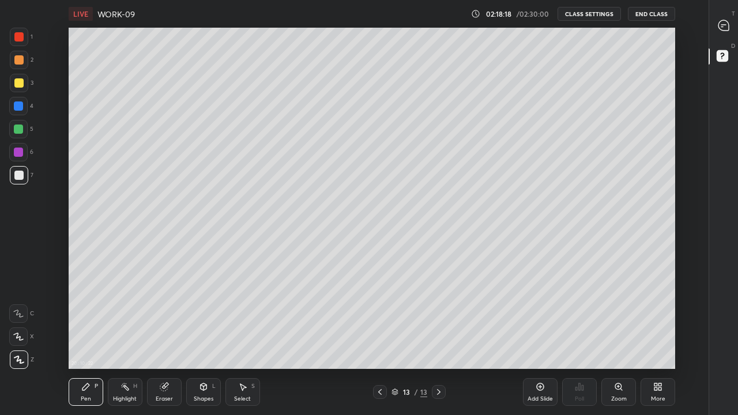
click at [23, 84] on div at bounding box center [19, 83] width 18 height 18
click at [643, 19] on button "End Class" at bounding box center [651, 14] width 47 height 14
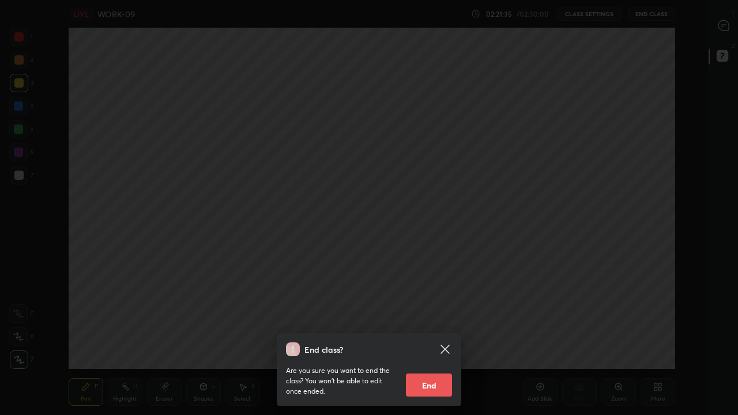
click at [422, 317] on button "End" at bounding box center [429, 385] width 46 height 23
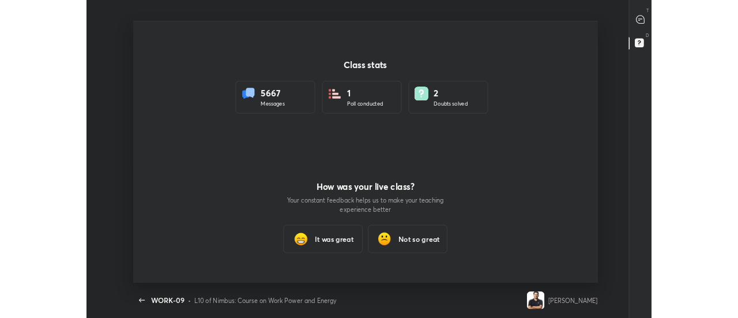
scroll to position [341, 729]
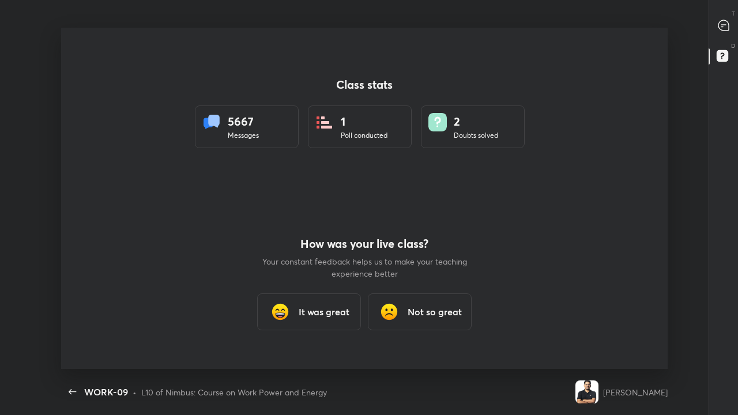
click at [339, 306] on h3 "It was great" at bounding box center [324, 312] width 51 height 14
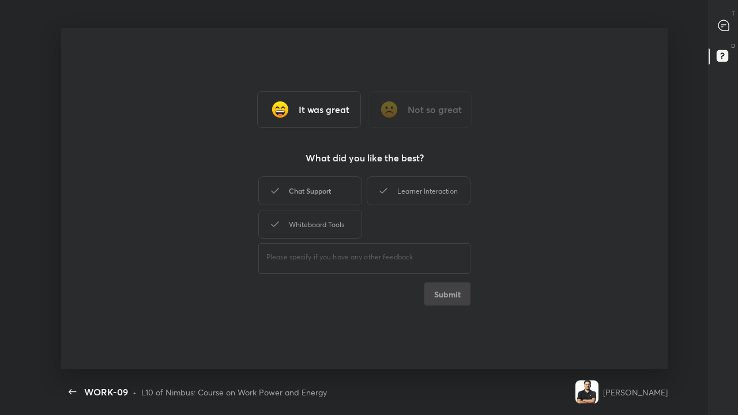
click at [330, 191] on div "Chat Support" at bounding box center [310, 190] width 104 height 29
click at [407, 193] on div "Learner Interaction" at bounding box center [419, 190] width 104 height 29
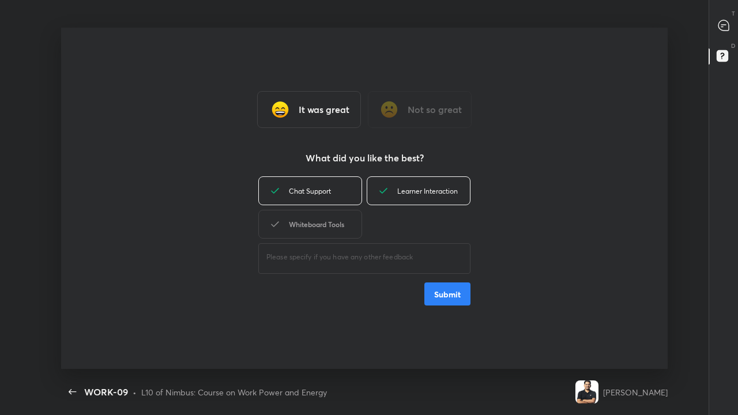
click at [344, 228] on div "Whiteboard Tools" at bounding box center [310, 224] width 104 height 29
click at [454, 290] on button "Submit" at bounding box center [447, 294] width 46 height 23
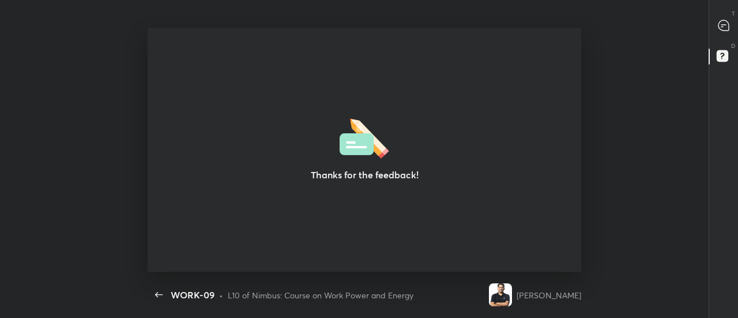
scroll to position [57419, 56934]
click at [512, 298] on img at bounding box center [500, 294] width 23 height 23
click at [512, 296] on img at bounding box center [500, 294] width 23 height 23
click at [724, 27] on icon at bounding box center [723, 25] width 10 height 10
type textarea "x"
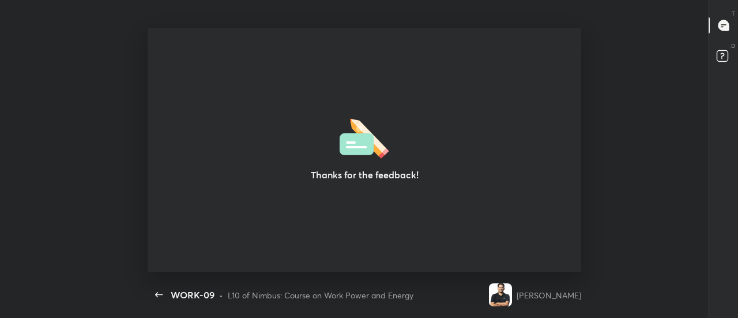
scroll to position [4, 1]
click at [512, 299] on img at bounding box center [500, 294] width 23 height 23
click at [512, 298] on img at bounding box center [500, 294] width 23 height 23
